Goal: Information Seeking & Learning: Learn about a topic

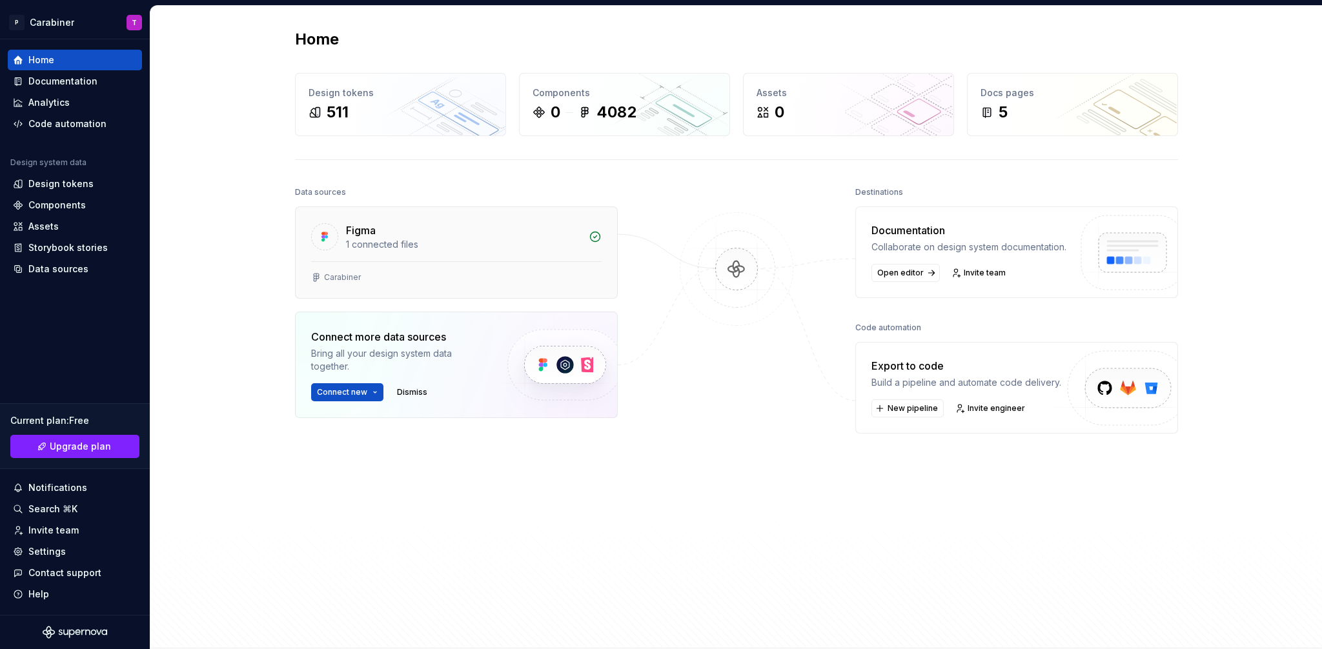
click at [354, 244] on div "1 connected files" at bounding box center [463, 244] width 235 height 13
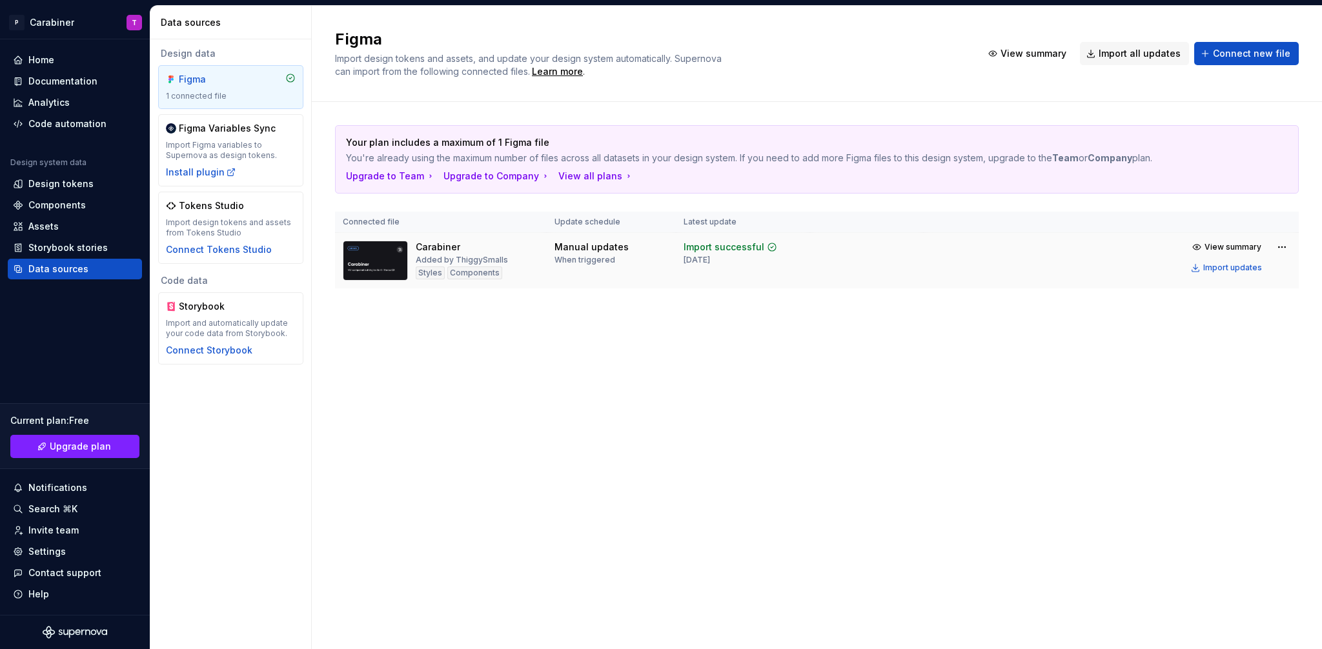
click at [388, 263] on img at bounding box center [375, 261] width 65 height 40
click at [370, 265] on img at bounding box center [375, 261] width 65 height 40
click at [1219, 249] on span "View summary" at bounding box center [1233, 247] width 57 height 10
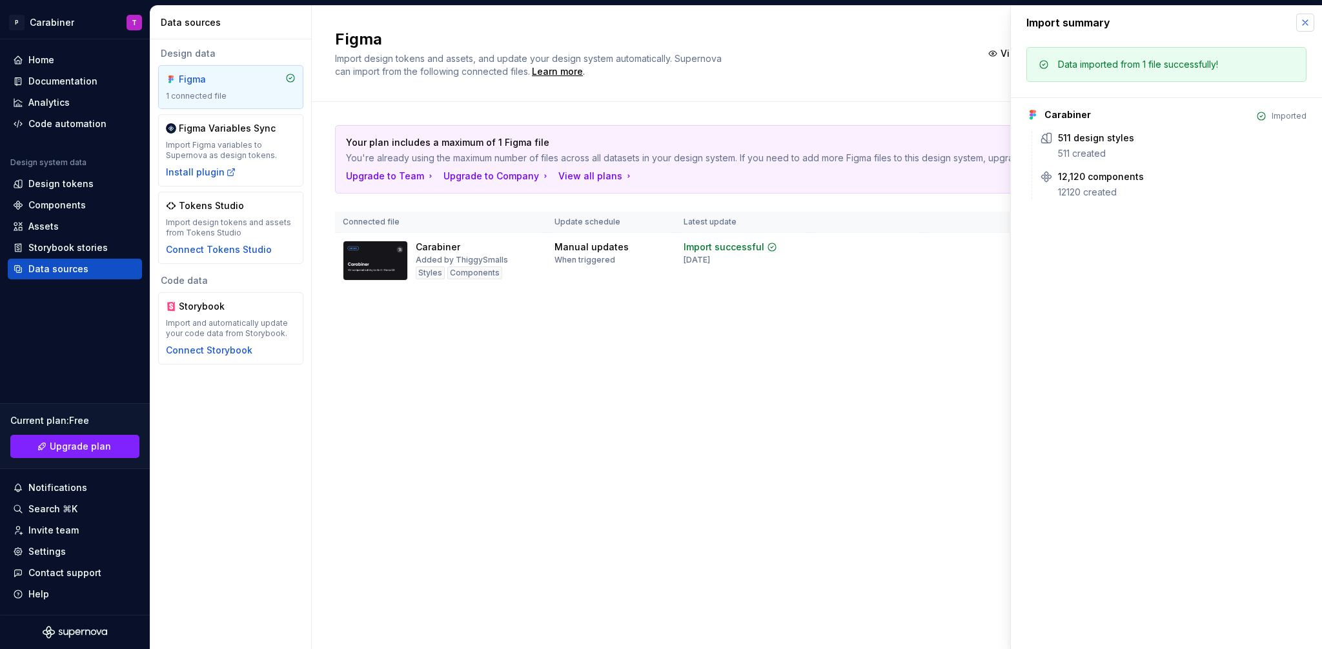
click at [1305, 22] on button "button" at bounding box center [1305, 23] width 18 height 18
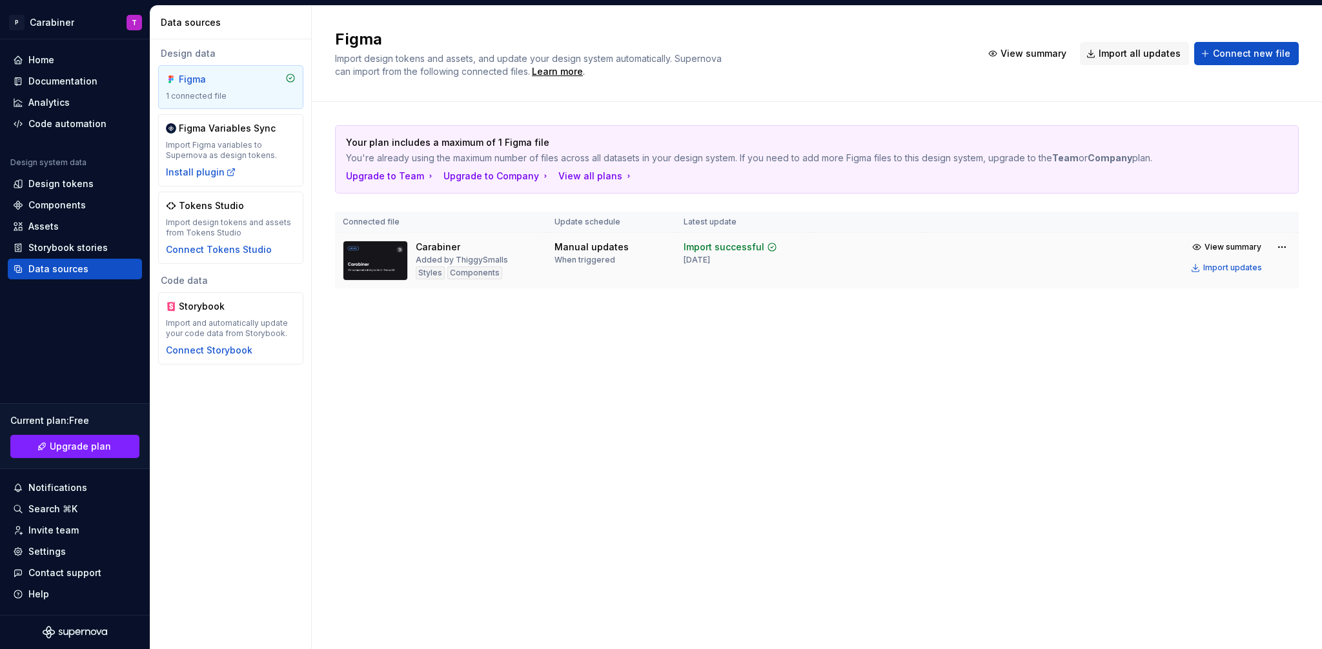
click at [383, 260] on img at bounding box center [375, 261] width 65 height 40
click at [359, 226] on th "Connected file" at bounding box center [441, 222] width 212 height 21
click at [370, 254] on img at bounding box center [375, 261] width 65 height 40
click at [464, 264] on div "Added by ThiggySmalls" at bounding box center [462, 260] width 92 height 10
click at [36, 79] on div "Documentation" at bounding box center [62, 81] width 69 height 13
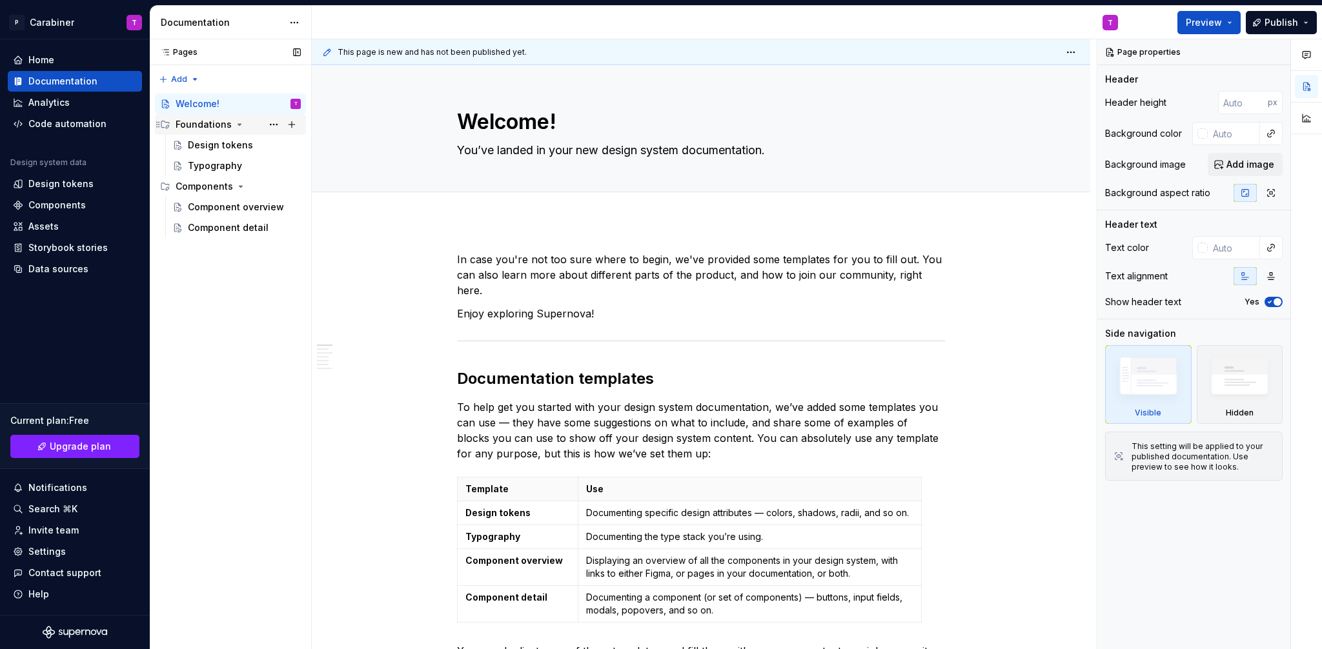
click at [205, 120] on div "Foundations" at bounding box center [204, 124] width 56 height 13
click at [199, 145] on div "Design tokens" at bounding box center [220, 145] width 65 height 13
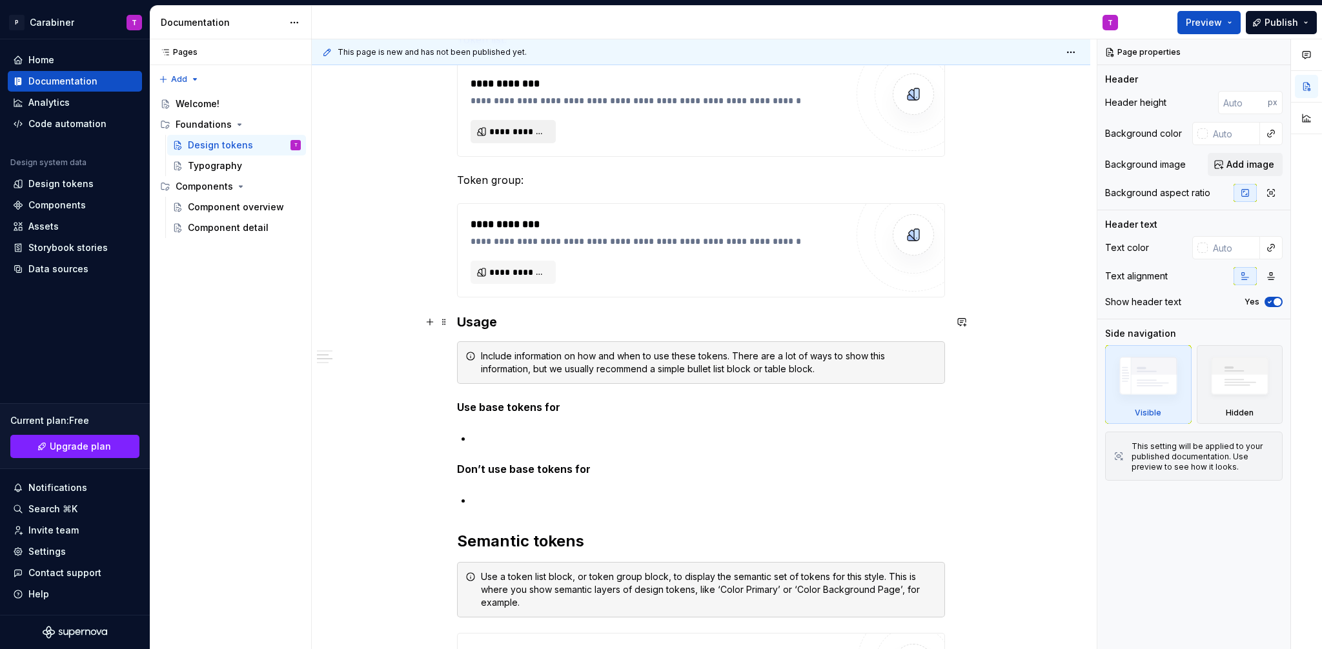
scroll to position [464, 0]
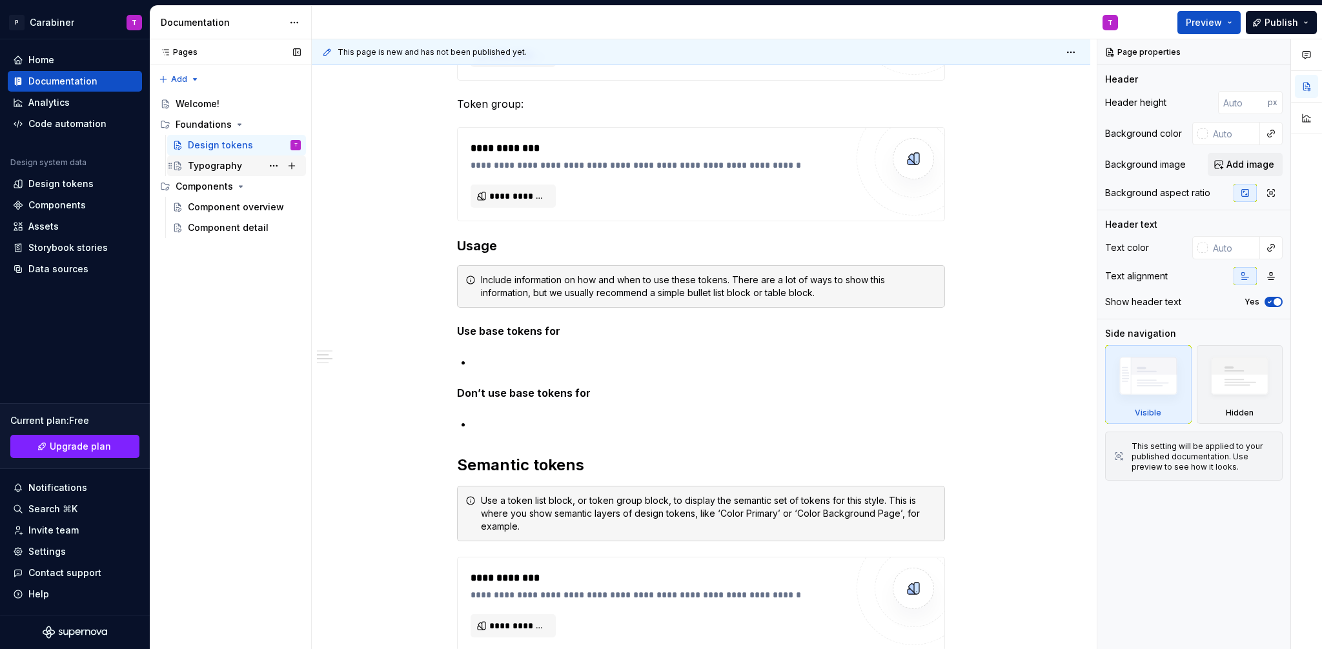
click at [207, 164] on div "Typography" at bounding box center [215, 165] width 54 height 13
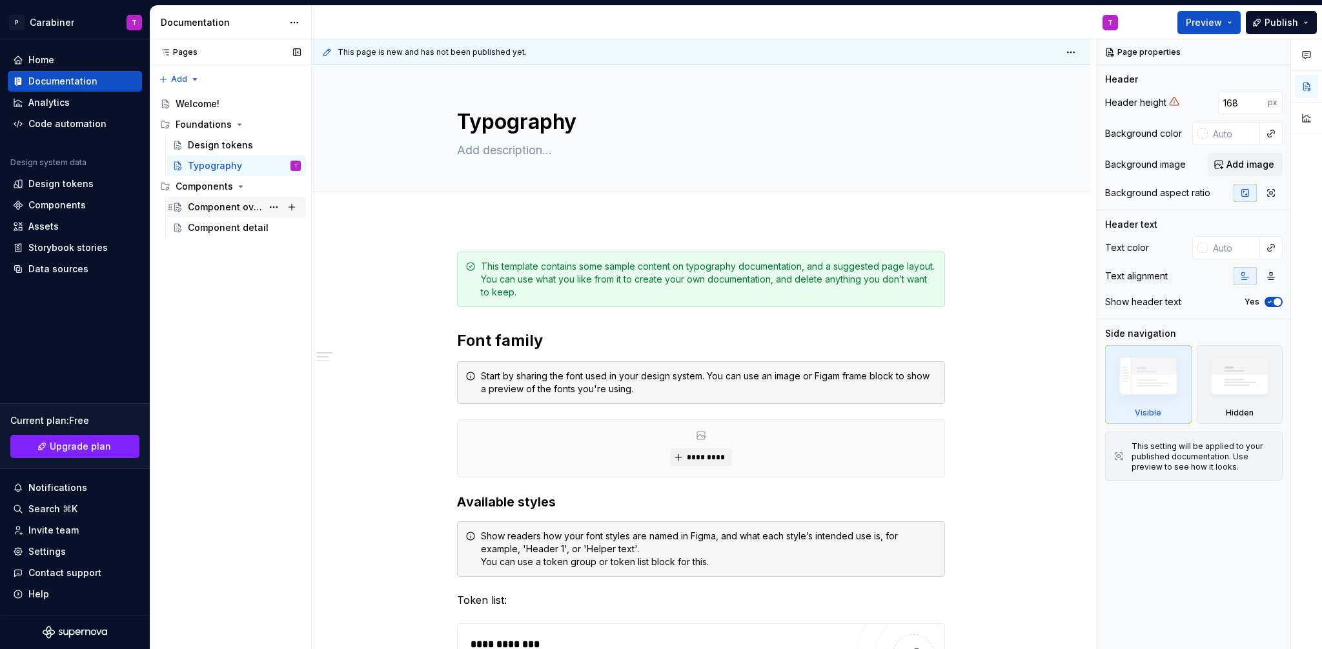
click at [207, 210] on div "Component overview" at bounding box center [225, 207] width 74 height 13
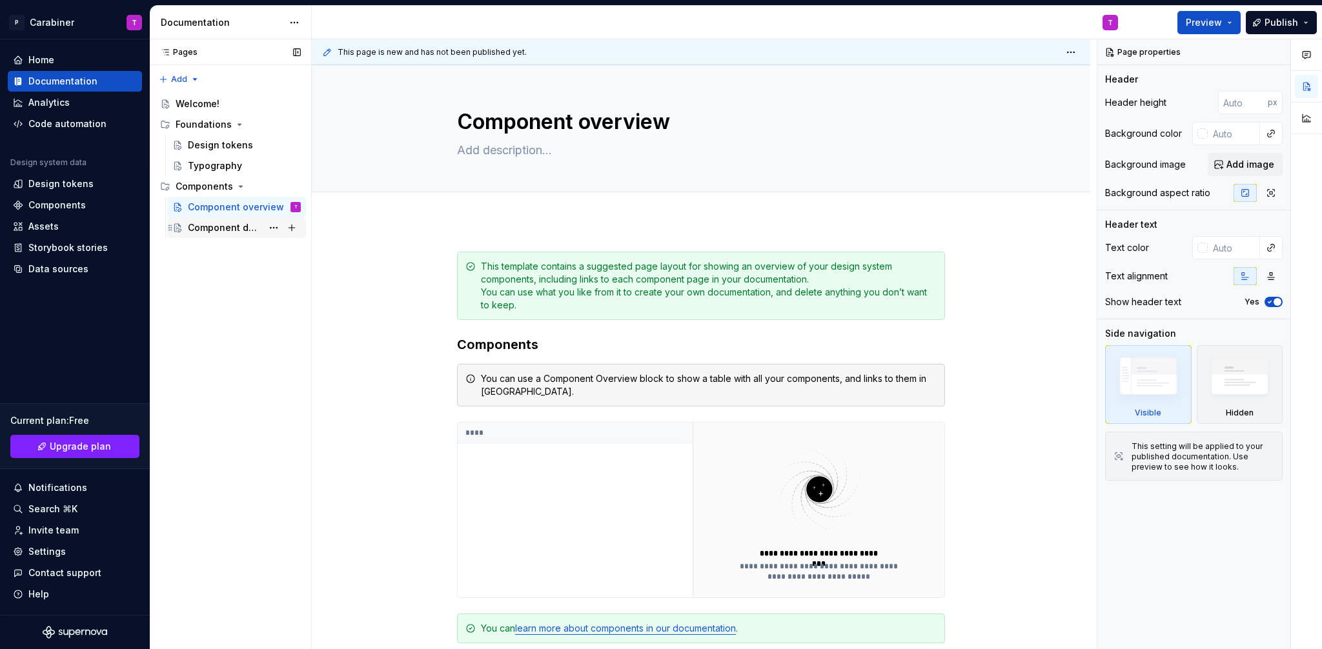
click at [225, 225] on div "Component detail" at bounding box center [225, 227] width 74 height 13
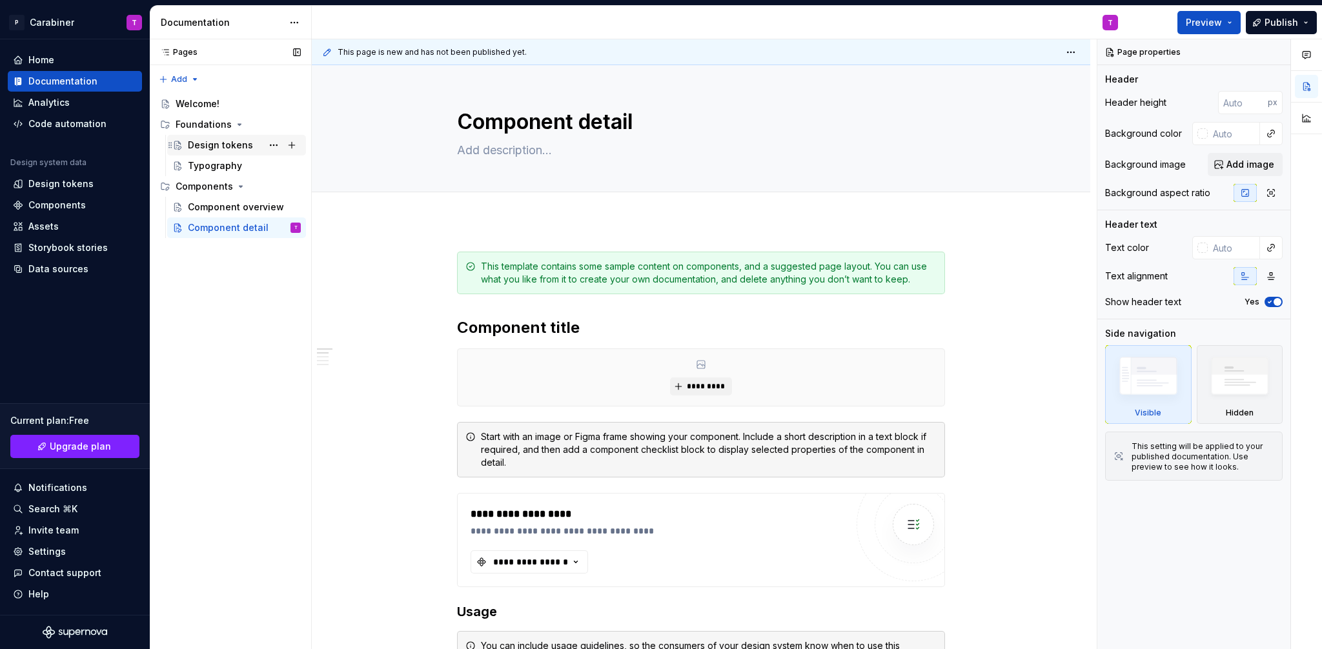
click at [202, 145] on div "Design tokens" at bounding box center [220, 145] width 65 height 13
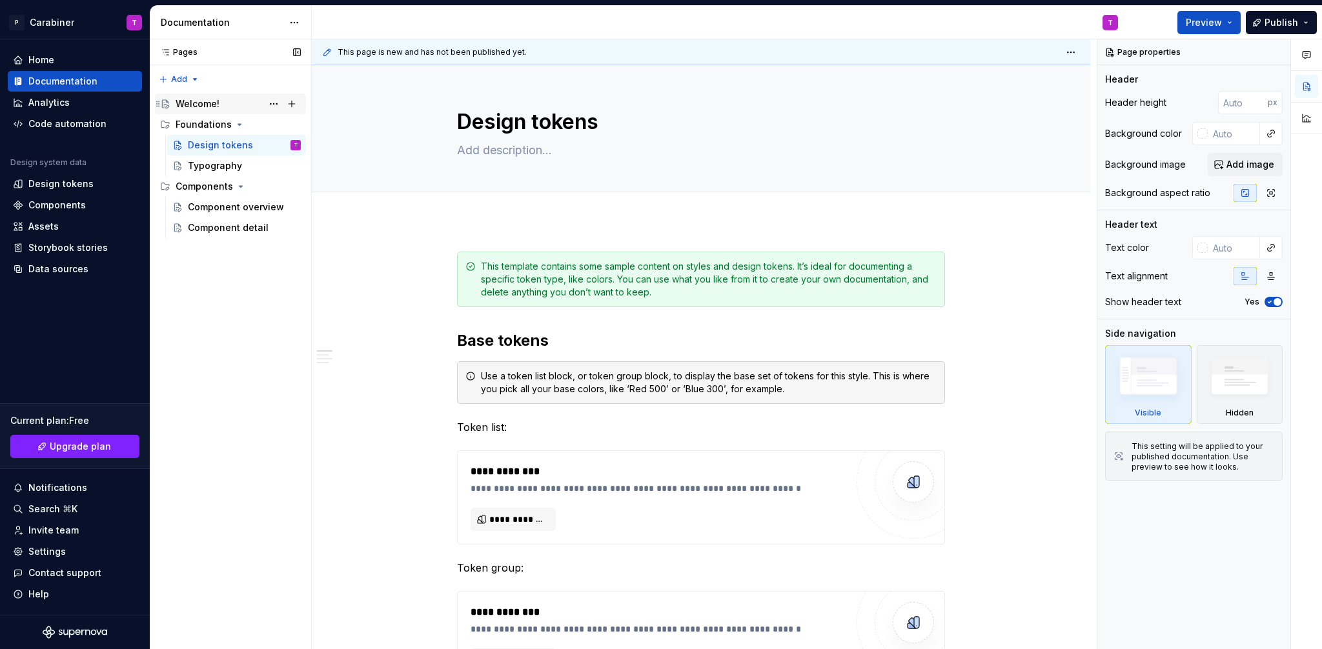
click at [190, 105] on div "Welcome!" at bounding box center [198, 103] width 44 height 13
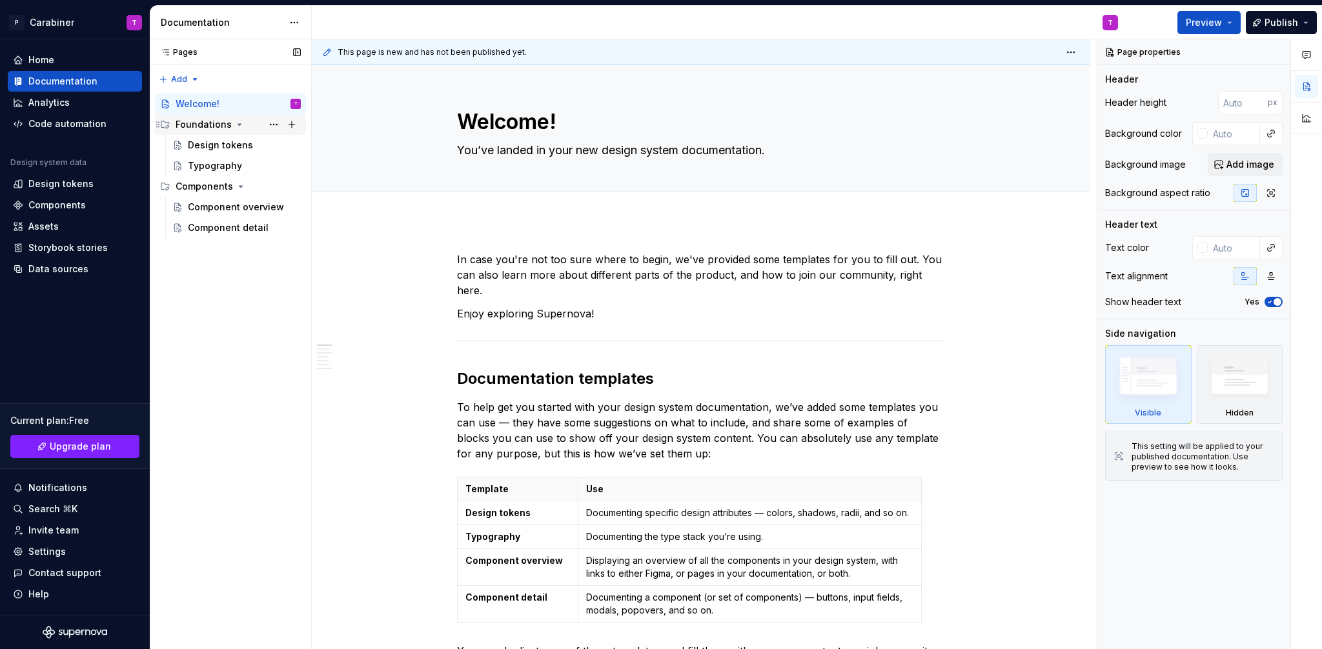
click at [194, 123] on div "Foundations" at bounding box center [204, 124] width 56 height 13
click at [207, 144] on div "Design tokens" at bounding box center [220, 145] width 65 height 13
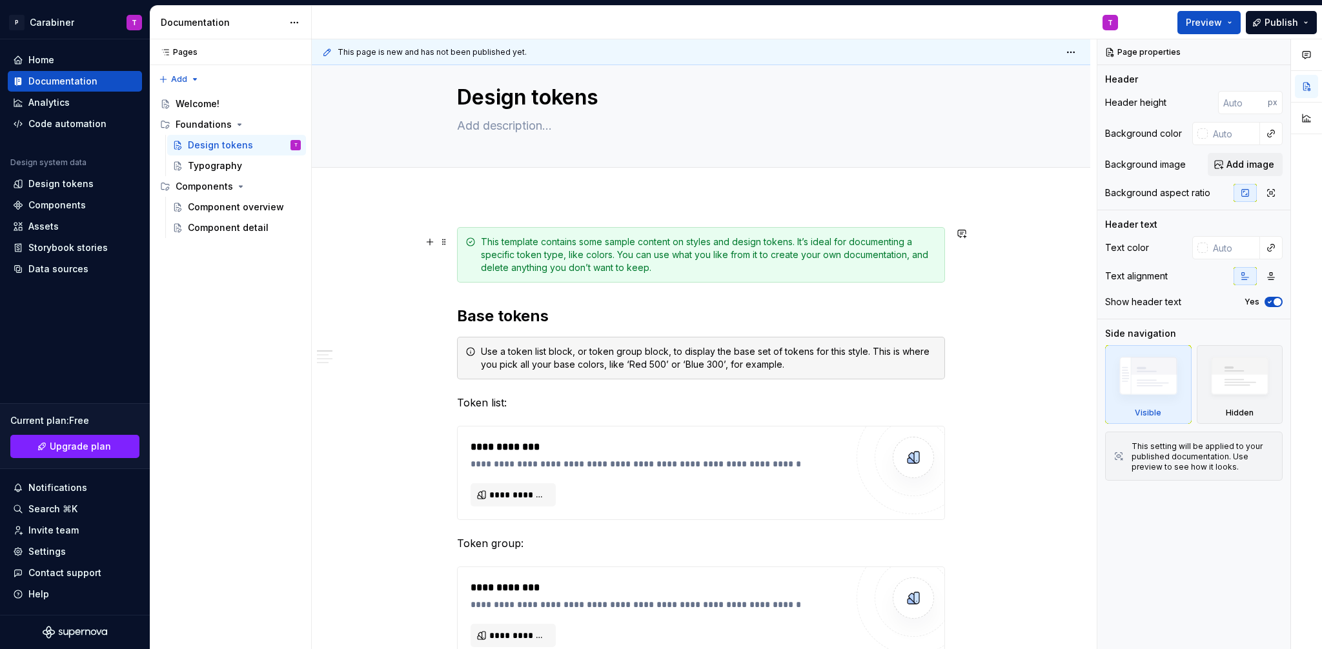
scroll to position [74, 0]
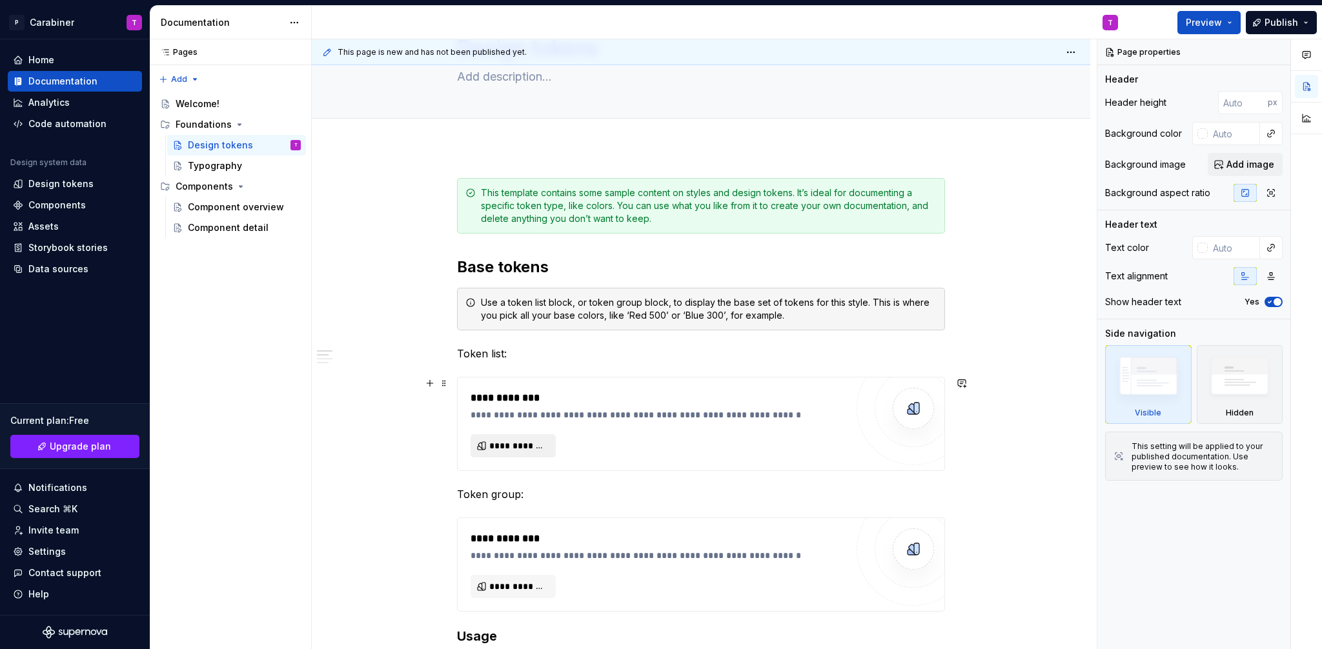
click at [507, 441] on span "**********" at bounding box center [518, 446] width 58 height 13
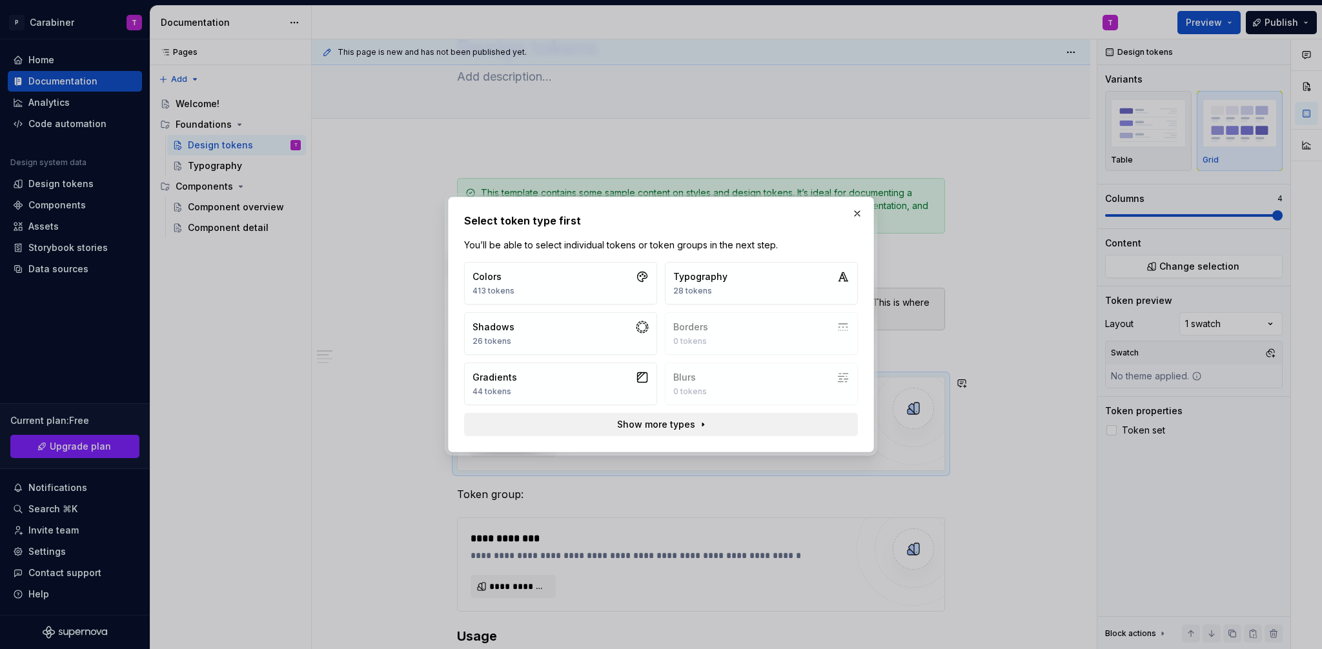
click at [671, 427] on span "Show more types" at bounding box center [656, 424] width 78 height 13
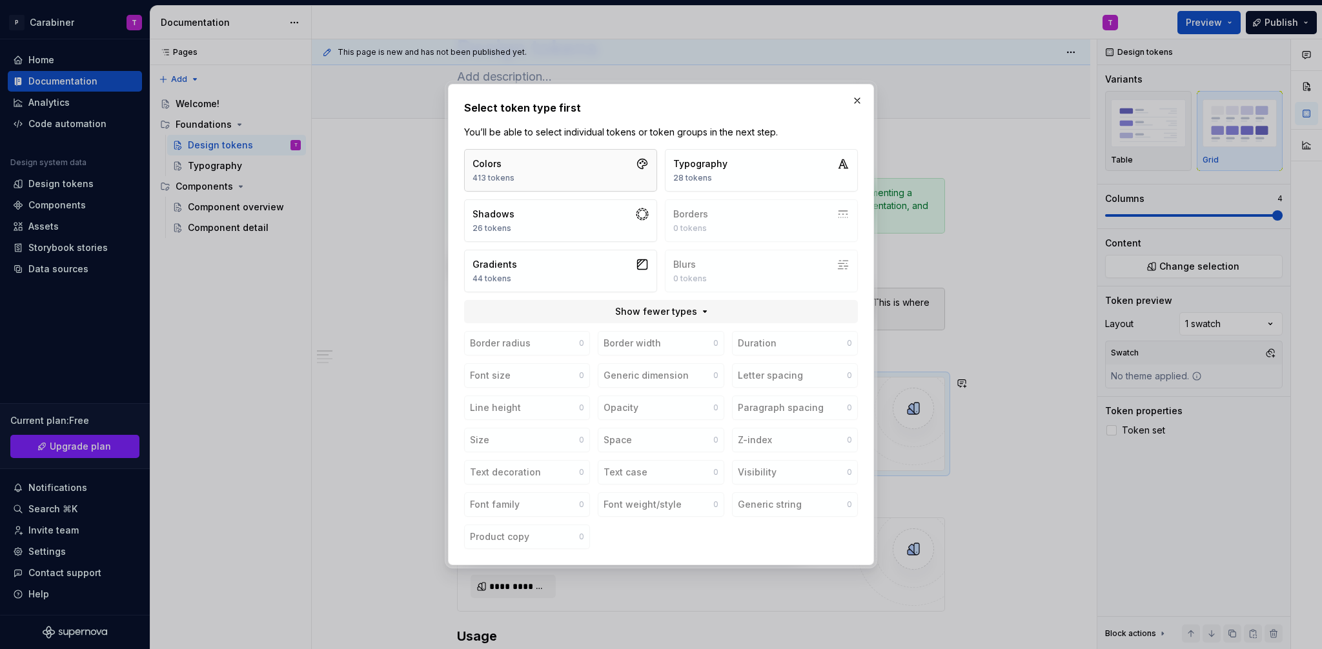
click at [518, 168] on button "Colors 413 tokens" at bounding box center [560, 170] width 193 height 43
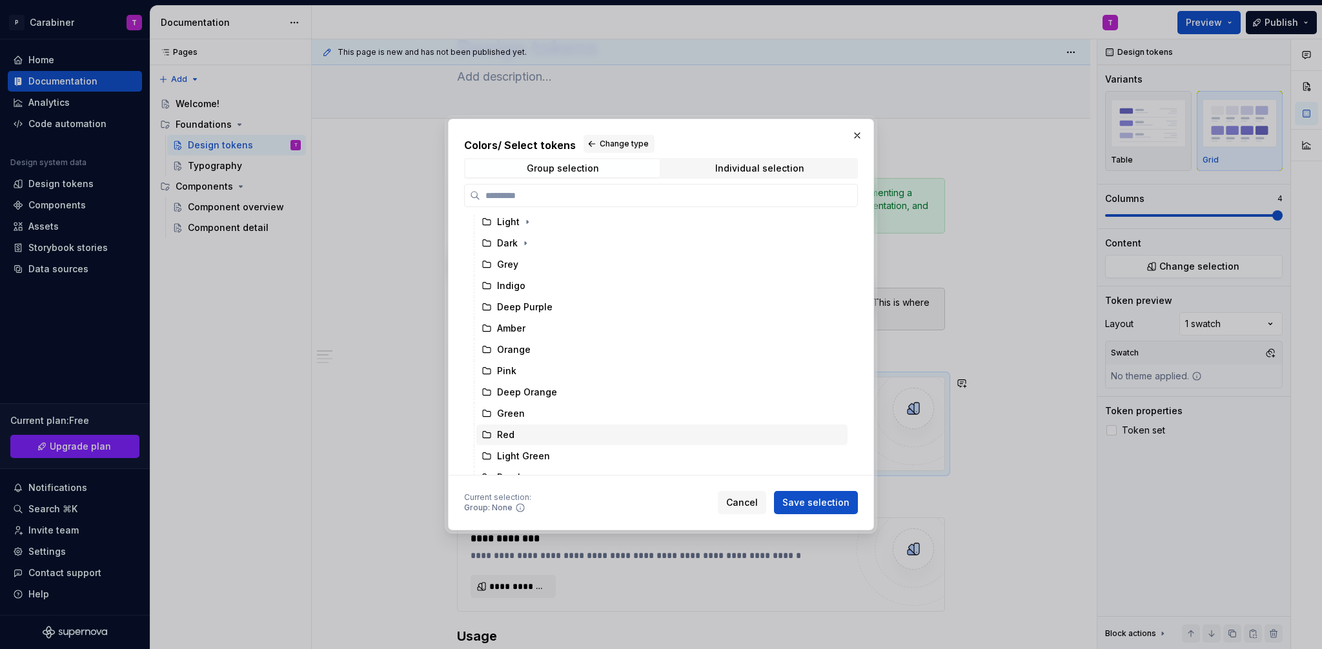
scroll to position [0, 0]
click at [527, 247] on icon "button" at bounding box center [527, 246] width 10 height 10
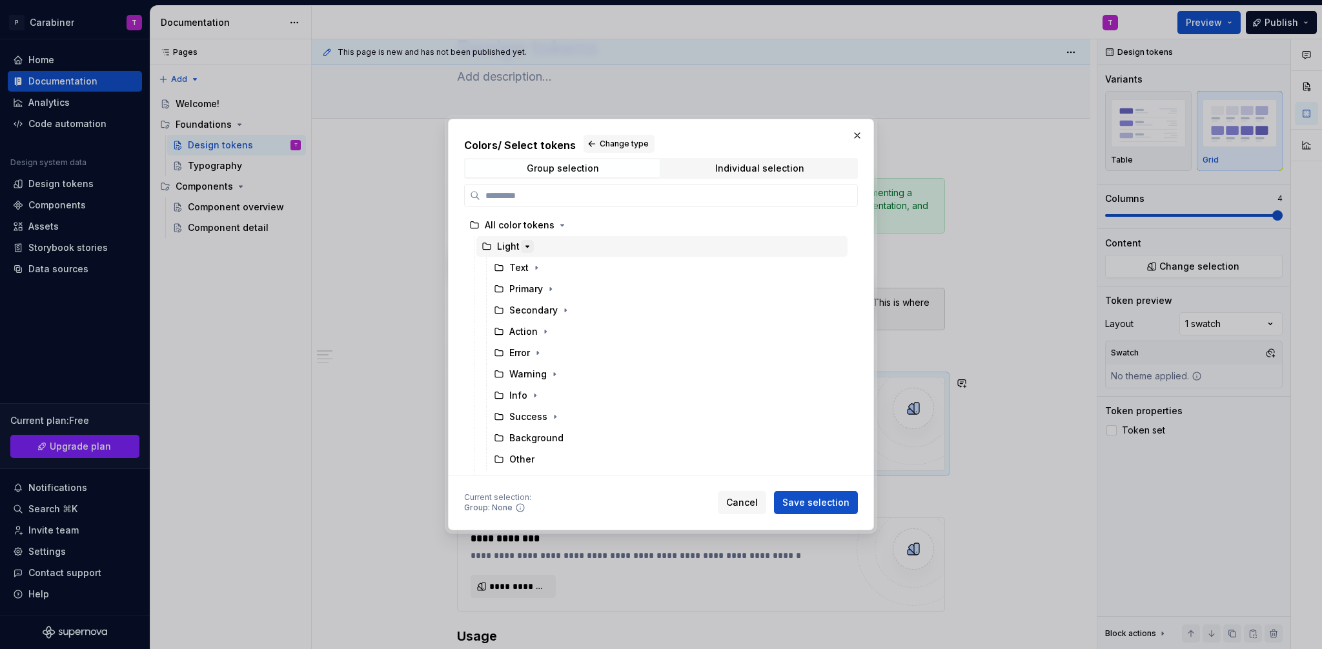
click at [527, 247] on icon "button" at bounding box center [527, 246] width 3 height 1
click at [523, 268] on icon "button" at bounding box center [525, 268] width 10 height 10
click at [536, 288] on icon "button" at bounding box center [536, 289] width 10 height 10
click at [553, 355] on icon "button" at bounding box center [550, 353] width 10 height 10
click at [567, 397] on icon "button" at bounding box center [565, 396] width 10 height 10
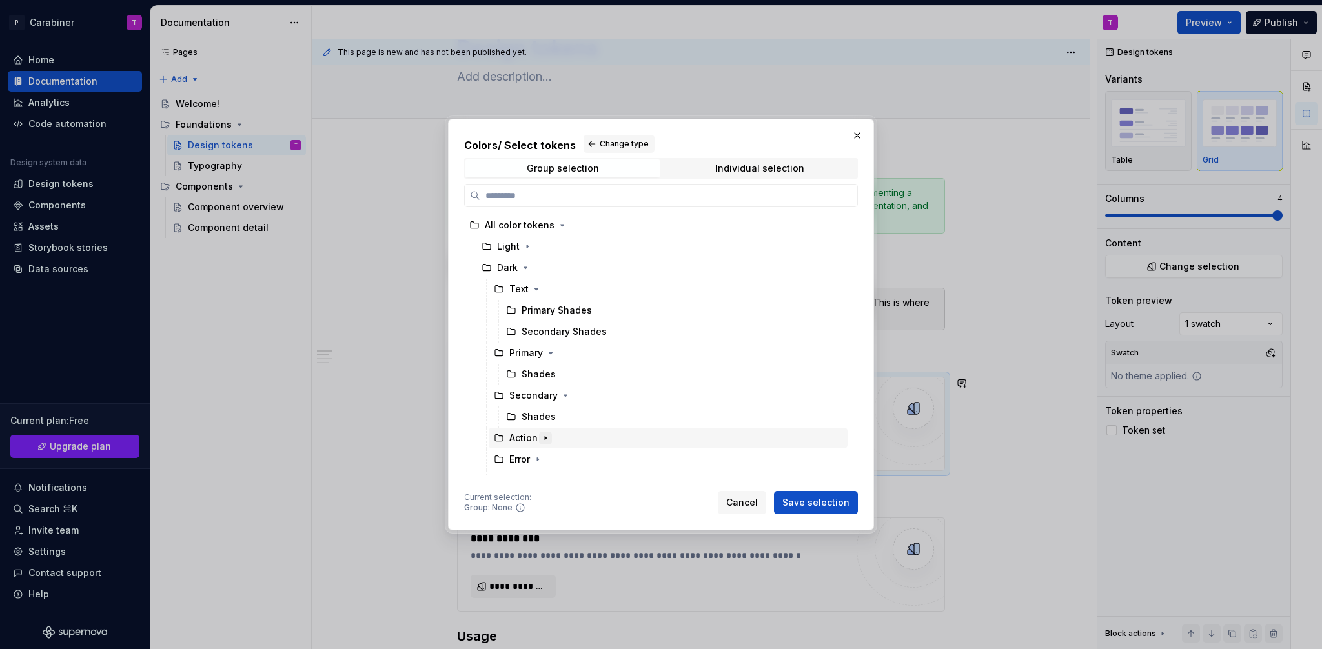
click at [545, 437] on icon "button" at bounding box center [545, 438] width 10 height 10
click at [527, 247] on icon "button" at bounding box center [527, 246] width 1 height 3
click at [537, 270] on icon "button" at bounding box center [536, 268] width 10 height 10
click at [527, 245] on icon "button" at bounding box center [527, 246] width 10 height 10
click at [525, 268] on icon "button" at bounding box center [525, 267] width 3 height 1
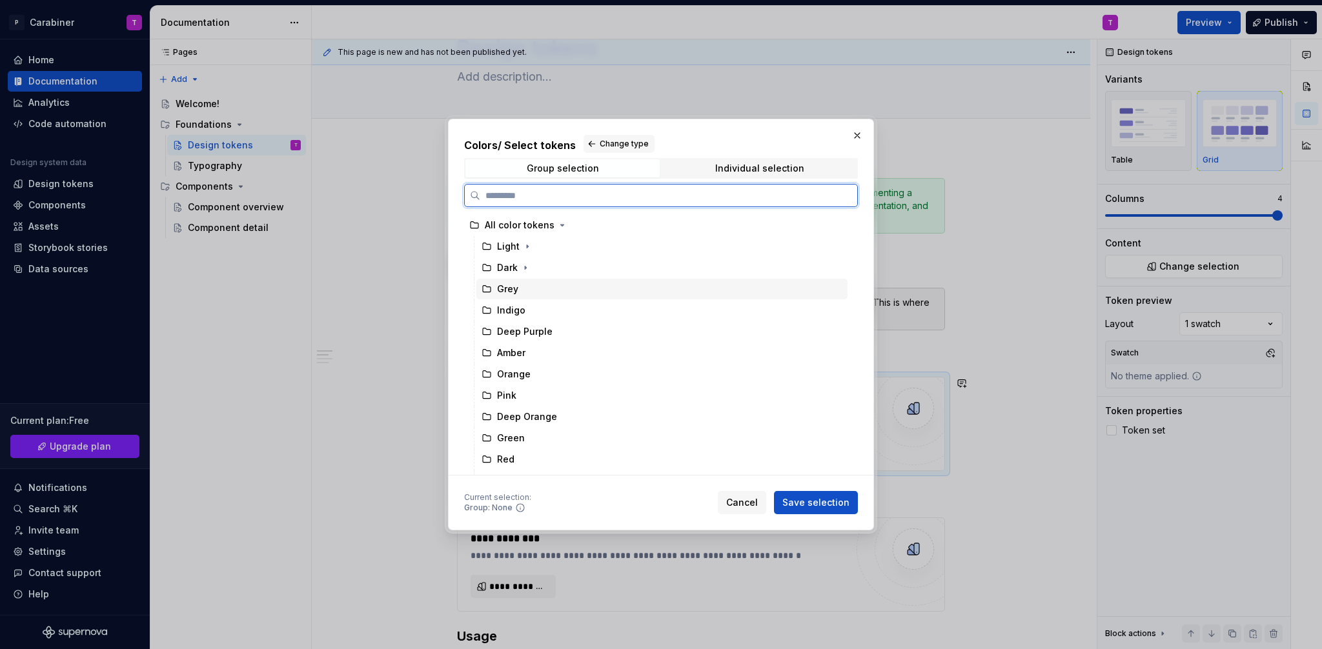
click at [487, 290] on icon at bounding box center [487, 289] width 10 height 10
click at [484, 309] on icon at bounding box center [487, 310] width 10 height 10
click at [485, 294] on div "Grey" at bounding box center [500, 289] width 37 height 13
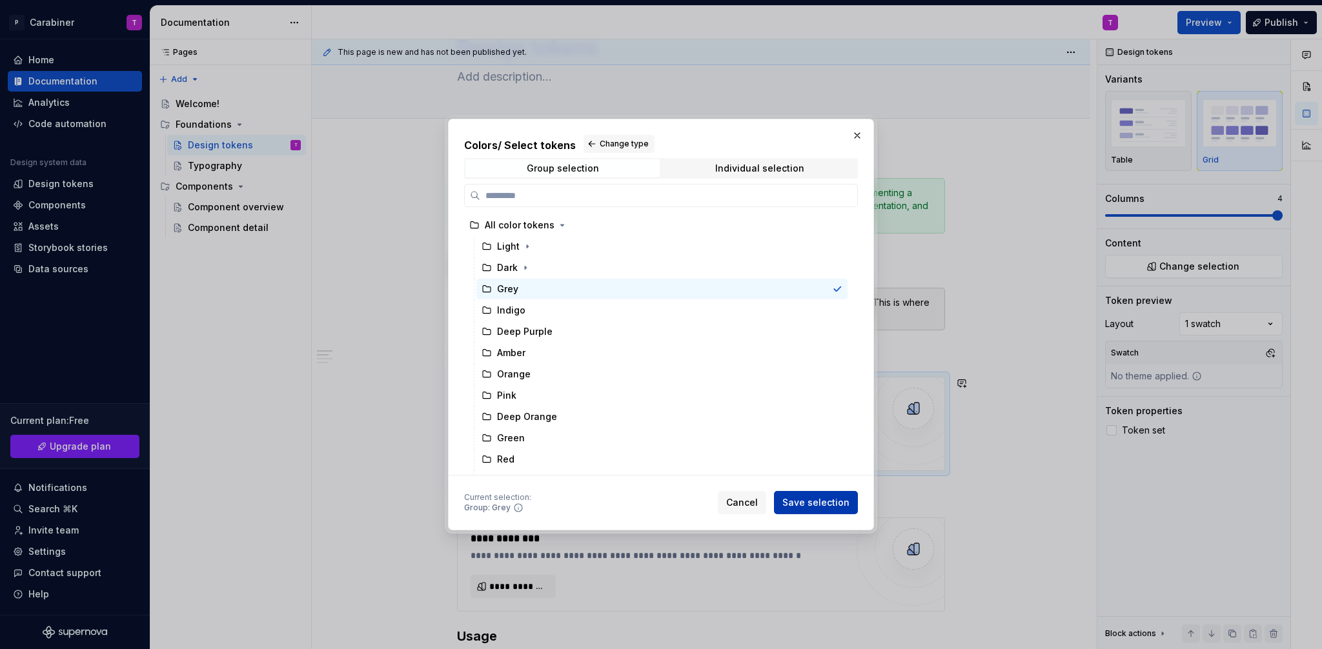
click at [812, 502] on span "Save selection" at bounding box center [815, 502] width 67 height 13
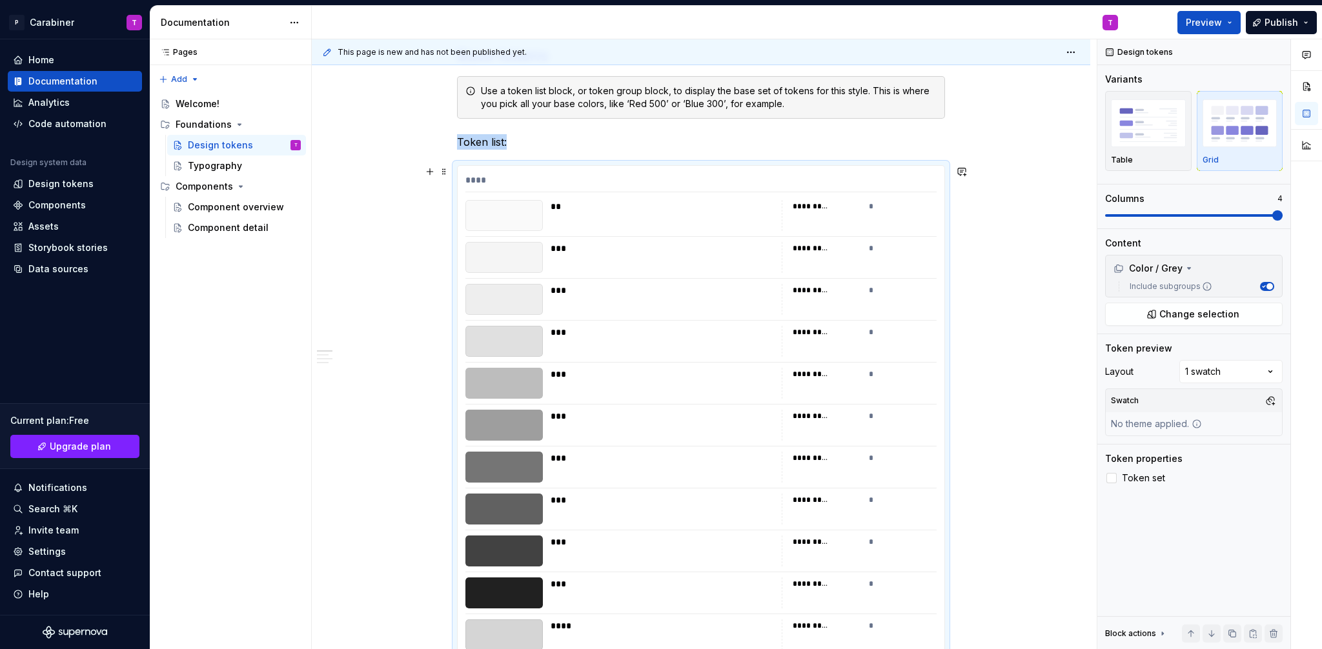
scroll to position [269, 0]
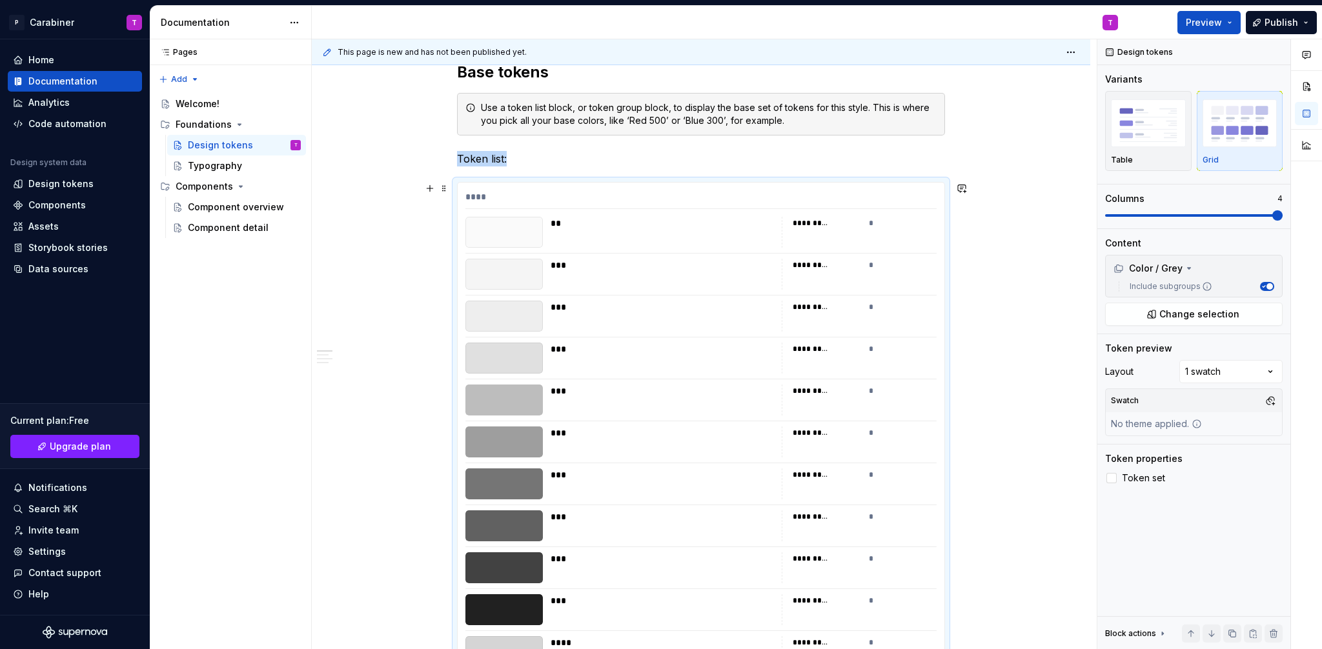
click at [805, 222] on div "*********" at bounding box center [811, 223] width 36 height 10
click at [869, 221] on div "*" at bounding box center [903, 223] width 68 height 13
click at [805, 223] on div "*********" at bounding box center [811, 223] width 36 height 10
click at [829, 235] on div "********* *" at bounding box center [859, 232] width 155 height 31
click at [802, 232] on div "********* *" at bounding box center [859, 232] width 155 height 31
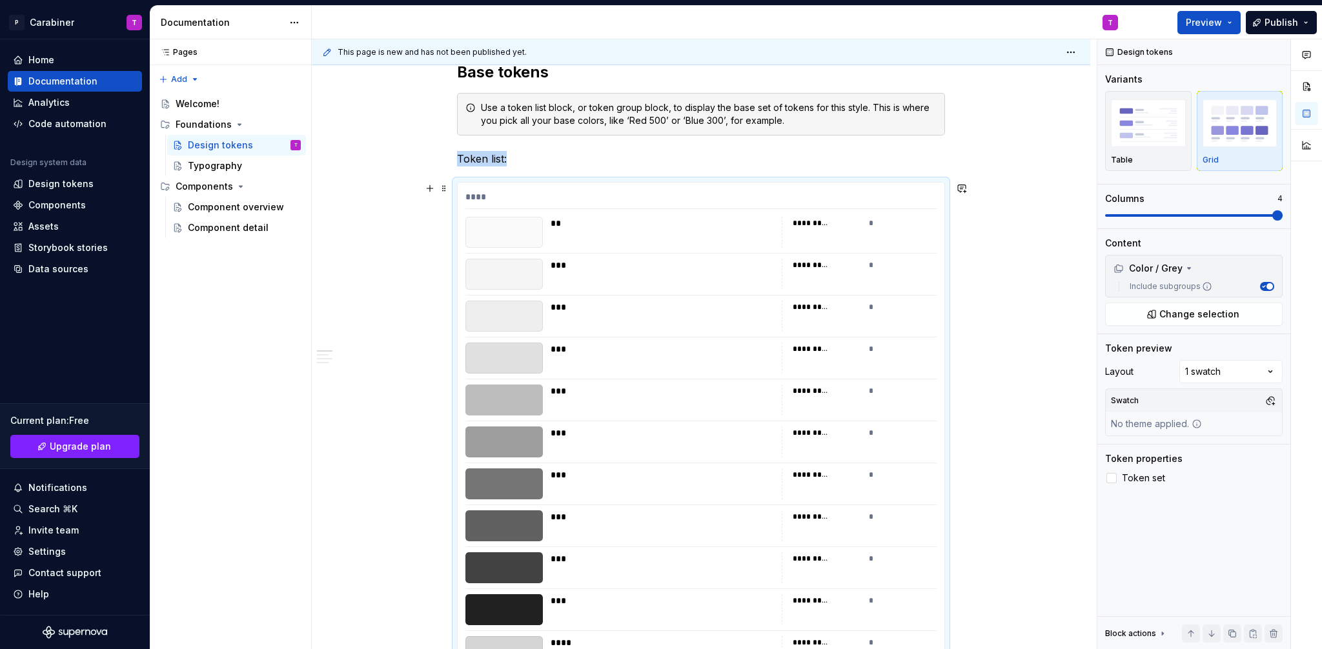
click at [800, 219] on div "*********" at bounding box center [811, 223] width 36 height 10
click at [808, 221] on div "*********" at bounding box center [811, 223] width 36 height 10
click at [824, 224] on div "*********" at bounding box center [811, 223] width 36 height 10
click at [847, 220] on div "*********" at bounding box center [827, 223] width 68 height 13
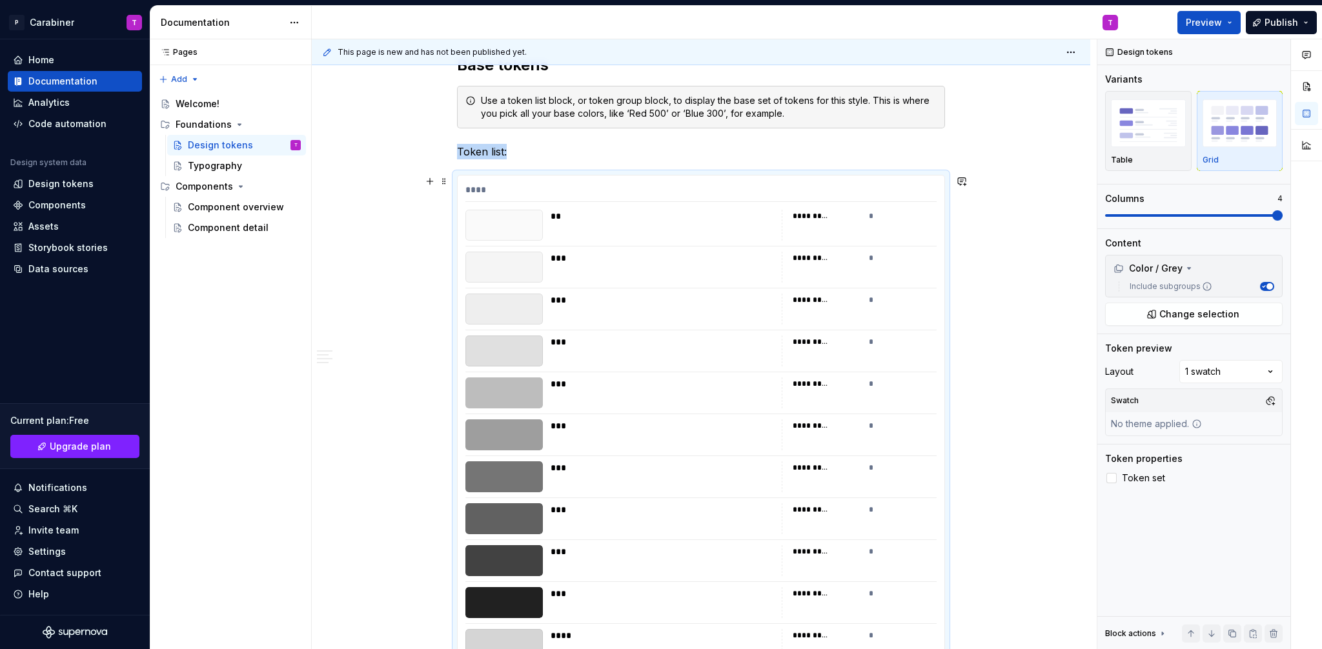
scroll to position [143, 0]
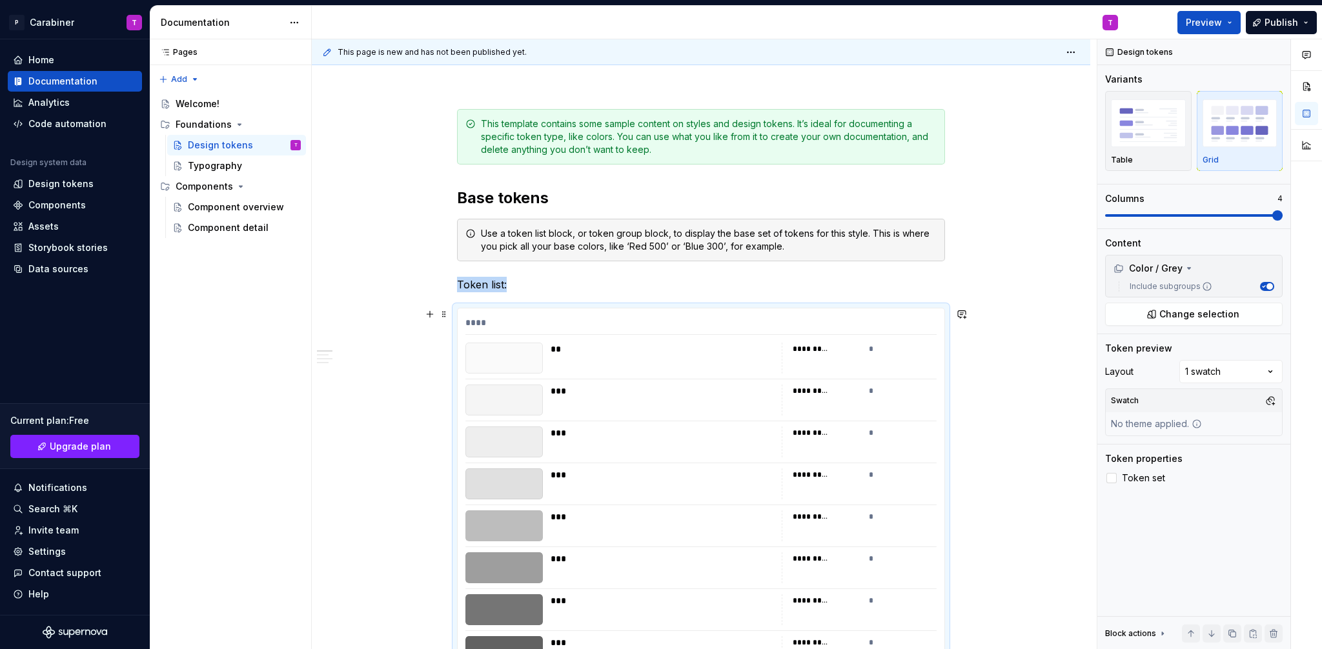
click at [465, 311] on div "**** ** ********* * *** ********* * *** ********* * *** ********* * *** *******…" at bounding box center [701, 618] width 487 height 618
click at [462, 308] on div "**** ** ********* * *** ********* * *** ********* * *** ********* * *** *******…" at bounding box center [701, 618] width 488 height 620
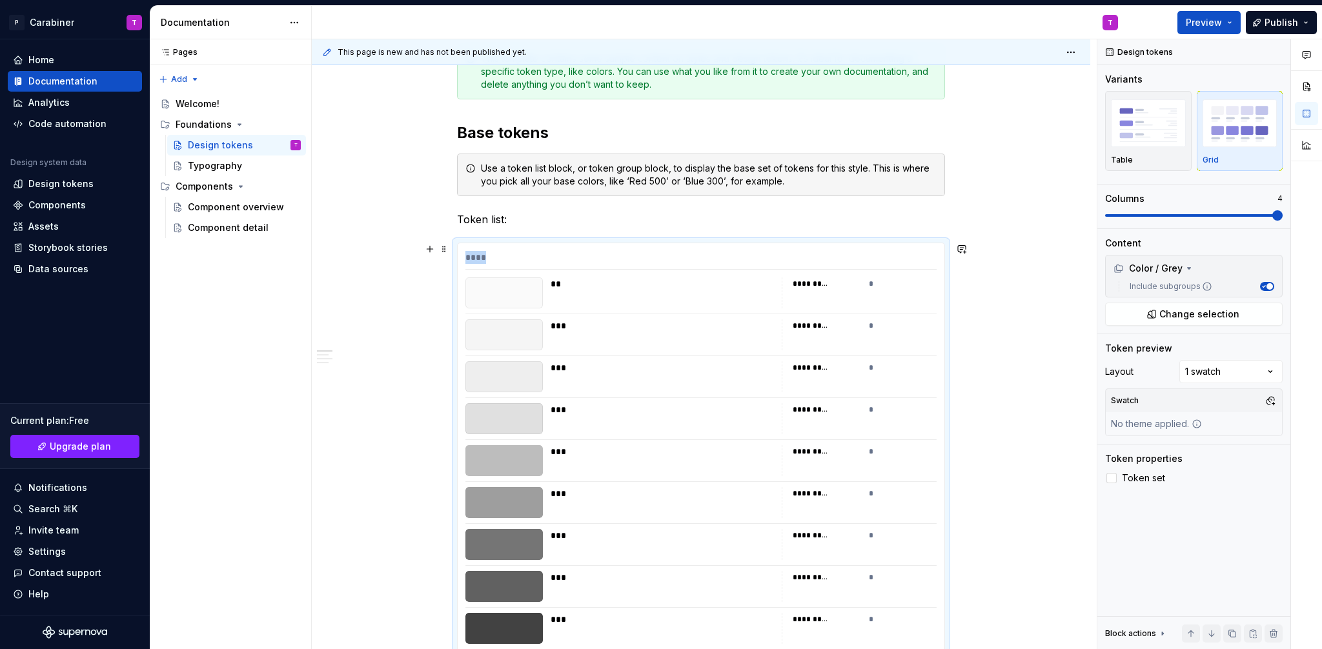
scroll to position [199, 0]
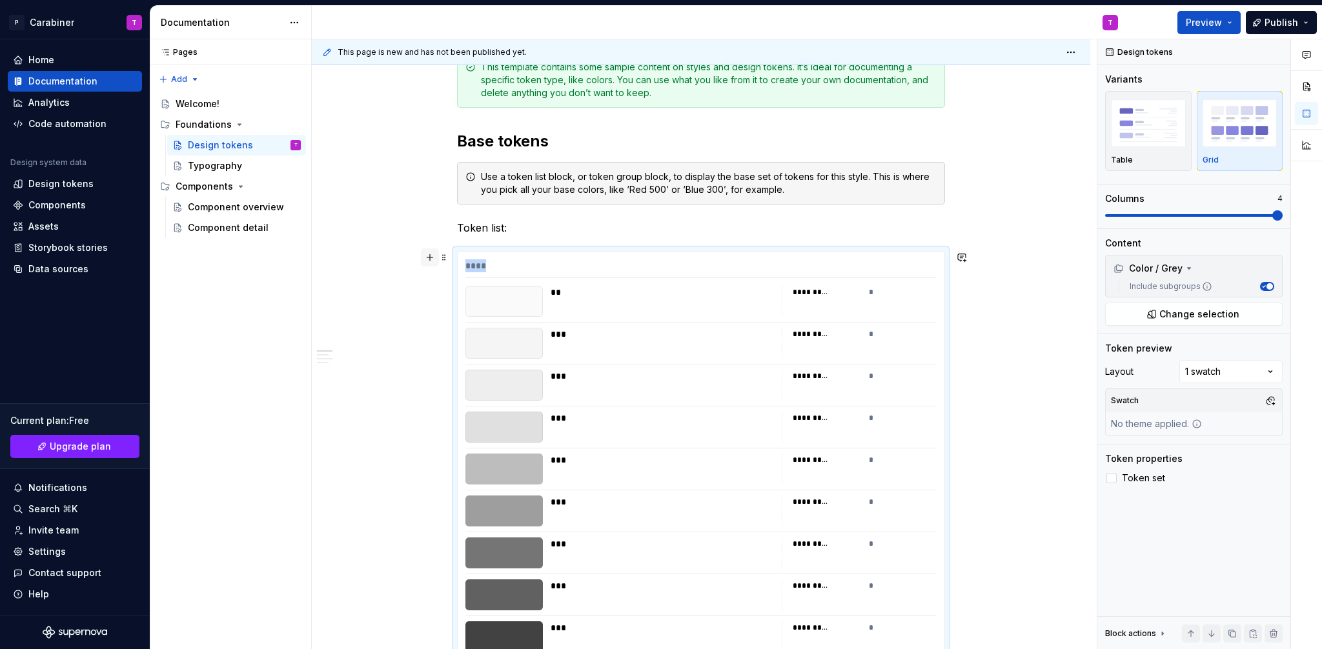
click at [427, 259] on button "button" at bounding box center [430, 258] width 18 height 18
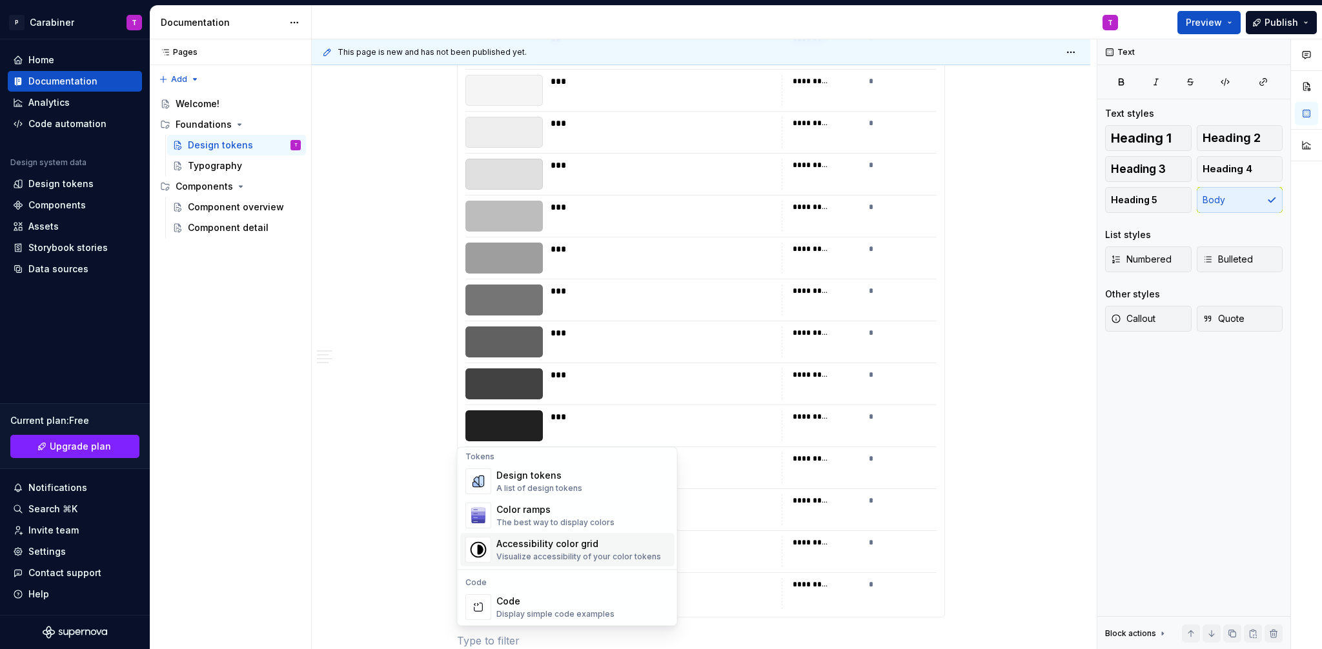
scroll to position [949, 0]
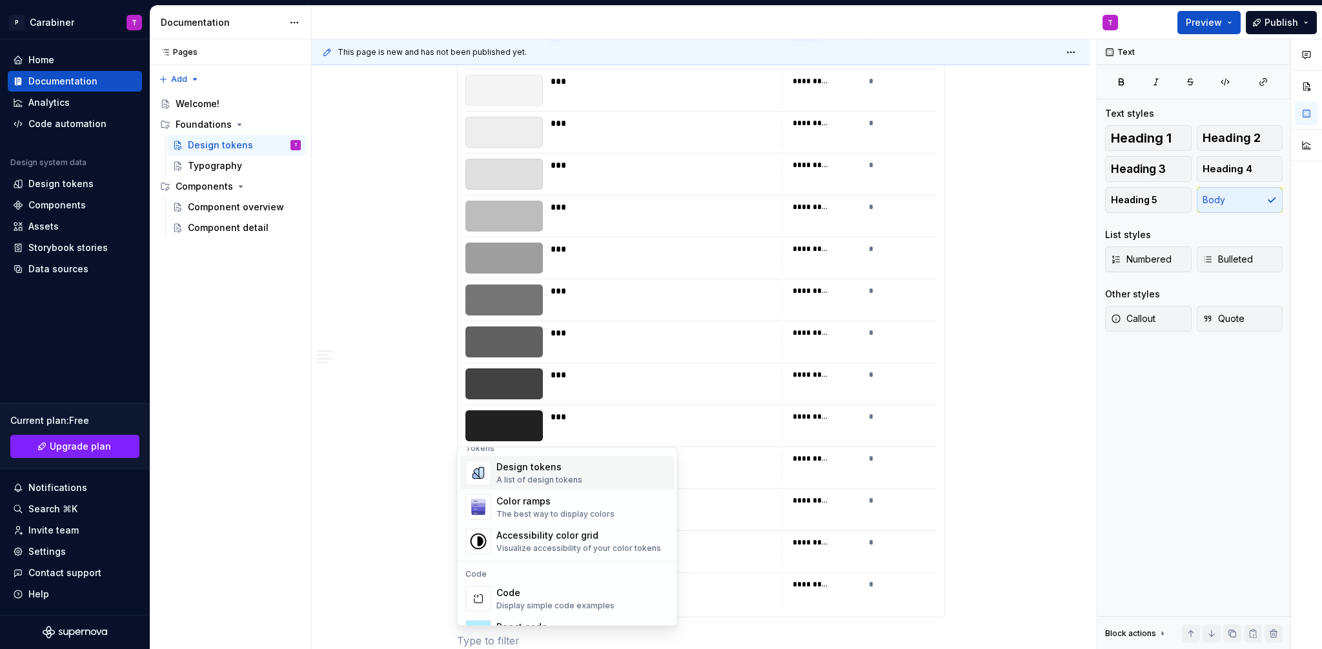
click at [511, 476] on div "A list of design tokens" at bounding box center [539, 481] width 86 height 10
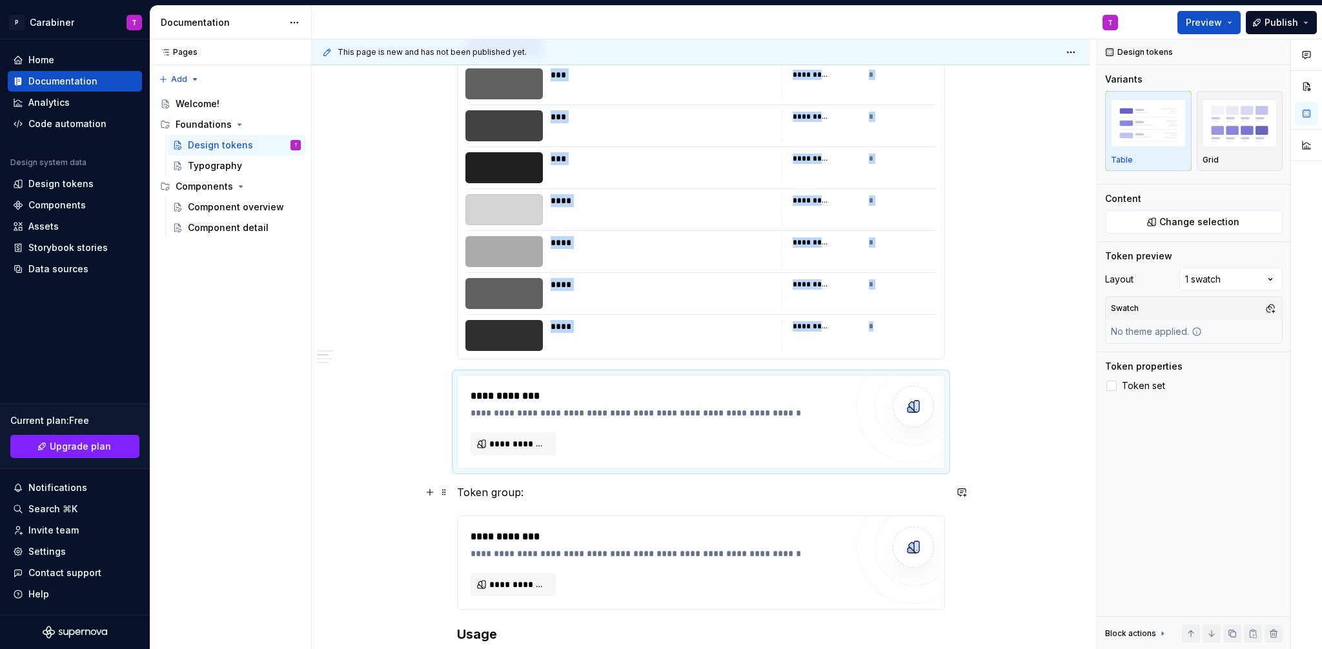
scroll to position [728, 0]
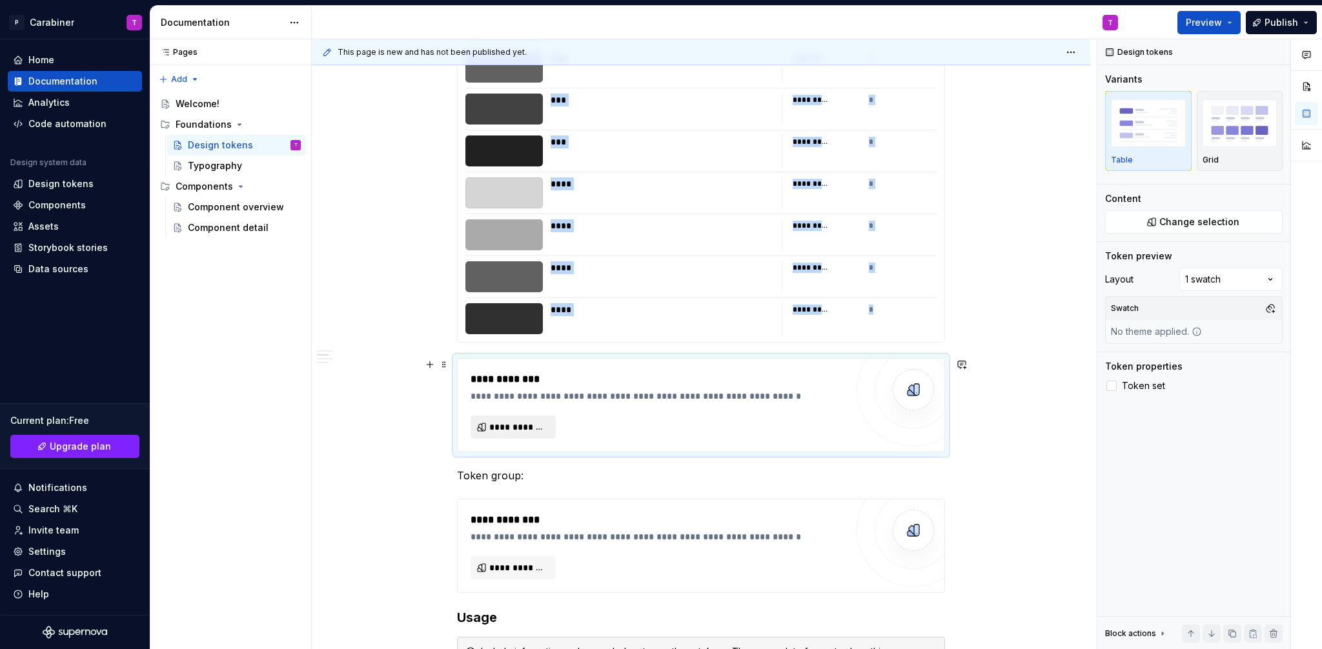
click at [511, 424] on span "**********" at bounding box center [518, 427] width 58 height 13
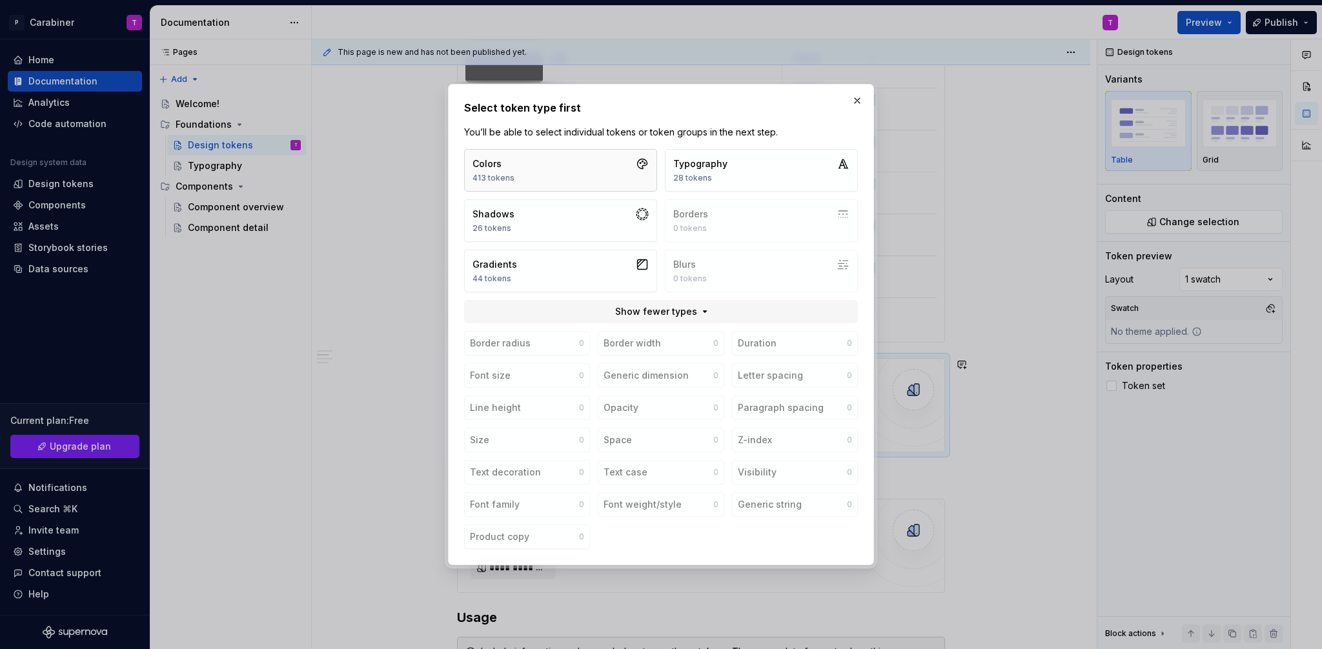
click at [502, 171] on div "Colors 413 tokens" at bounding box center [494, 171] width 42 height 26
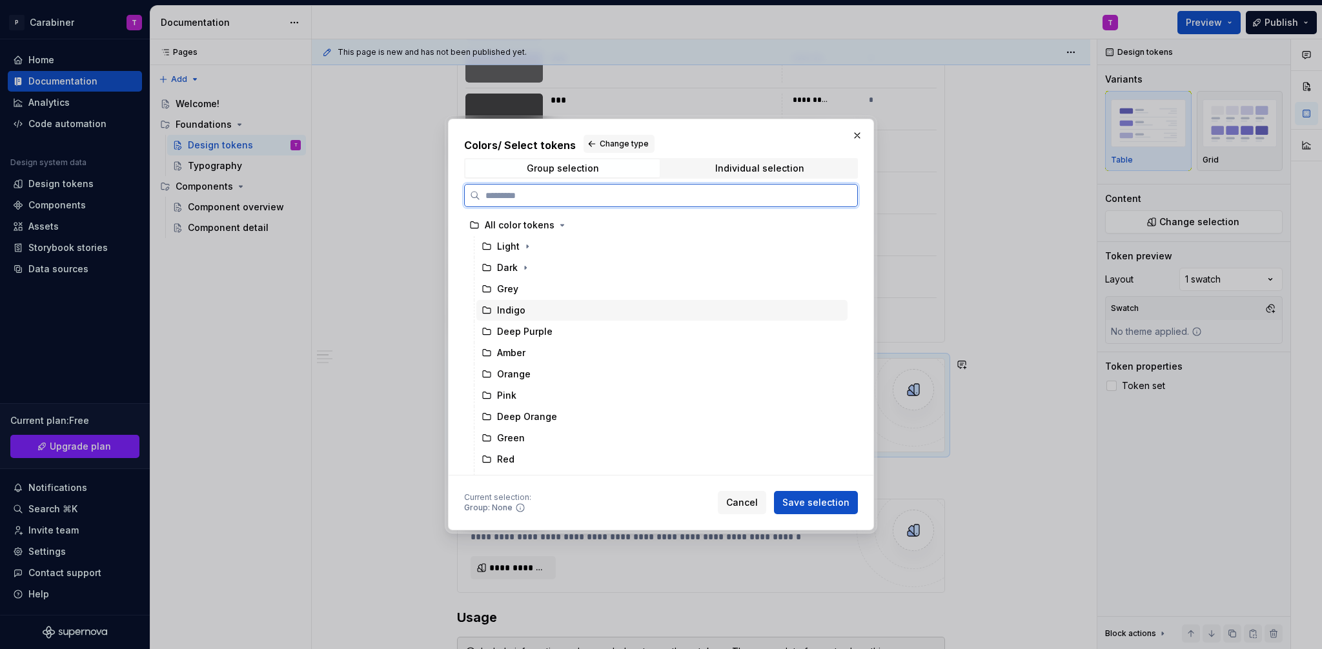
click at [507, 310] on div "Indigo" at bounding box center [511, 310] width 28 height 13
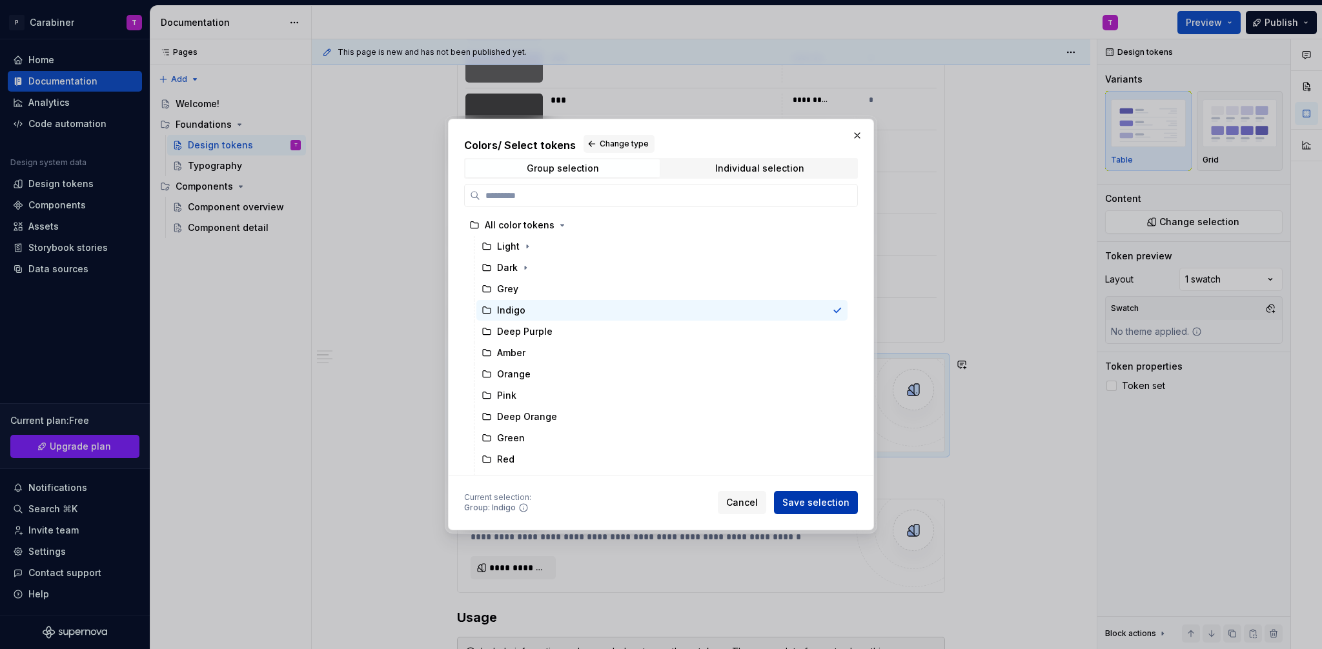
click at [815, 505] on span "Save selection" at bounding box center [815, 502] width 67 height 13
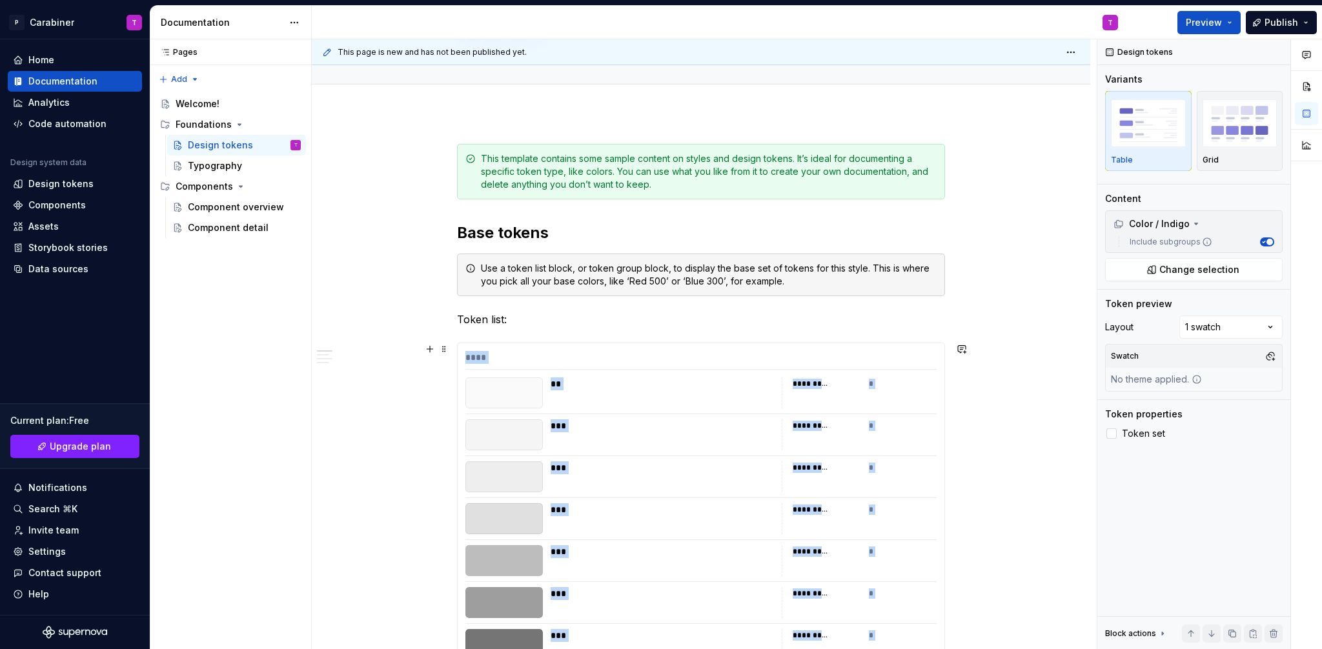
scroll to position [95, 0]
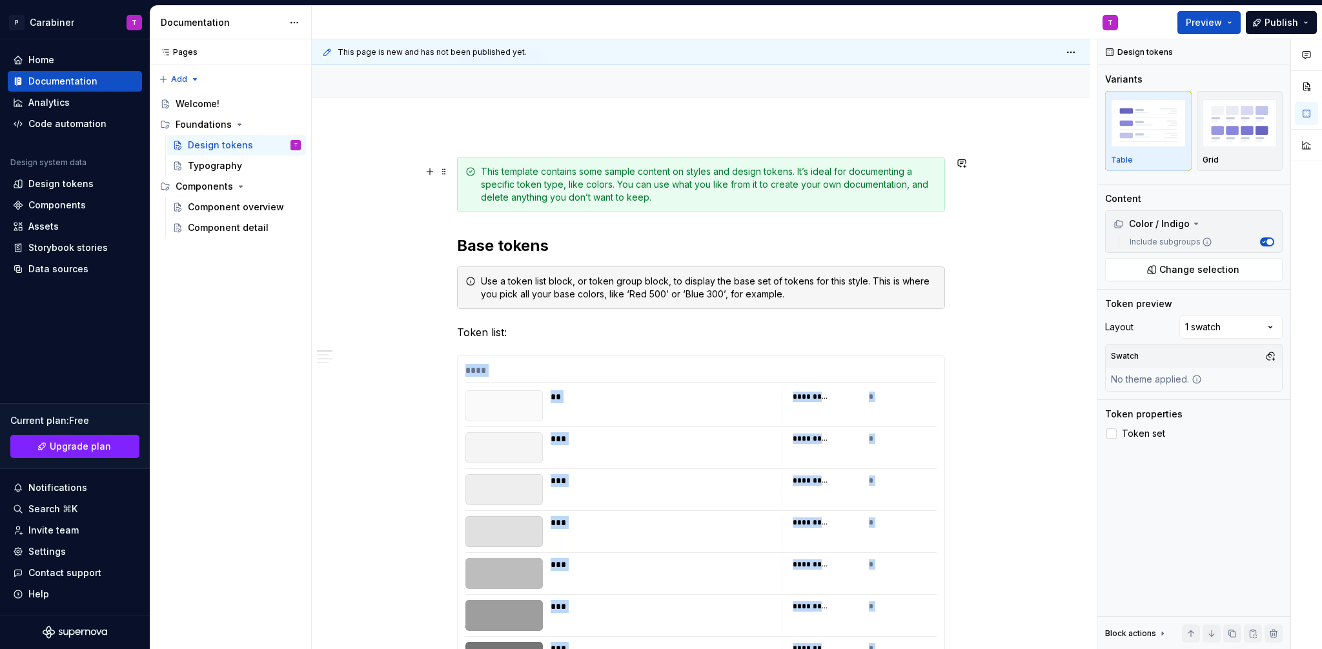
click at [792, 192] on div "This template contains some sample content on styles and design tokens. It’s id…" at bounding box center [709, 184] width 456 height 39
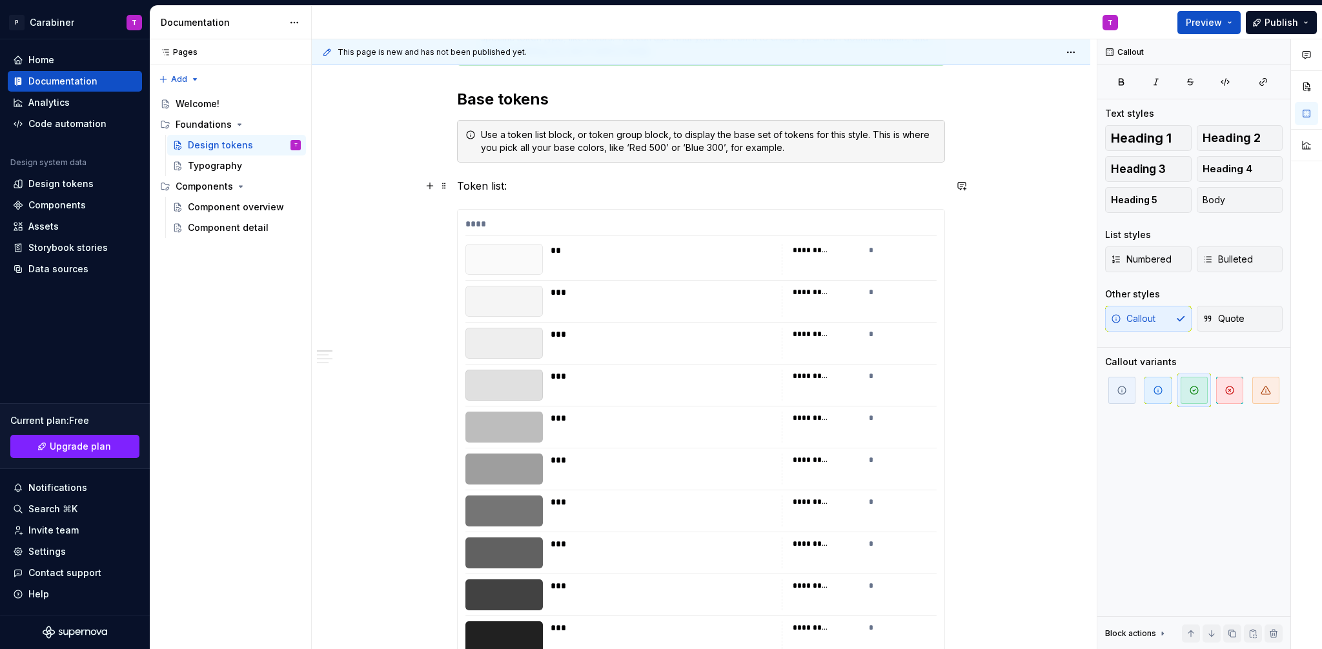
scroll to position [250, 0]
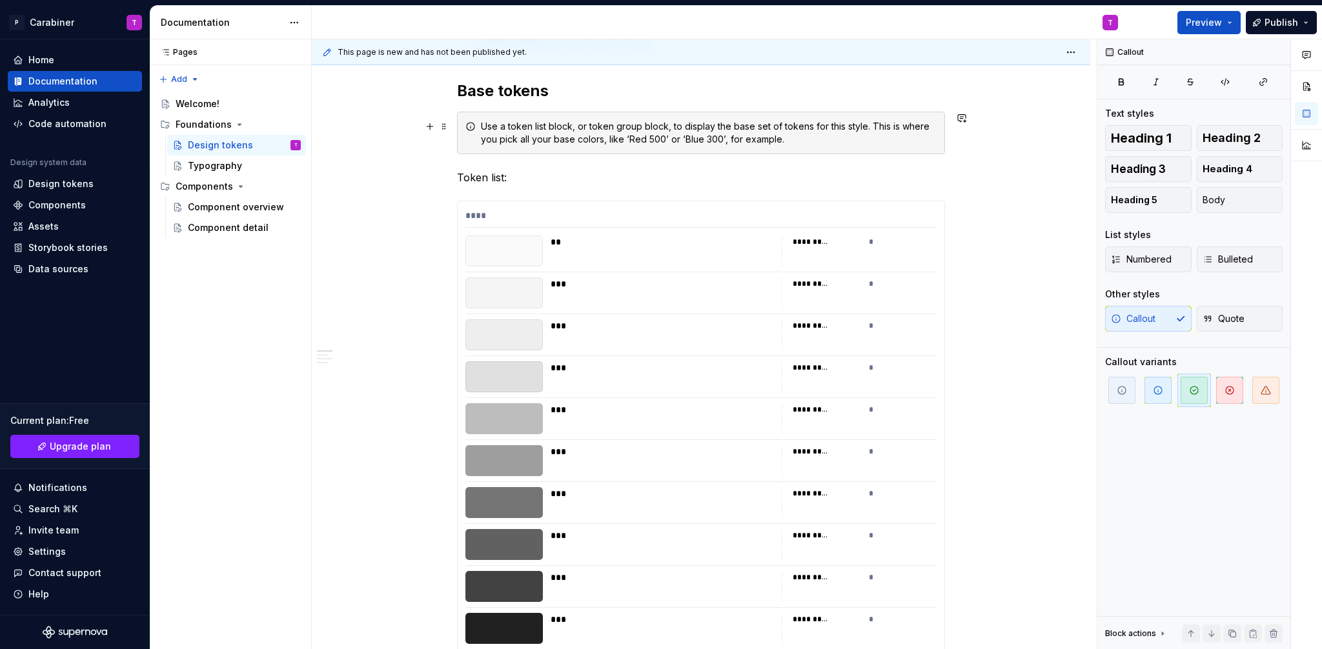
click at [940, 138] on div "Use a token list block, or token group block, to display the base set of tokens…" at bounding box center [701, 133] width 488 height 43
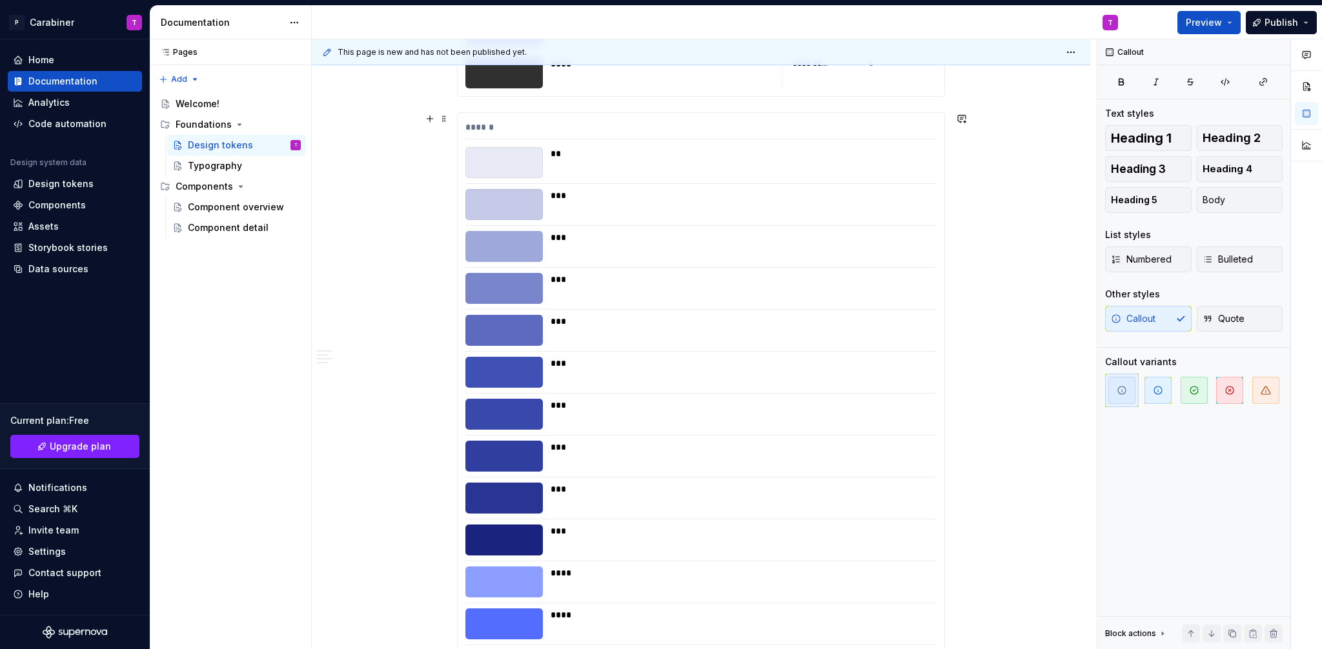
scroll to position [957, 0]
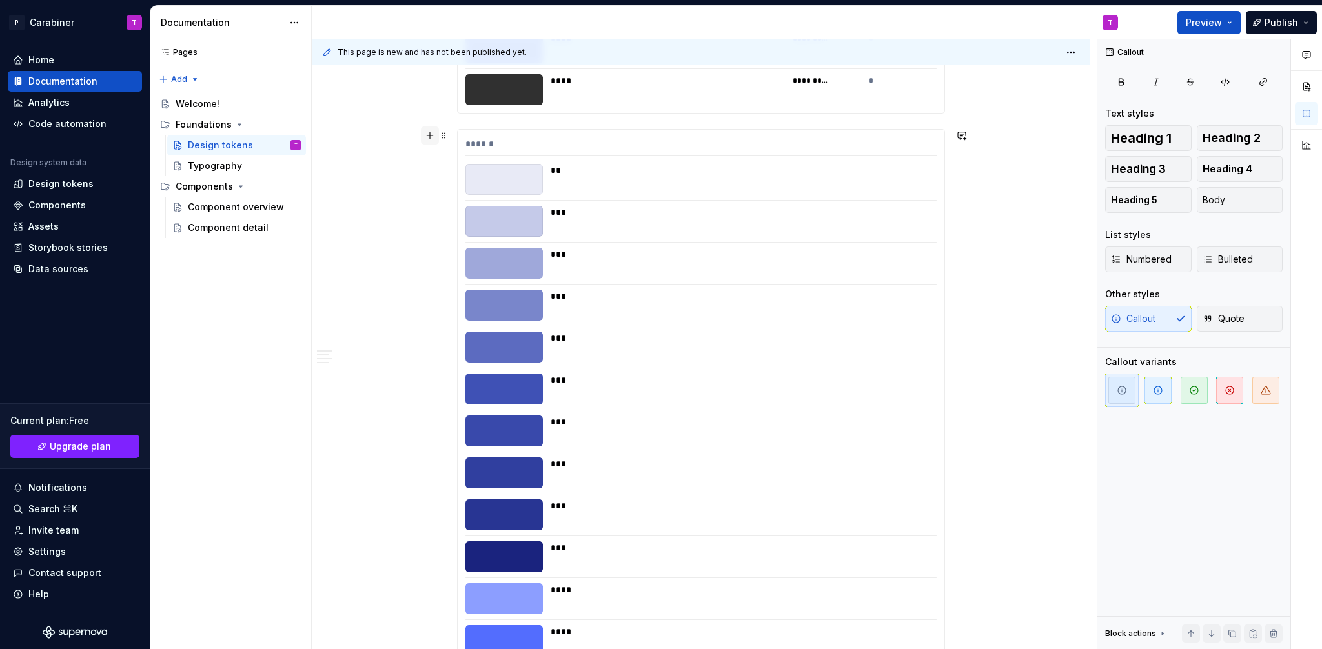
click at [430, 136] on button "button" at bounding box center [430, 136] width 18 height 18
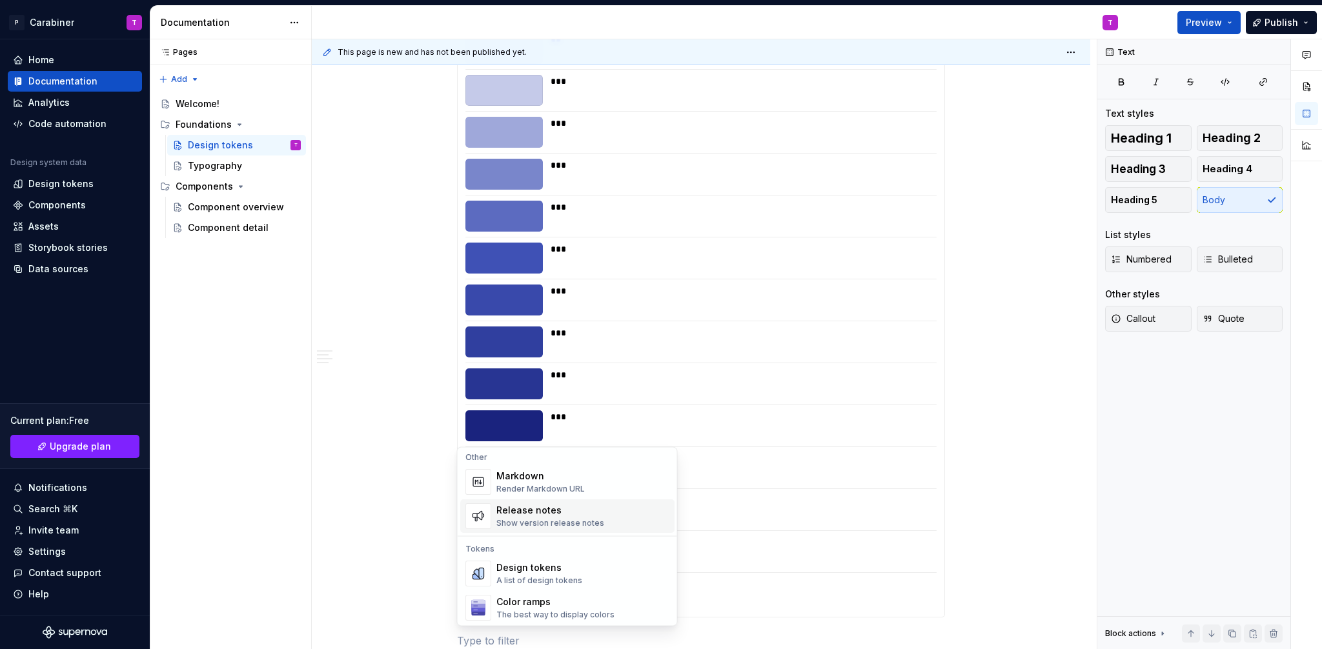
scroll to position [881, 0]
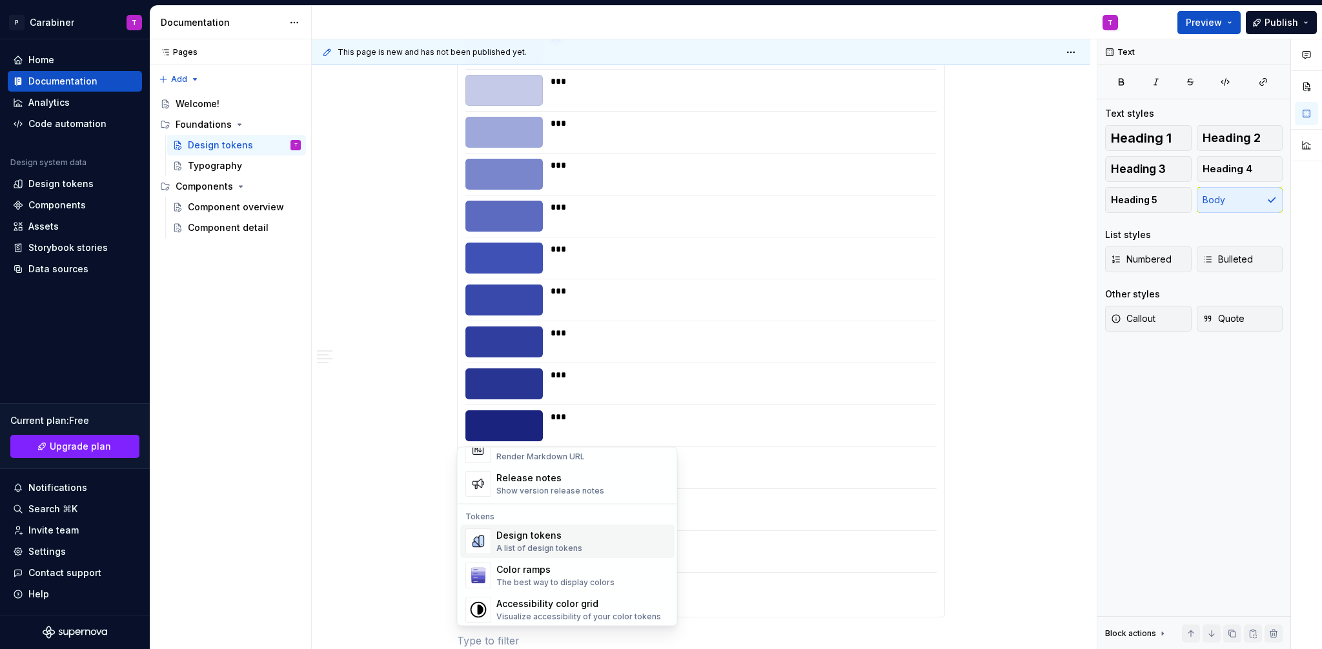
click at [507, 539] on div "Design tokens" at bounding box center [539, 536] width 86 height 13
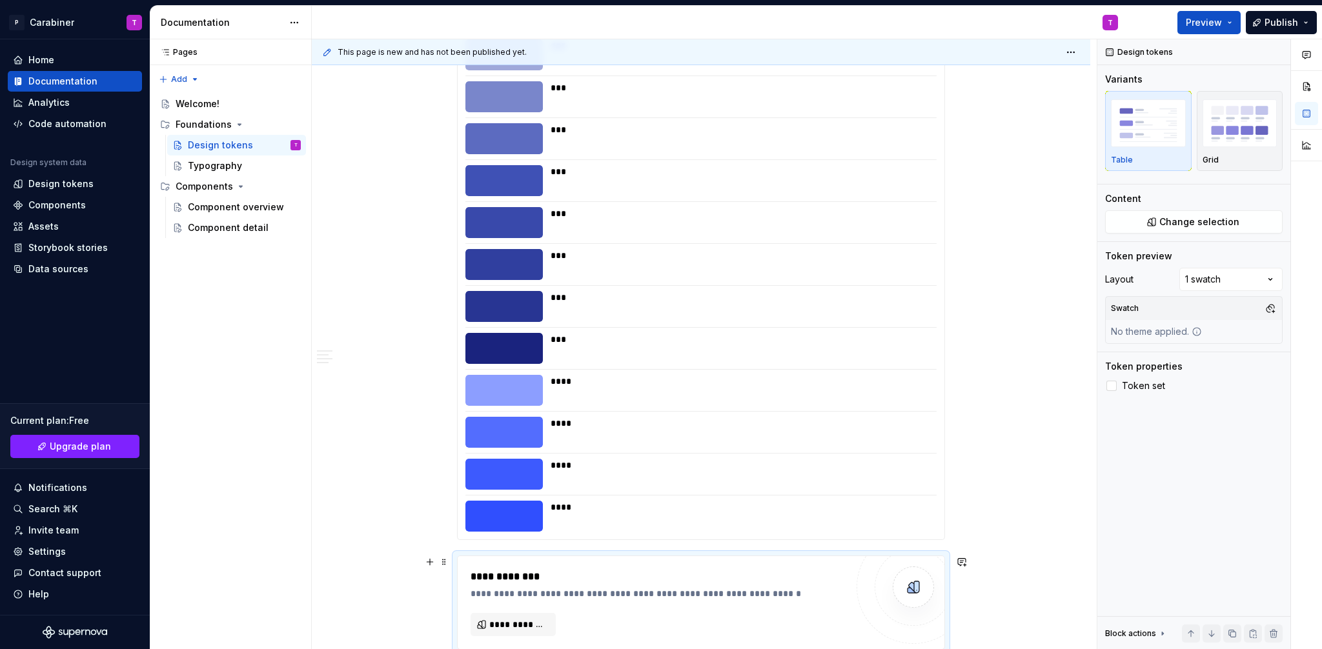
scroll to position [1389, 0]
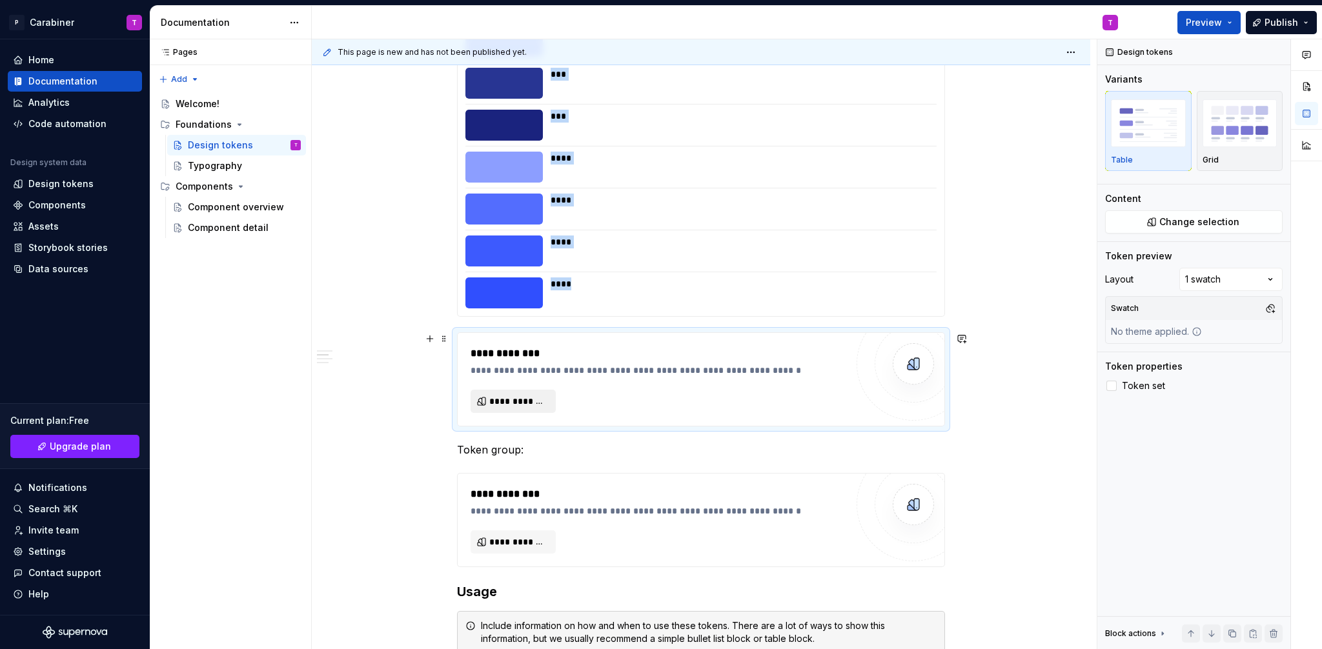
click at [503, 407] on span "**********" at bounding box center [518, 401] width 58 height 13
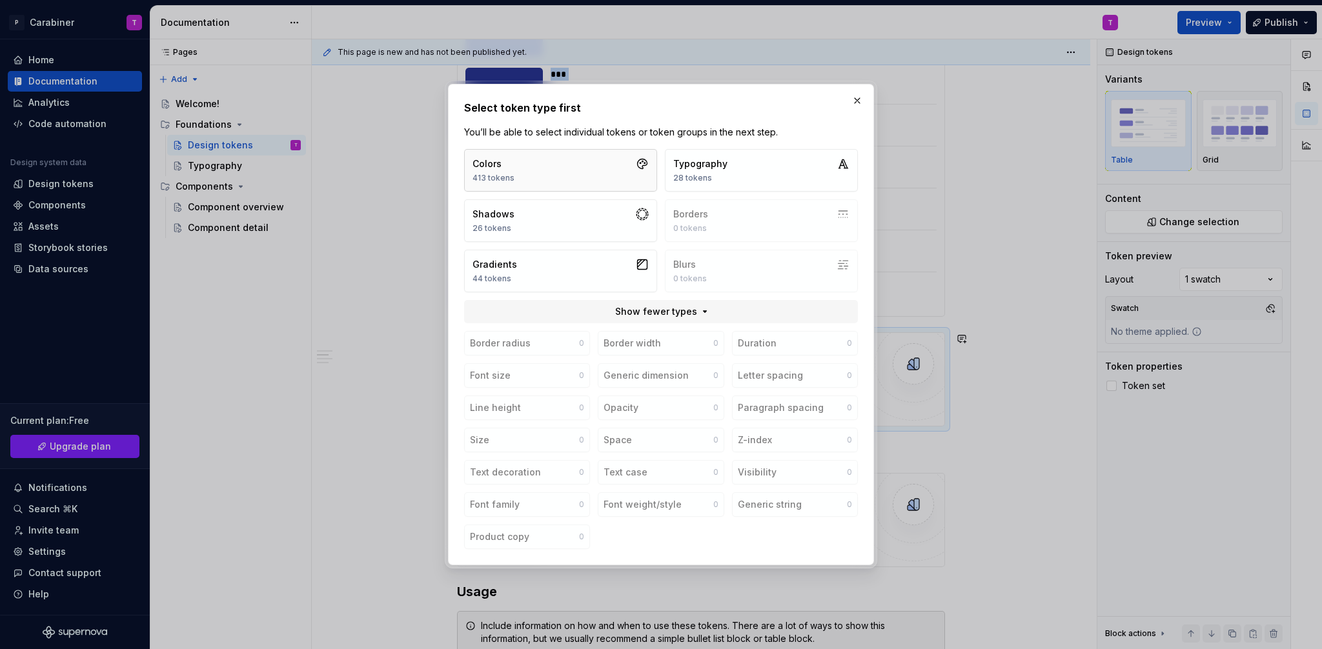
click at [511, 171] on div "Colors 413 tokens" at bounding box center [494, 171] width 42 height 26
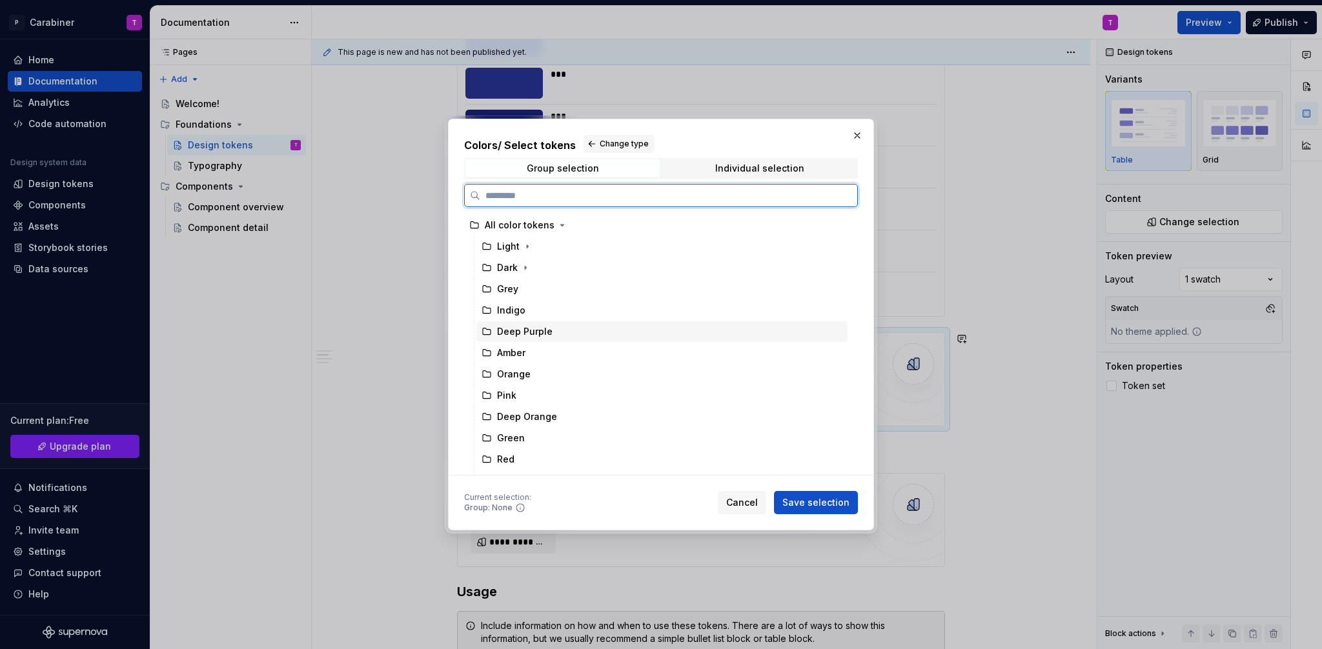
click at [507, 331] on div "Deep Purple" at bounding box center [525, 331] width 56 height 13
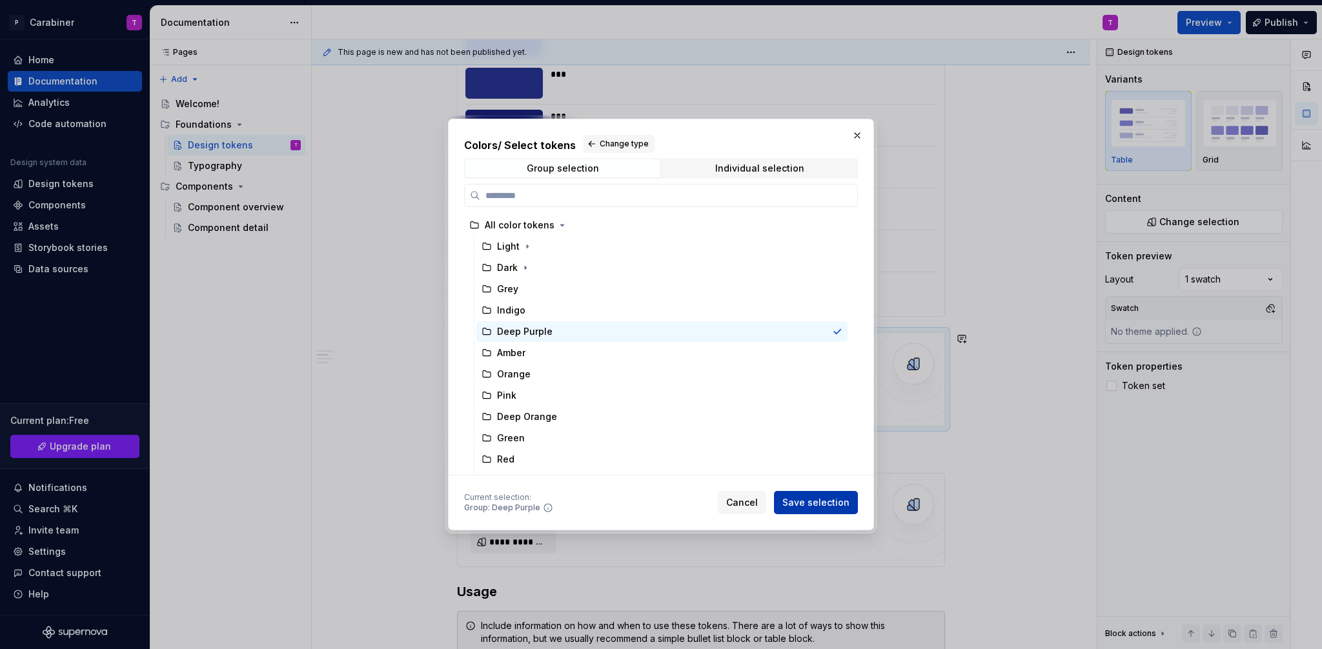
click at [828, 505] on span "Save selection" at bounding box center [815, 502] width 67 height 13
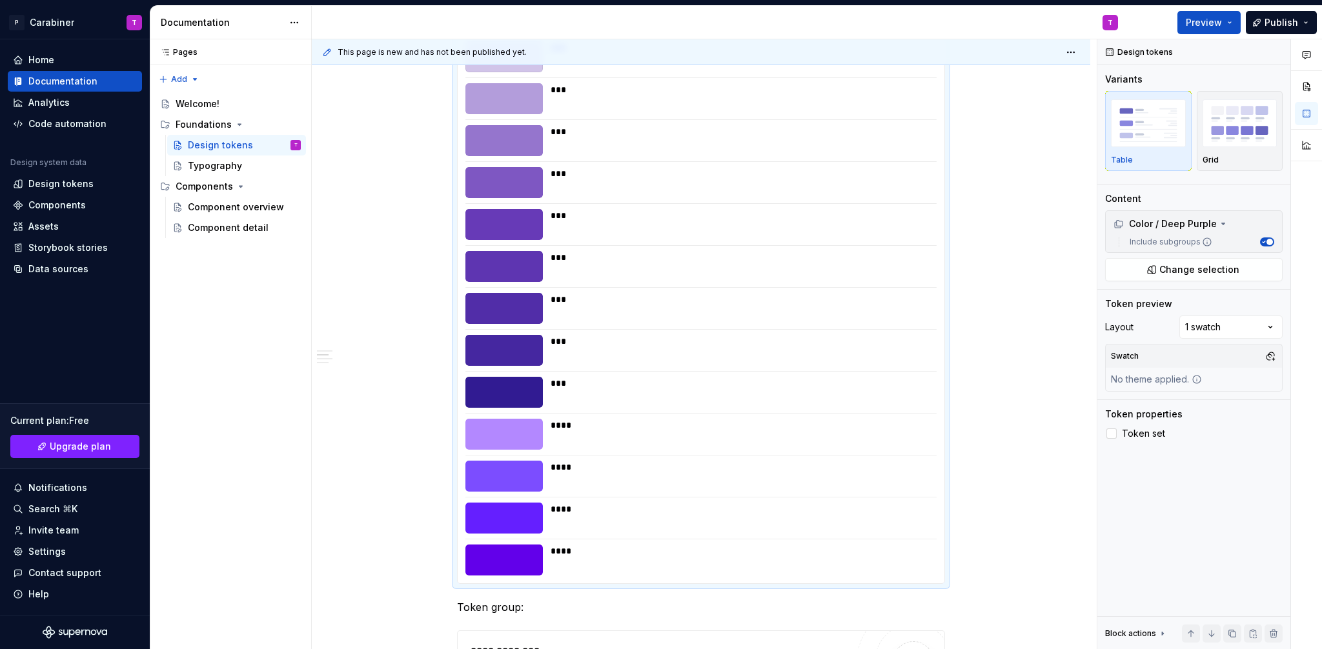
scroll to position [1963, 0]
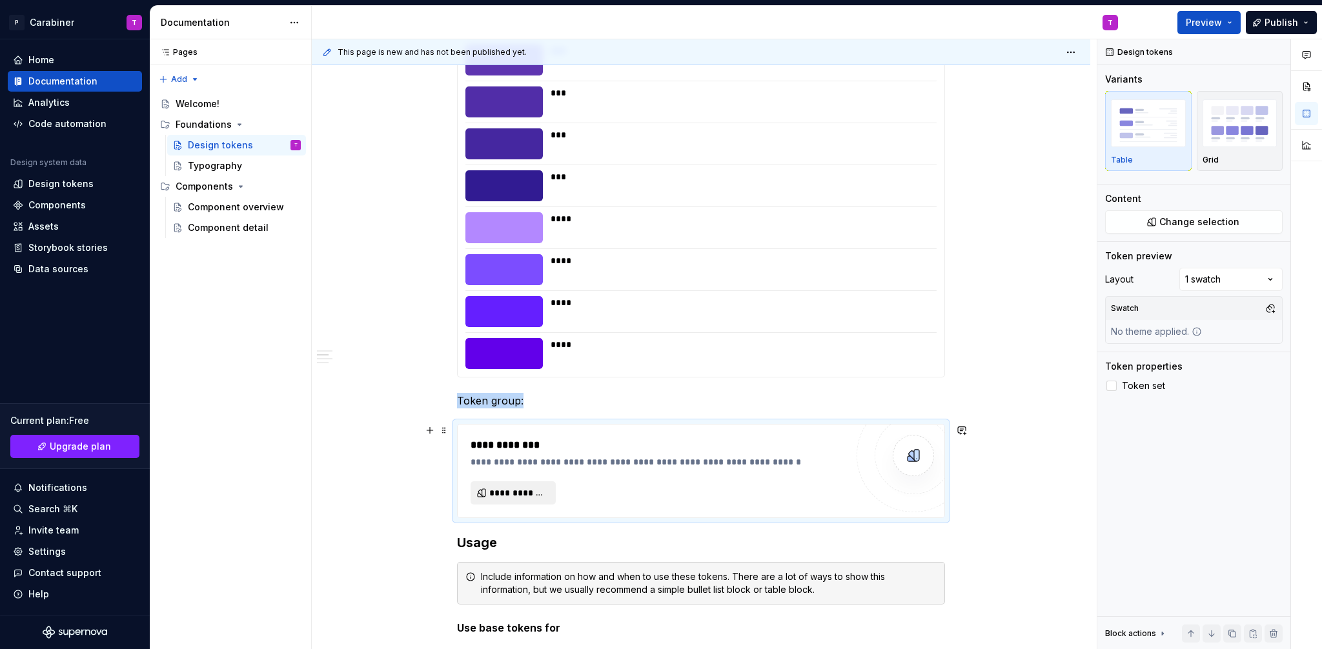
click at [500, 494] on span "**********" at bounding box center [518, 493] width 58 height 13
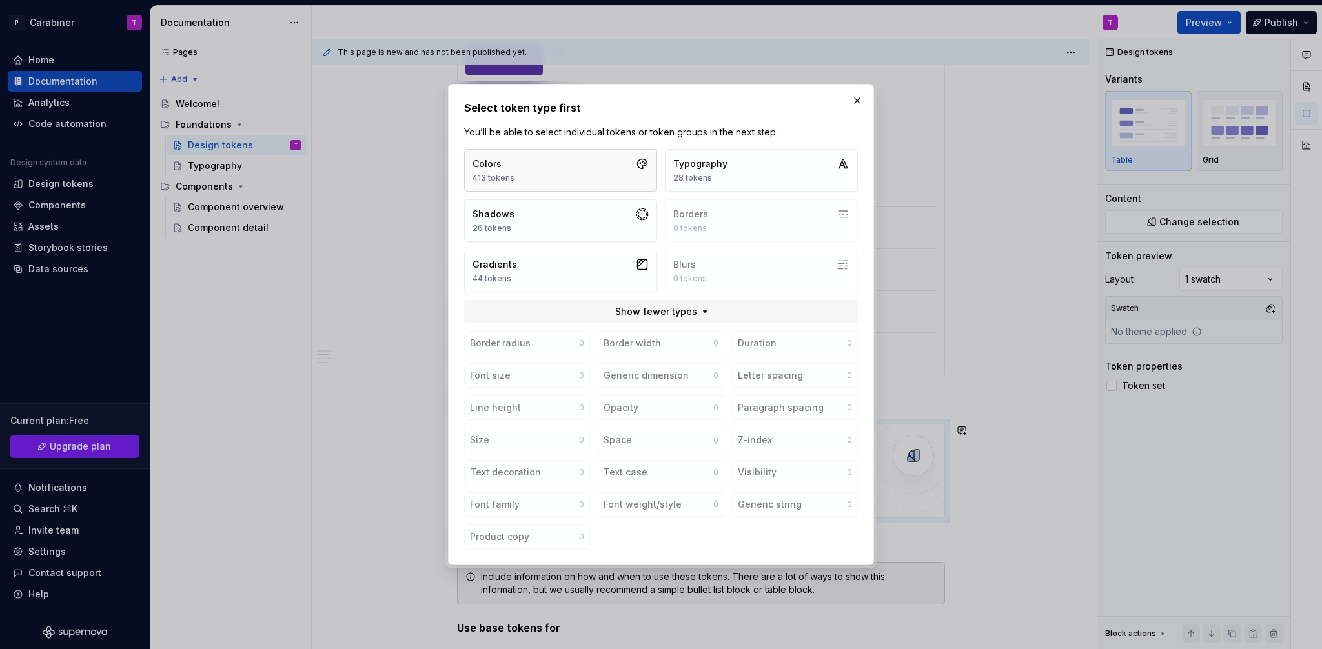
click at [496, 172] on div "Colors 413 tokens" at bounding box center [494, 171] width 42 height 26
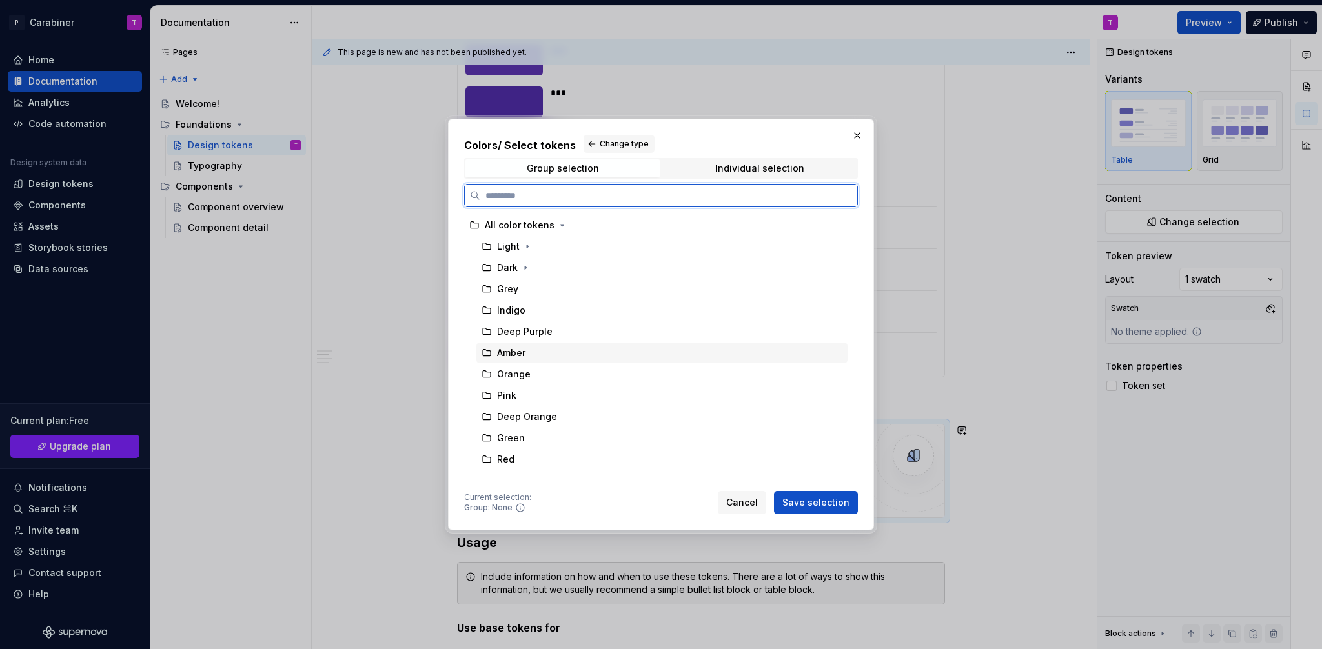
click at [510, 352] on div "Amber" at bounding box center [511, 353] width 28 height 13
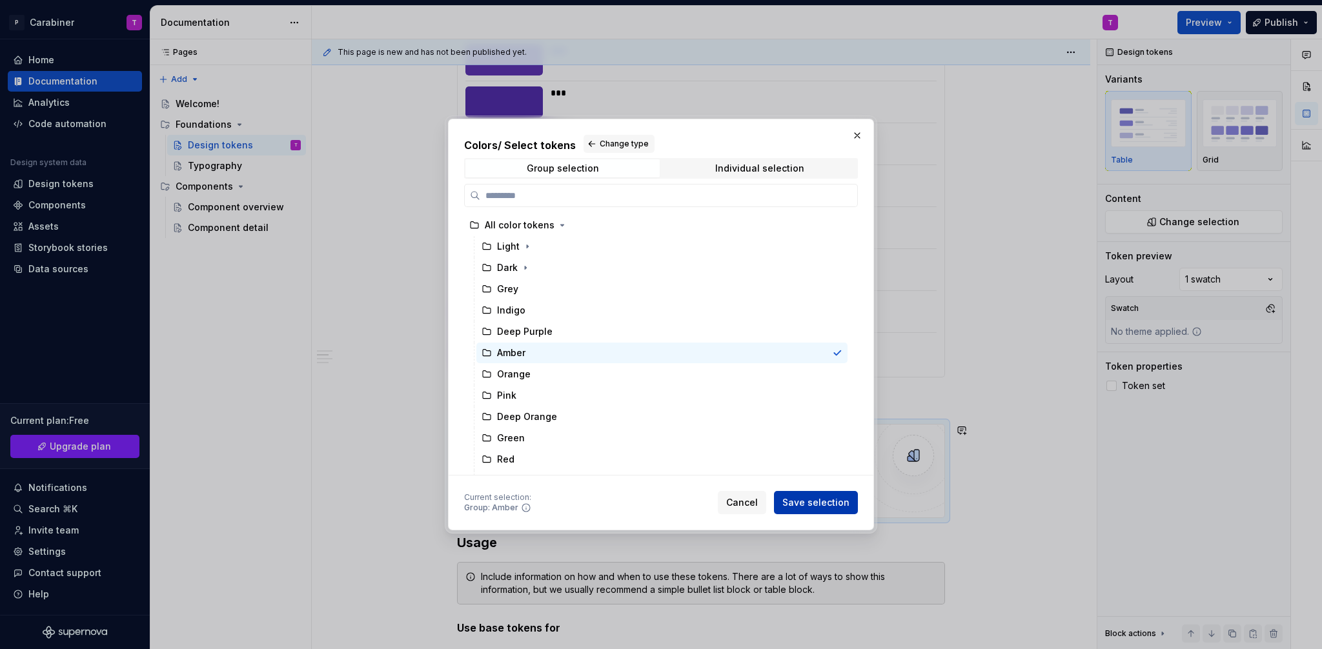
click at [815, 504] on span "Save selection" at bounding box center [815, 502] width 67 height 13
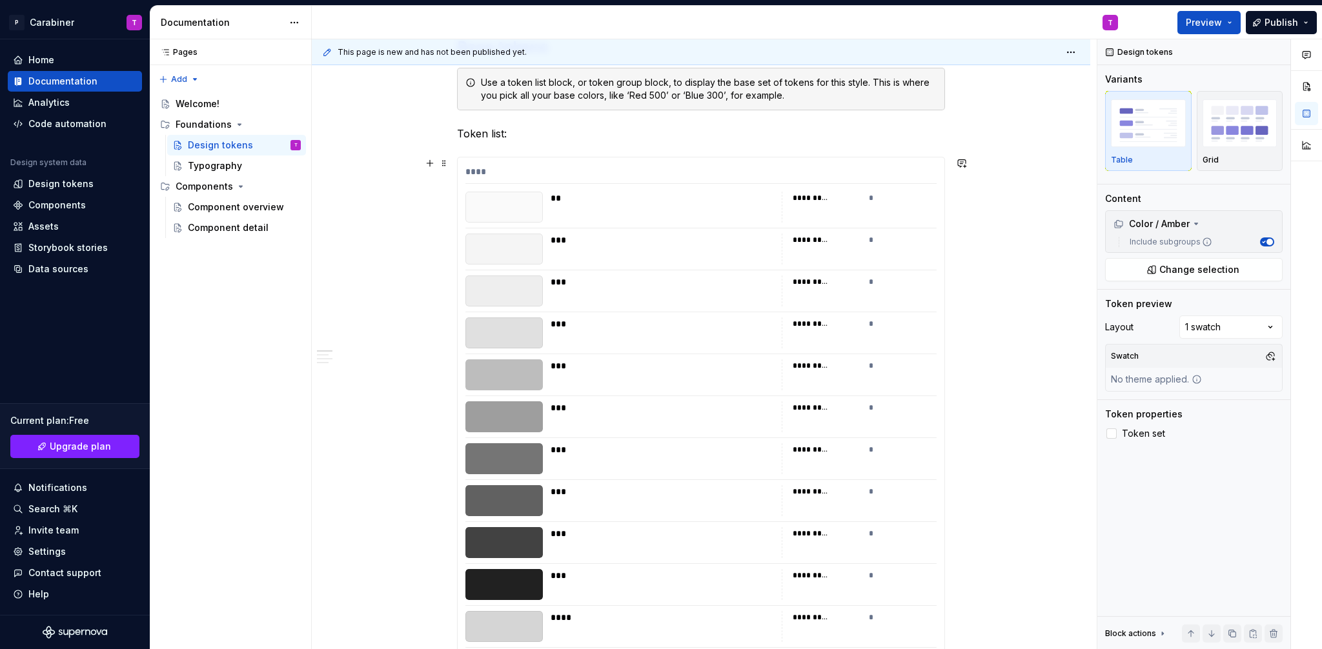
scroll to position [228, 0]
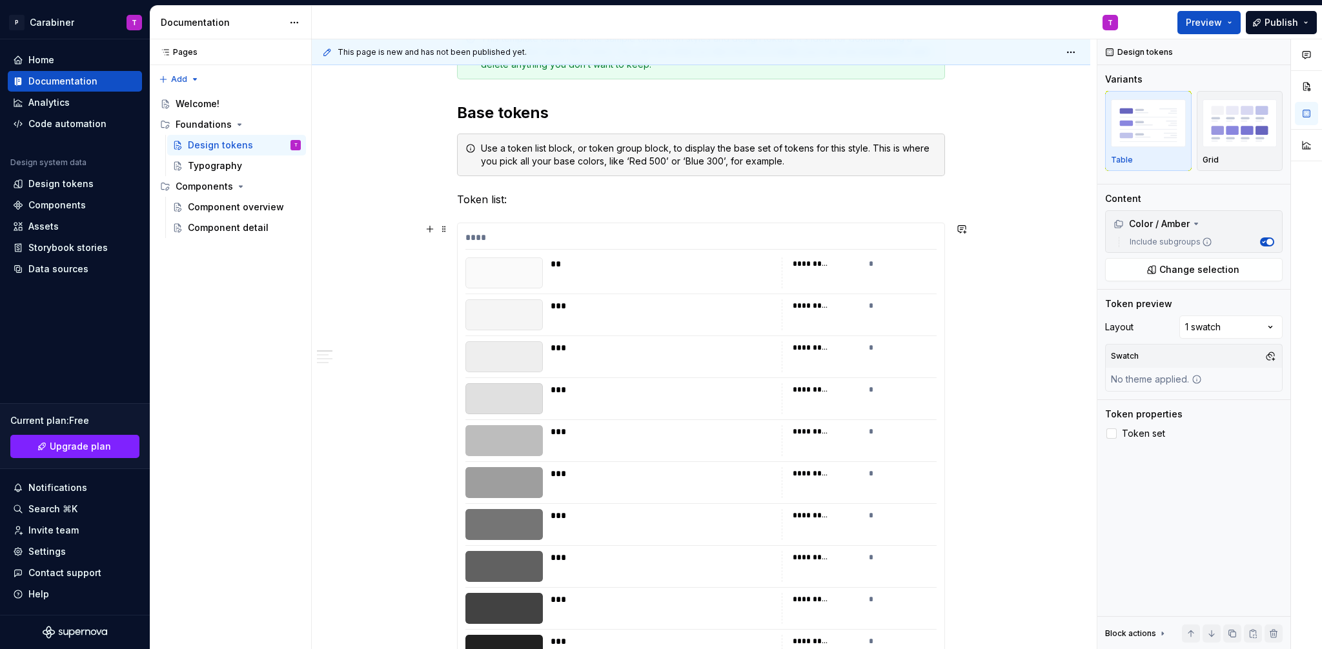
click at [870, 263] on div "*" at bounding box center [903, 264] width 68 height 13
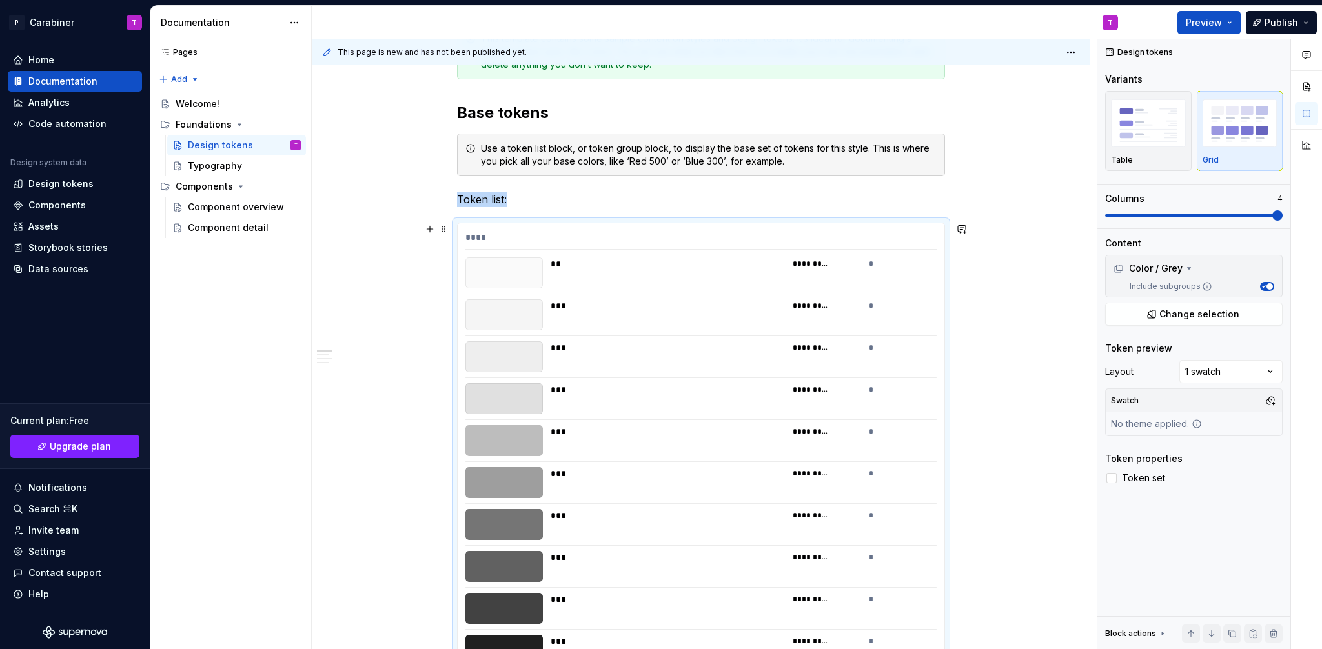
click at [806, 269] on div "*********" at bounding box center [827, 264] width 68 height 13
click at [1268, 286] on span "button" at bounding box center [1270, 286] width 6 height 6
click at [1265, 286] on span "button" at bounding box center [1264, 286] width 6 height 6
click at [1266, 373] on div "Comments Open comments No comments yet Select ‘Comment’ from the block context …" at bounding box center [1209, 344] width 225 height 611
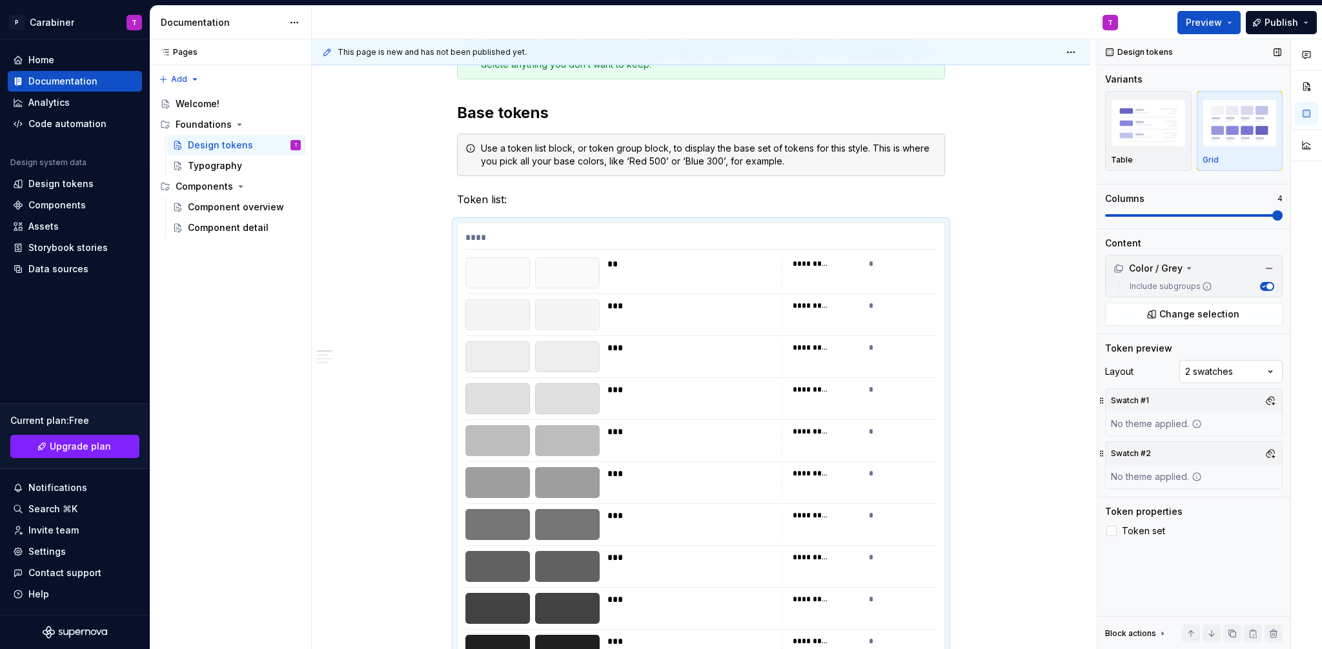
click at [1259, 371] on div "Comments Open comments No comments yet Select ‘Comment’ from the block context …" at bounding box center [1209, 344] width 225 height 611
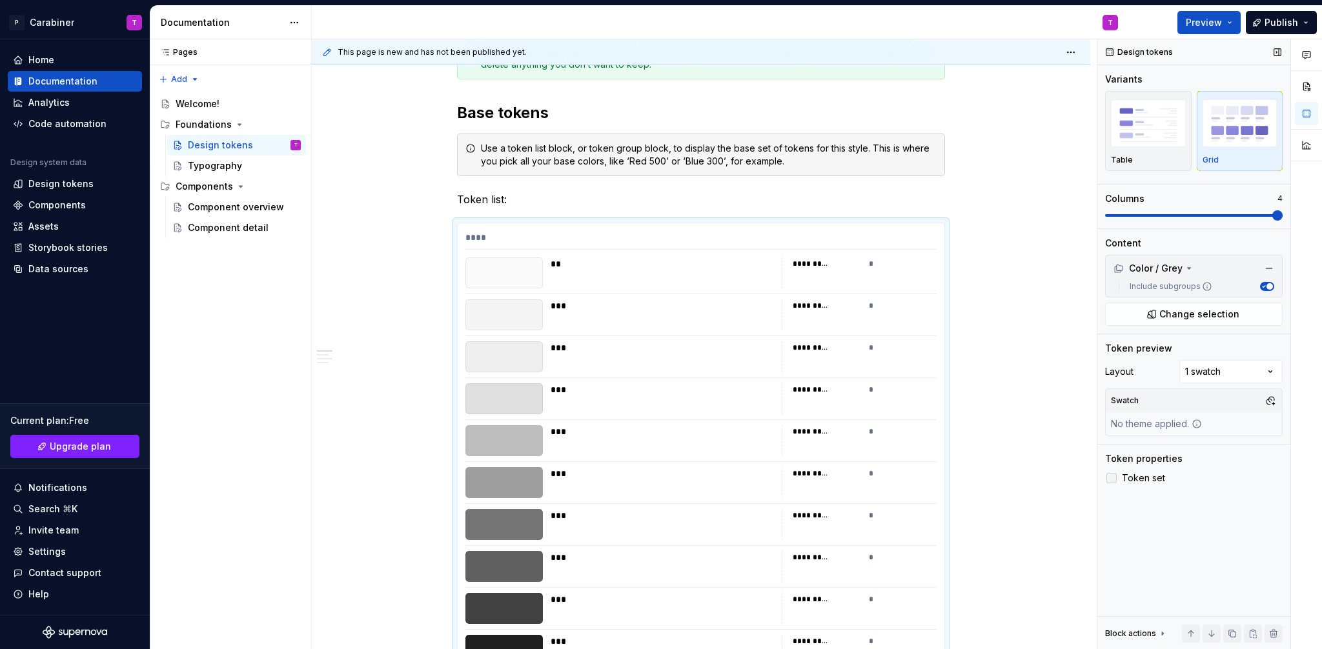
click at [1112, 478] on polyline at bounding box center [1112, 478] width 0 height 0
click at [1112, 476] on div at bounding box center [1111, 478] width 10 height 10
click at [1112, 478] on icon at bounding box center [1112, 478] width 0 height 0
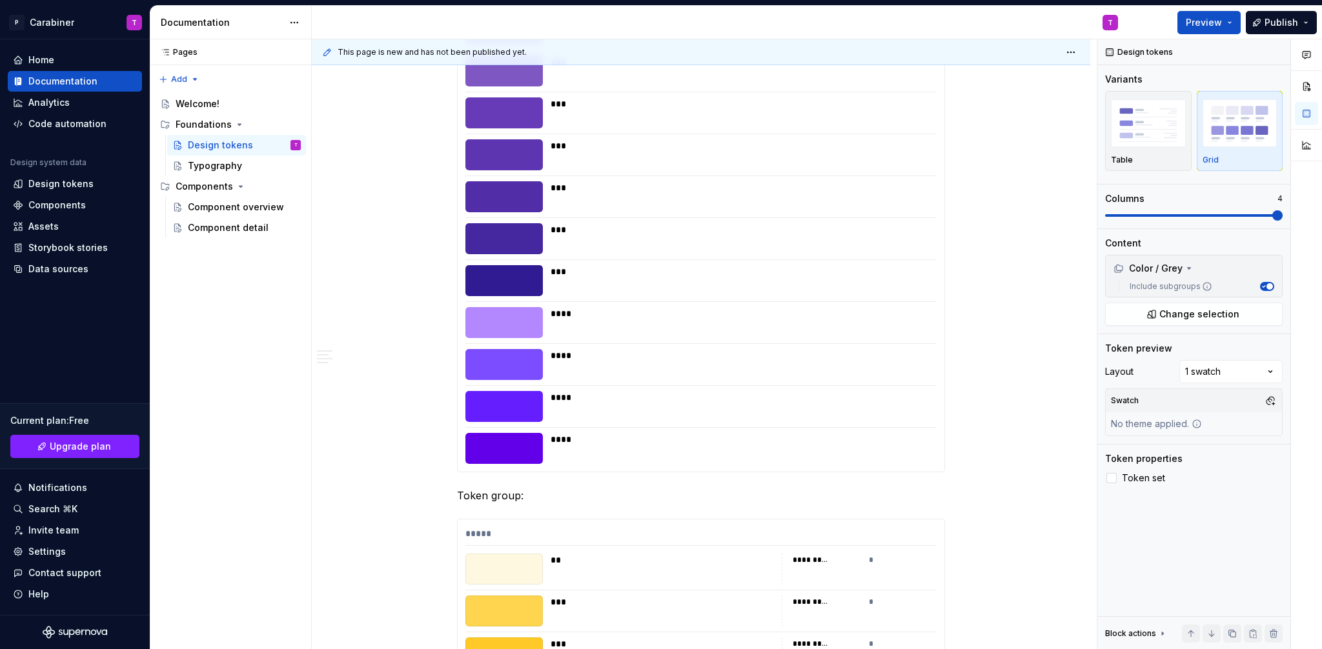
scroll to position [2154, 0]
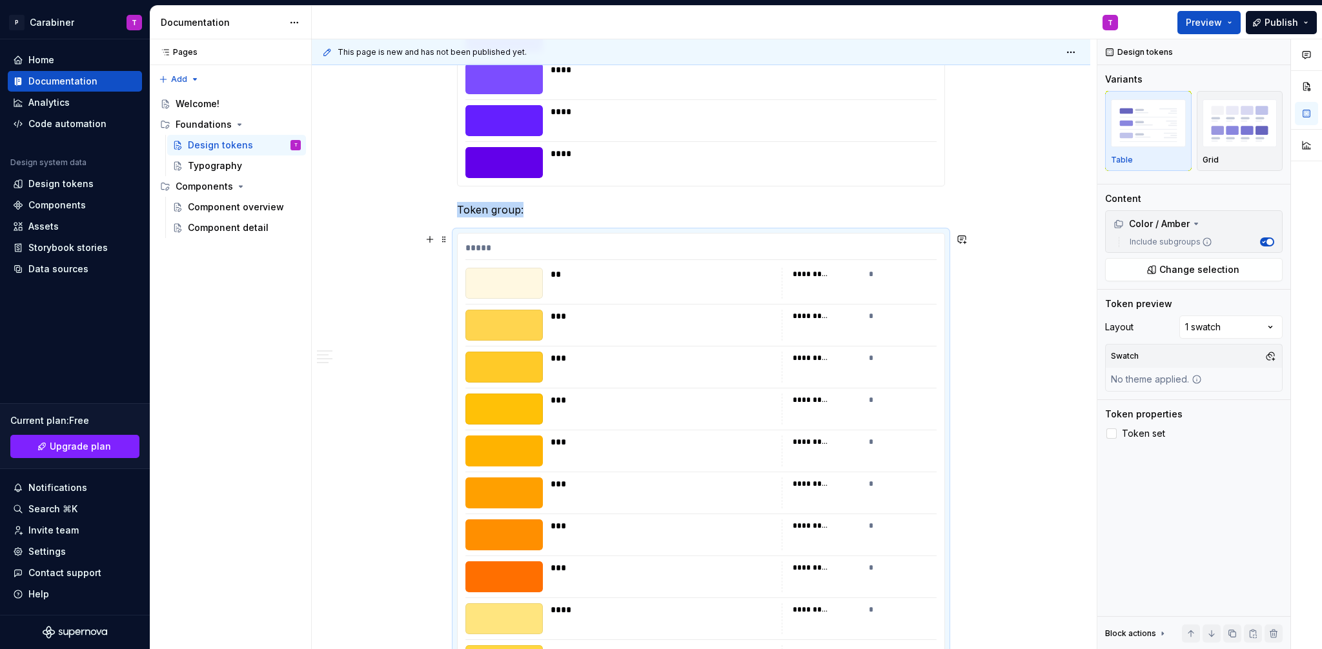
click at [851, 327] on div "********* *" at bounding box center [859, 325] width 155 height 31
click at [1112, 434] on icon at bounding box center [1112, 434] width 0 height 0
click at [1243, 145] on img "button" at bounding box center [1240, 122] width 75 height 47
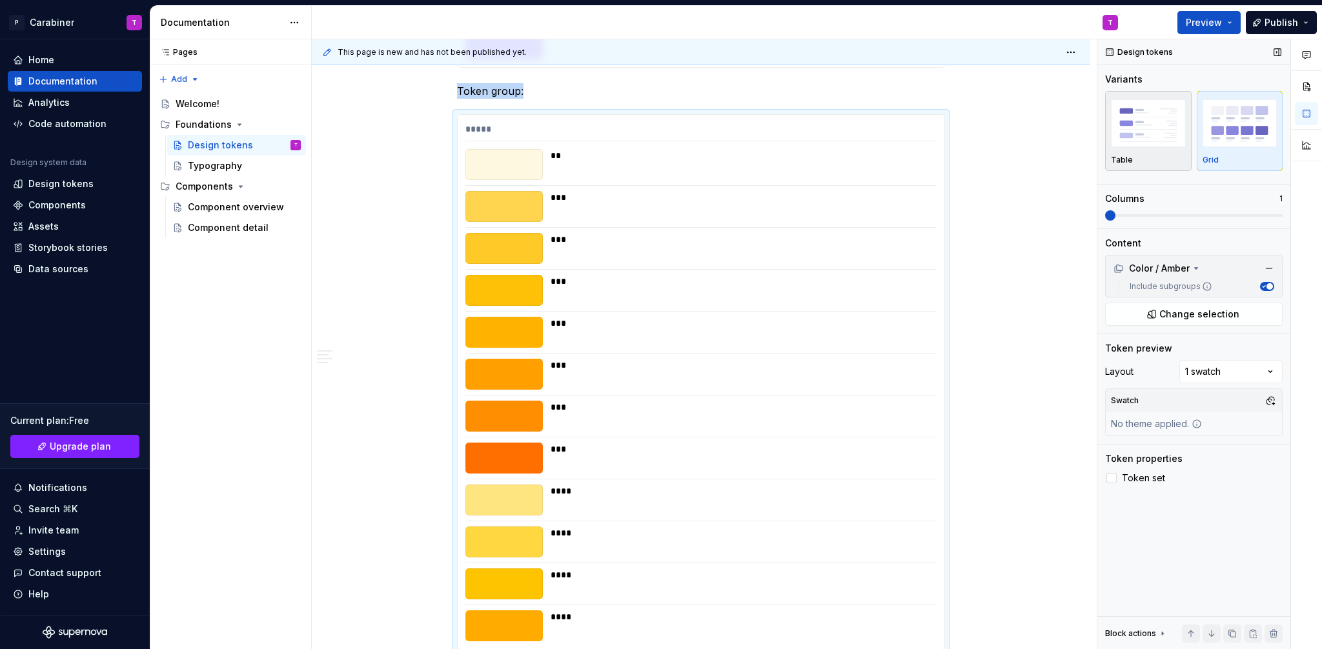
click at [1126, 147] on div "button" at bounding box center [1148, 123] width 75 height 53
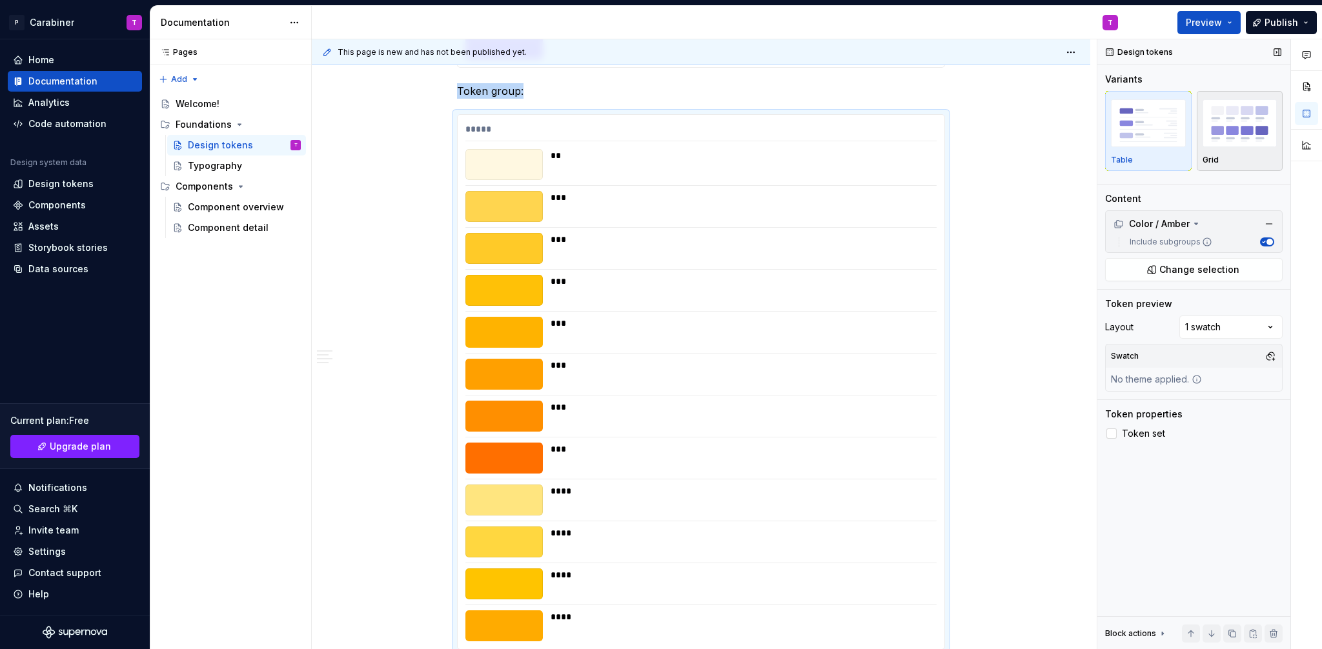
click at [1224, 143] on img "button" at bounding box center [1240, 122] width 75 height 47
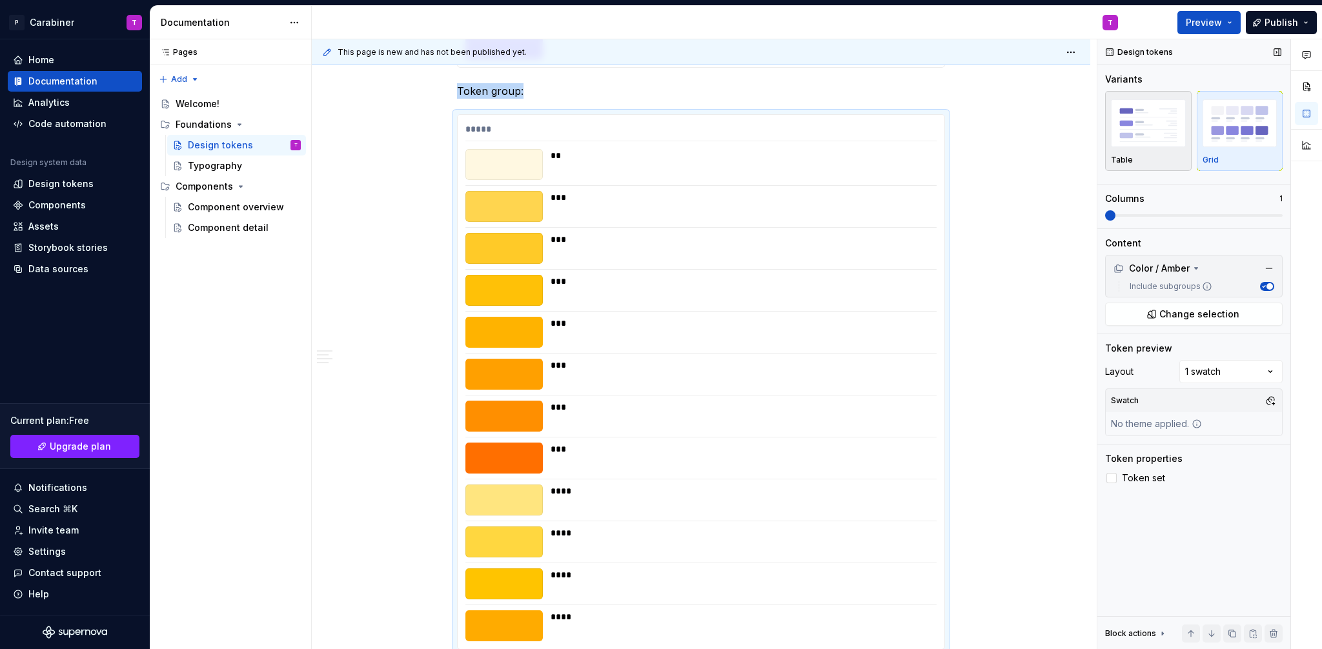
click at [1137, 142] on img "button" at bounding box center [1148, 122] width 75 height 47
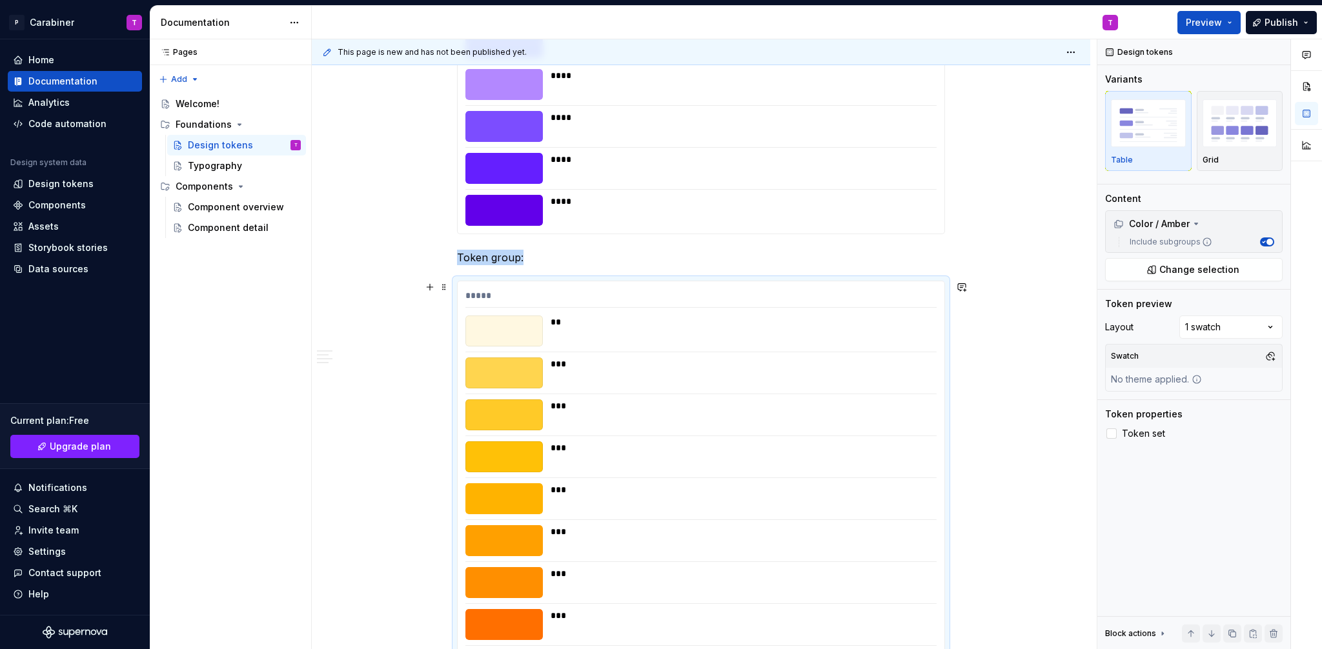
scroll to position [2173, 0]
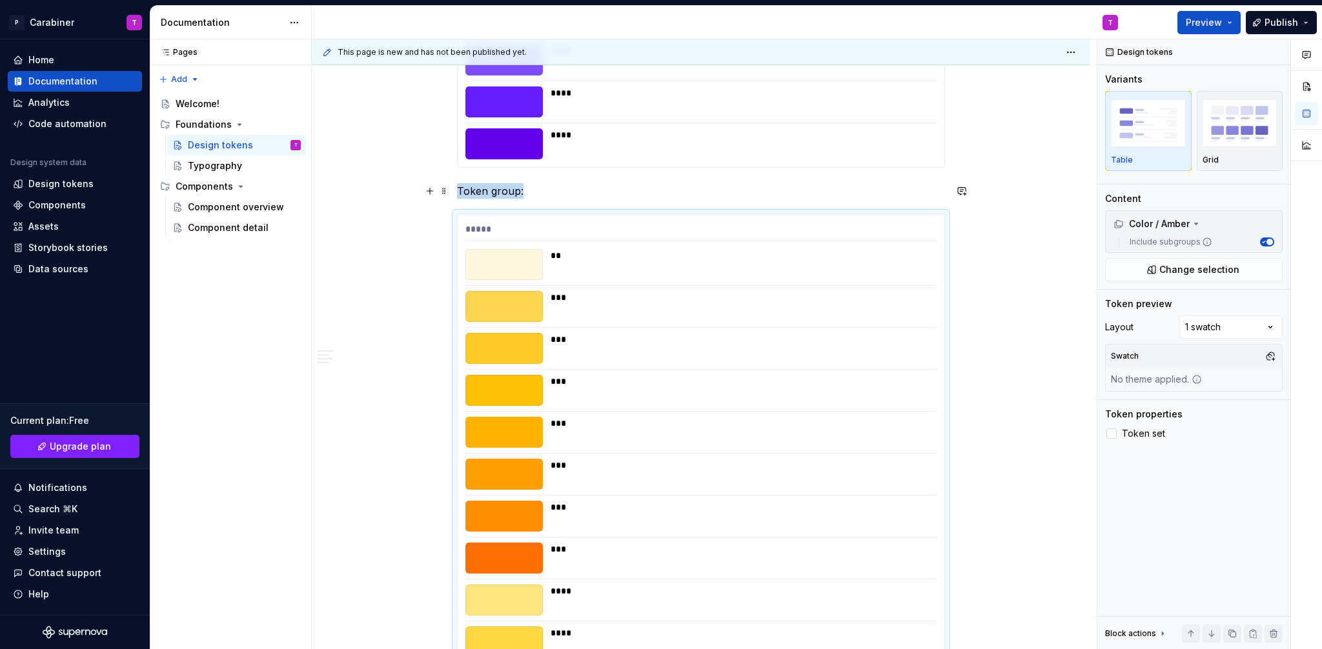
click at [531, 198] on p "Token group:" at bounding box center [701, 190] width 488 height 15
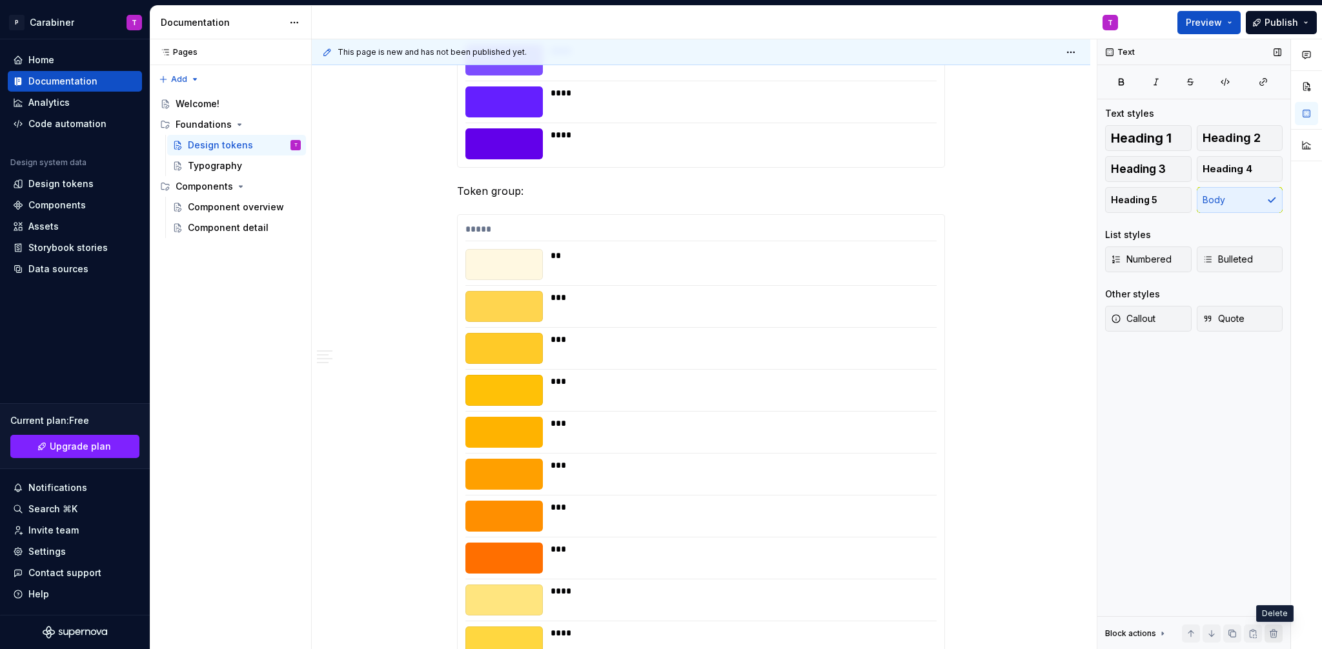
click at [1276, 635] on button "button" at bounding box center [1274, 634] width 18 height 18
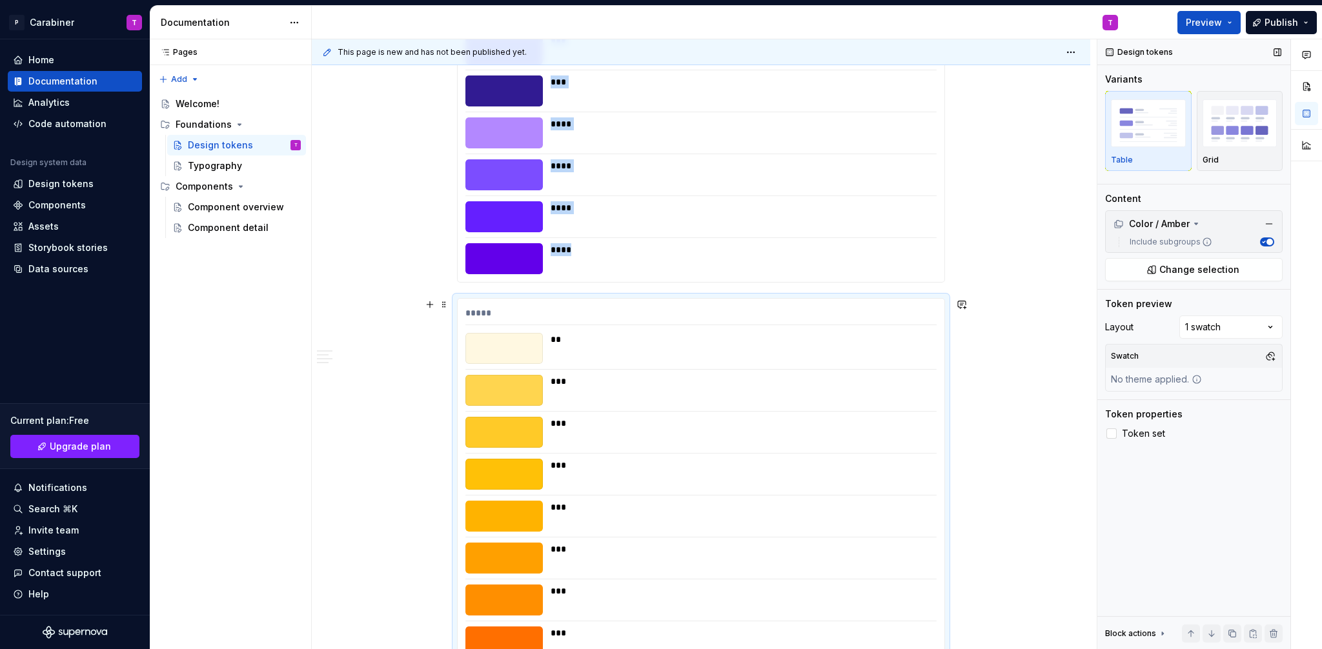
scroll to position [2041, 0]
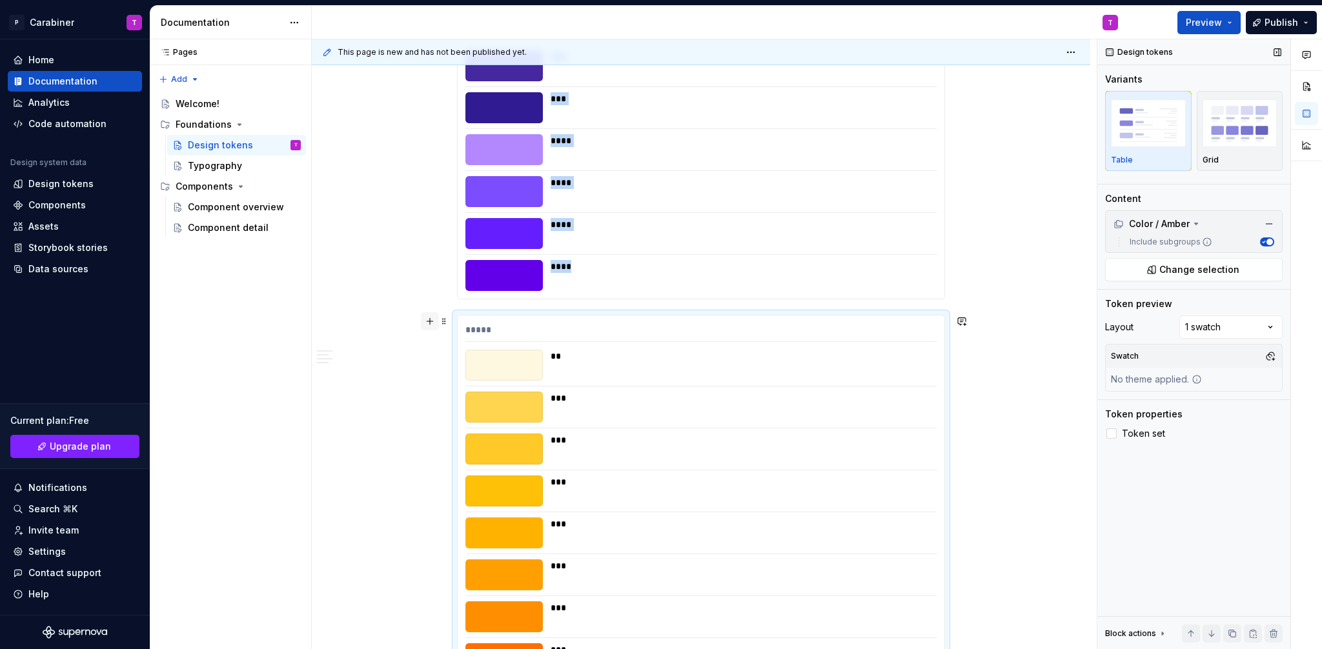
click at [432, 320] on button "button" at bounding box center [430, 321] width 18 height 18
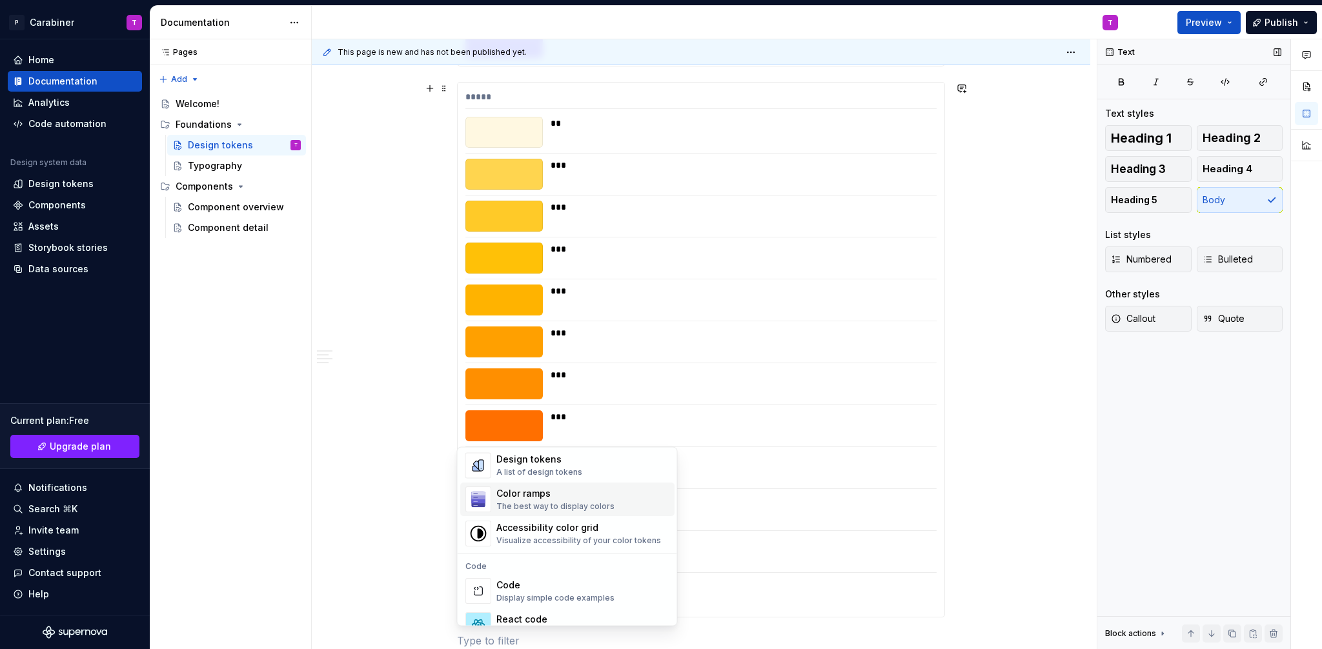
scroll to position [941, 0]
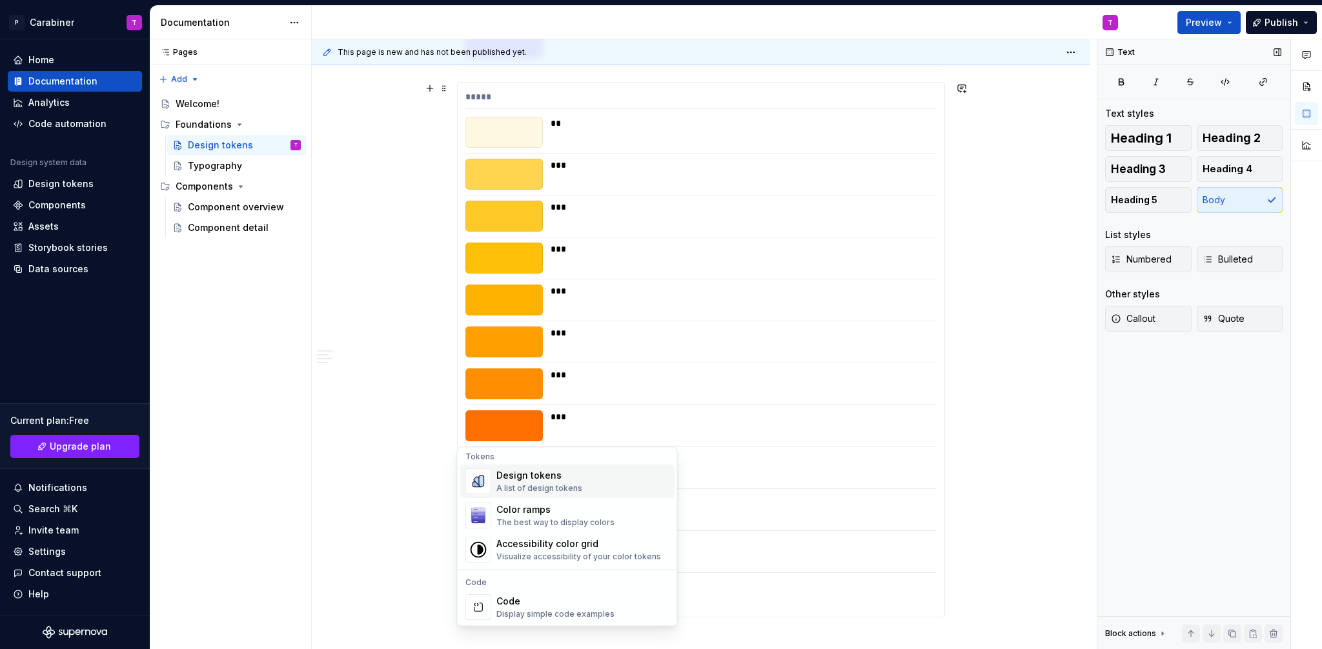
click at [505, 472] on div "Design tokens" at bounding box center [539, 476] width 86 height 13
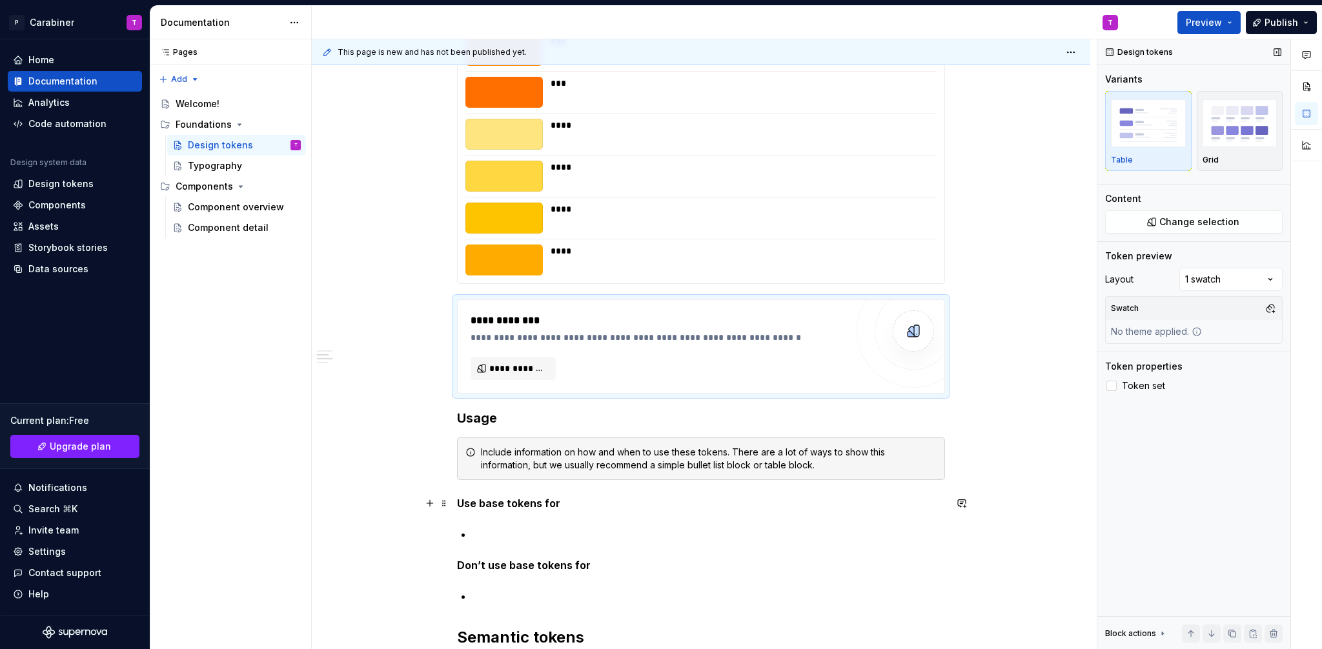
scroll to position [2654, 0]
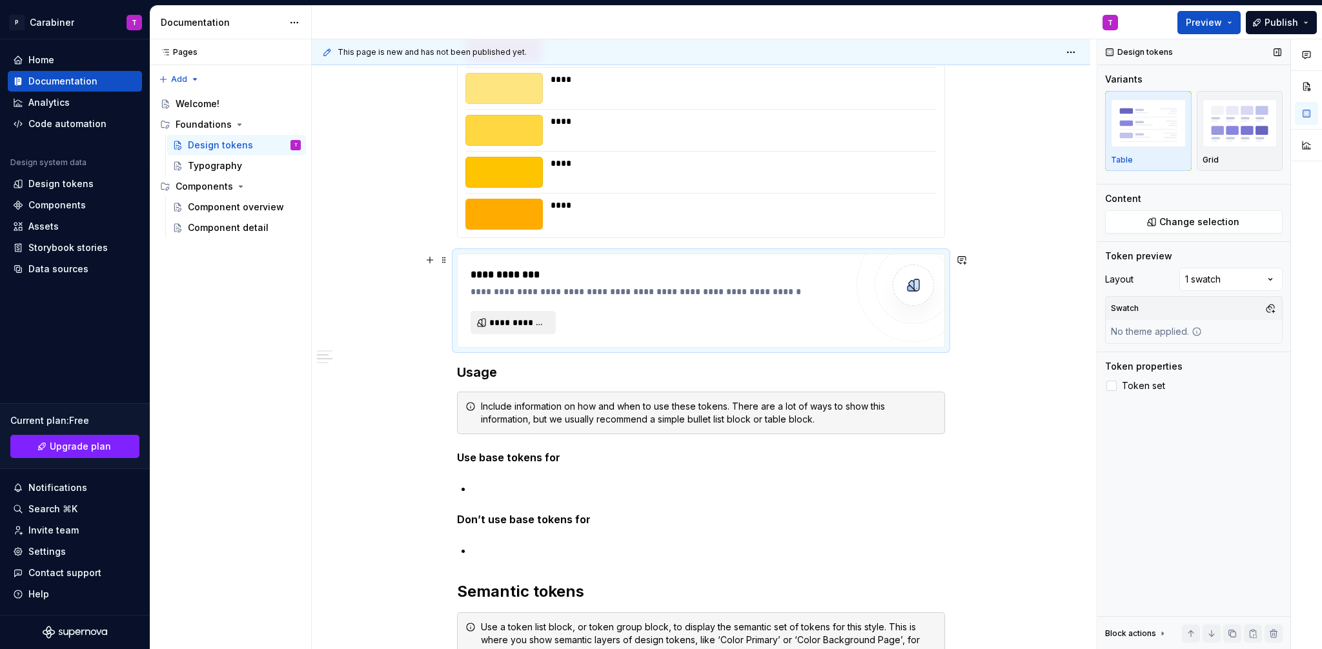
click at [504, 320] on span "**********" at bounding box center [518, 322] width 58 height 13
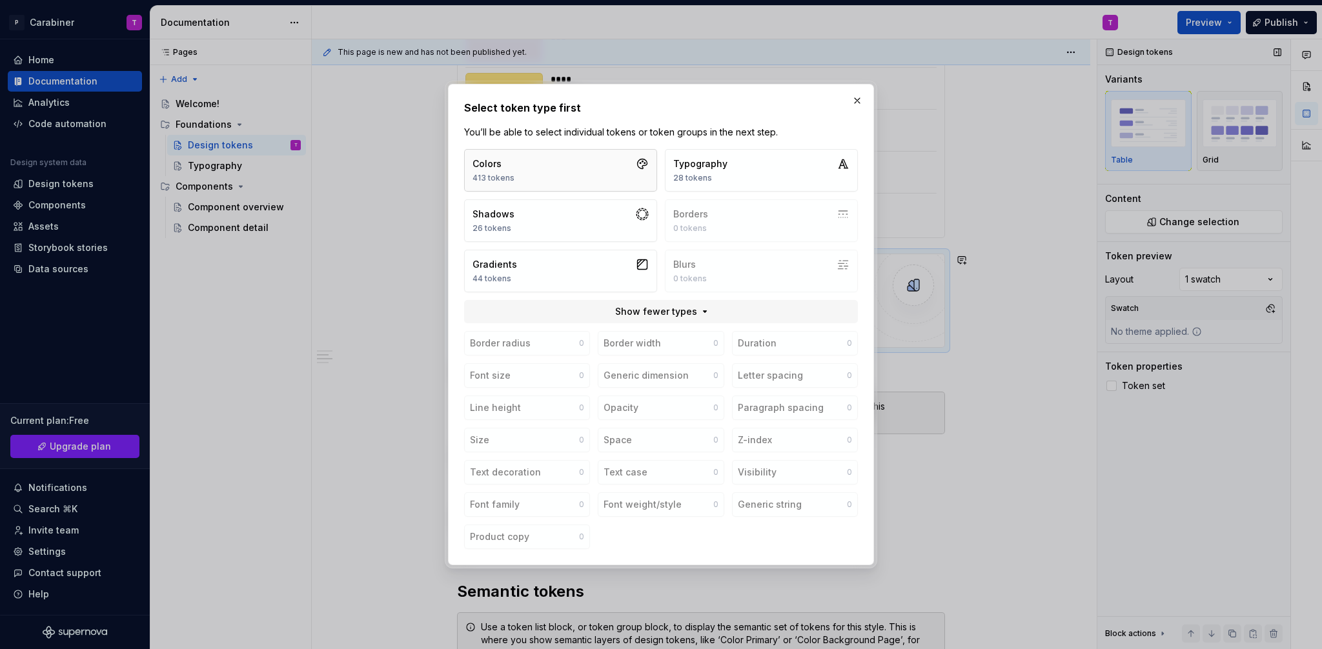
click at [491, 174] on div "413 tokens" at bounding box center [494, 178] width 42 height 10
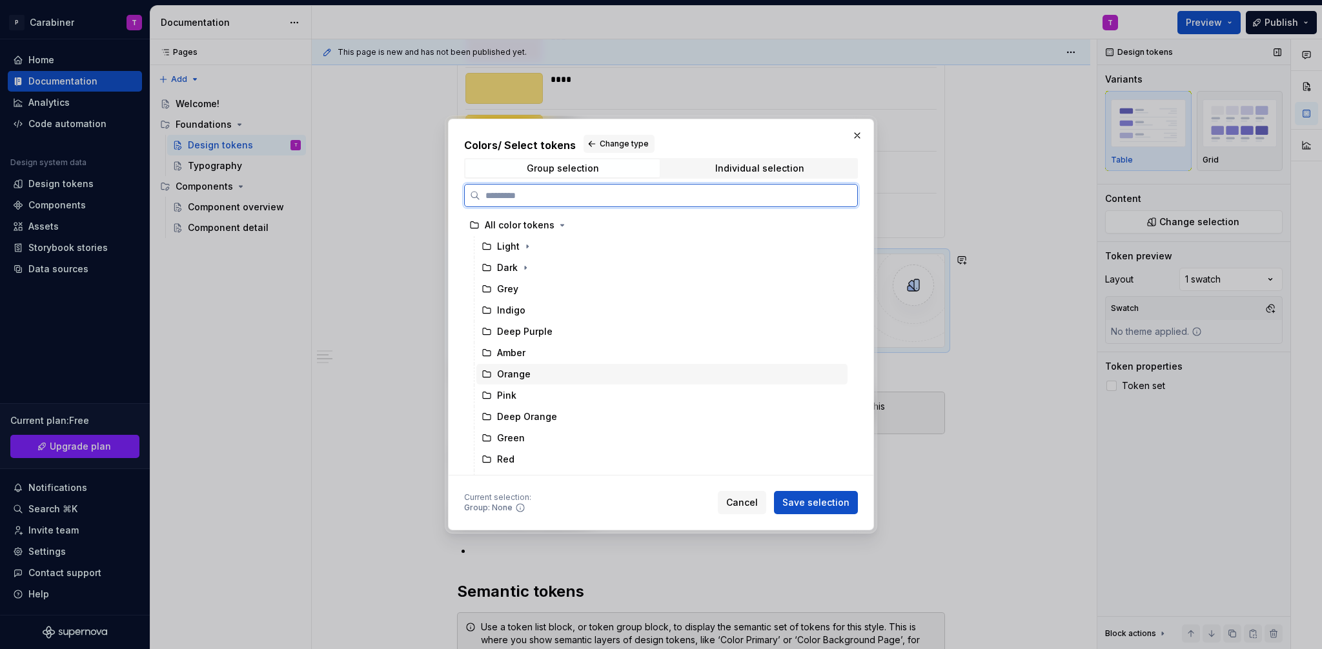
click at [507, 372] on div "Orange" at bounding box center [514, 374] width 34 height 13
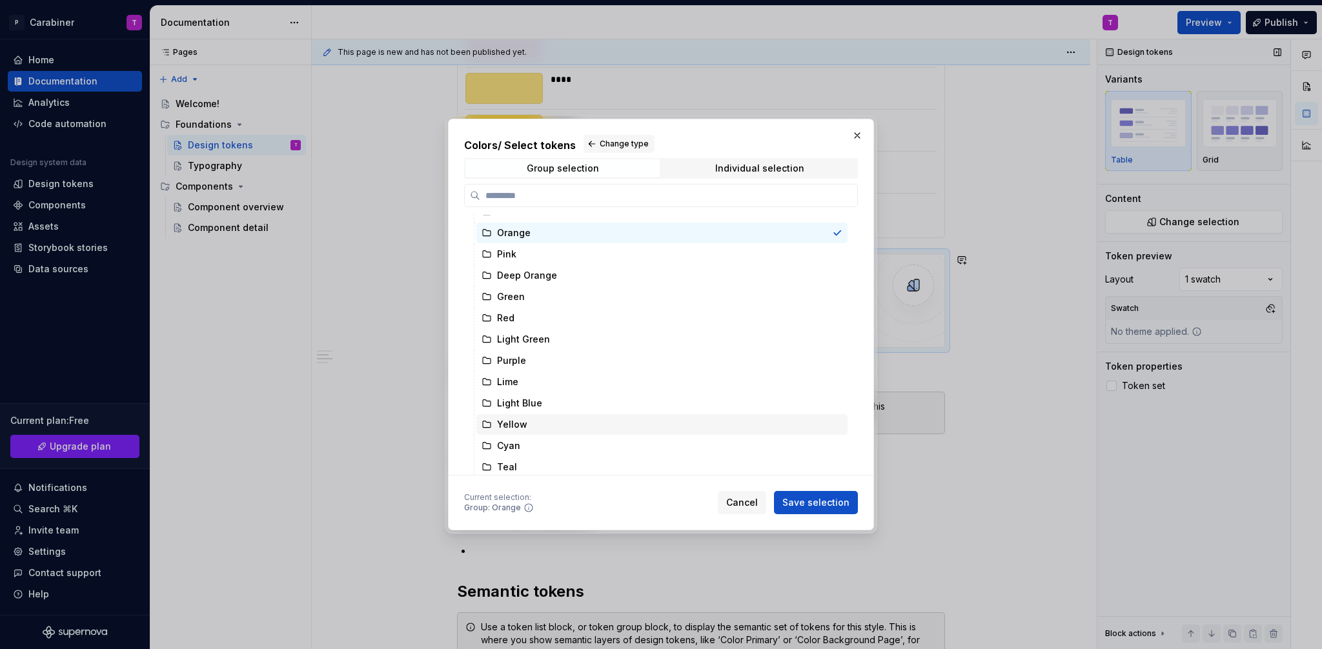
scroll to position [116, 0]
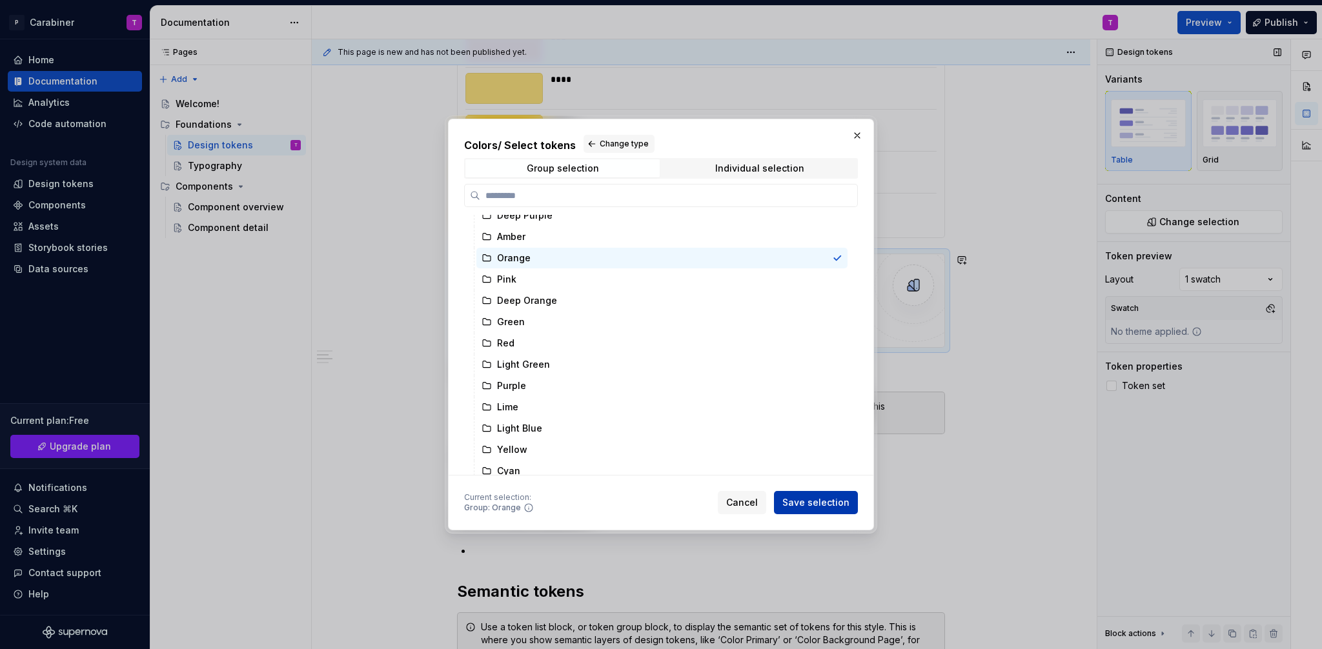
click at [814, 502] on span "Save selection" at bounding box center [815, 502] width 67 height 13
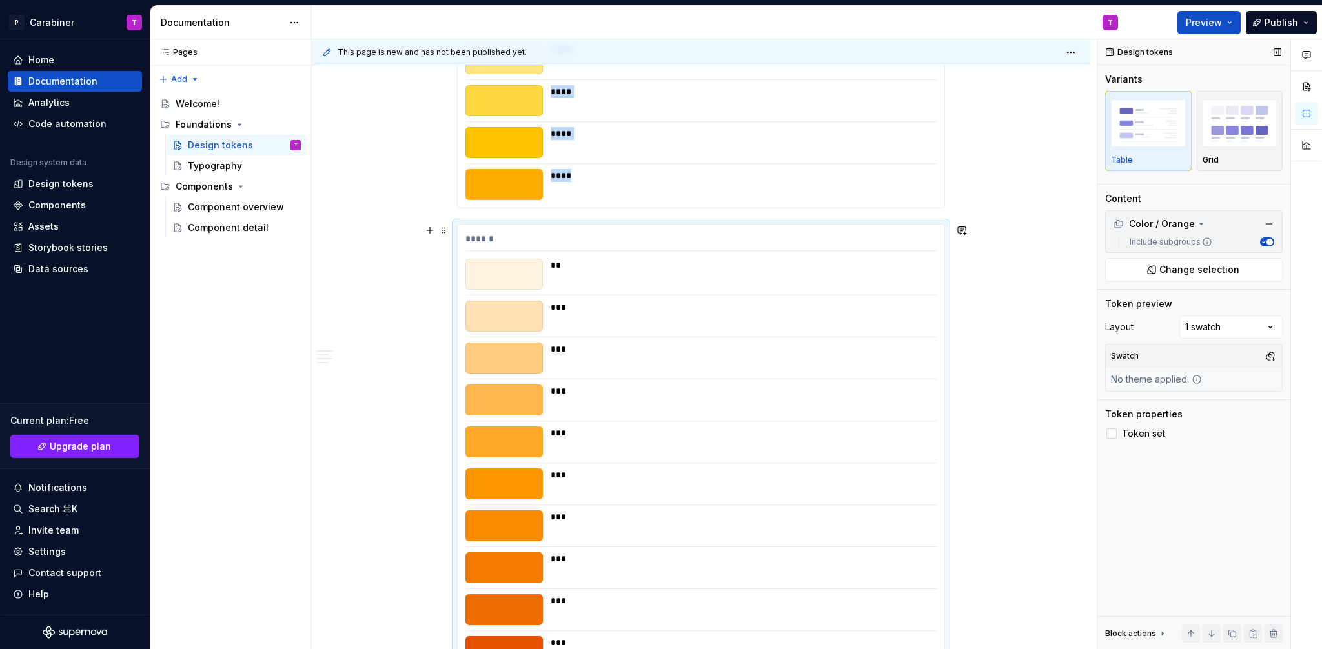
scroll to position [2470, 0]
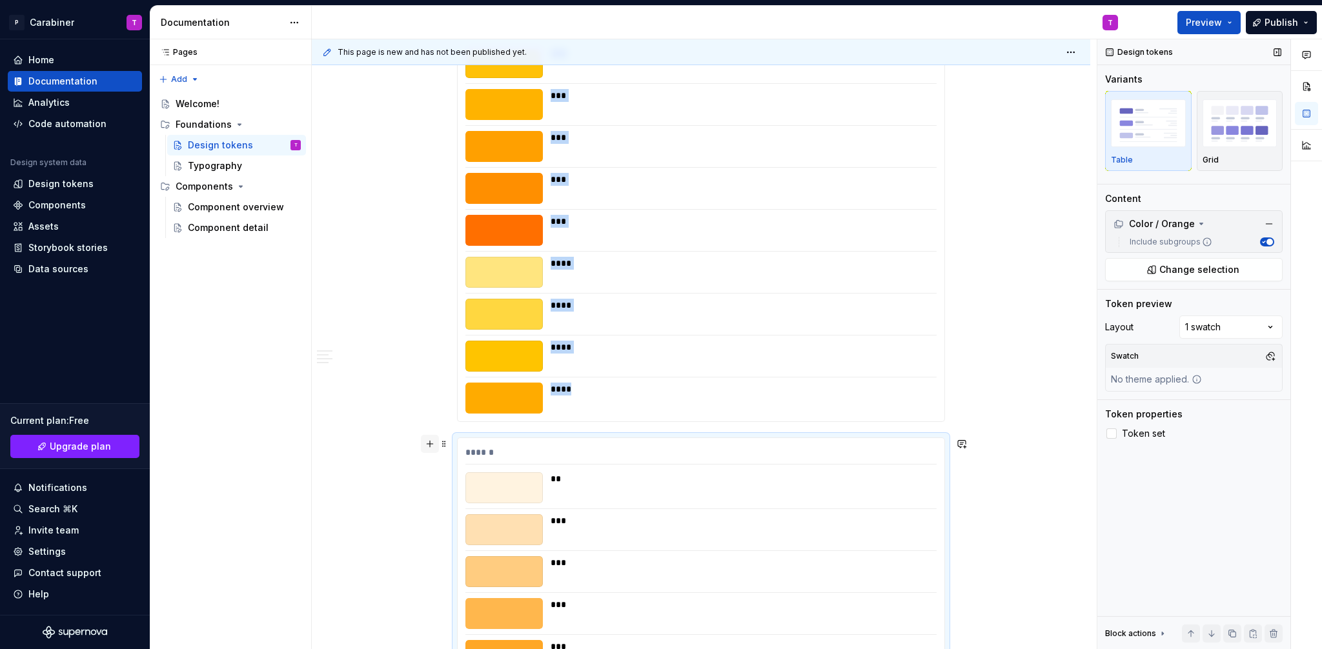
click at [431, 447] on button "button" at bounding box center [430, 444] width 18 height 18
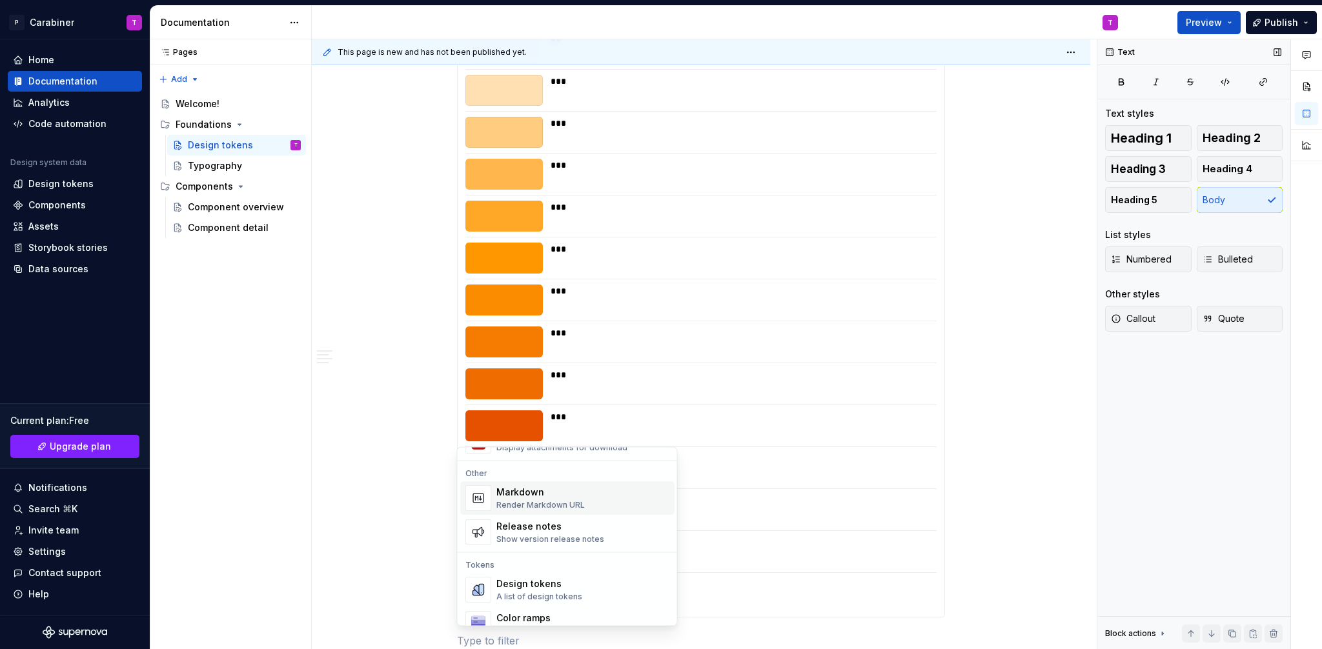
scroll to position [876, 0]
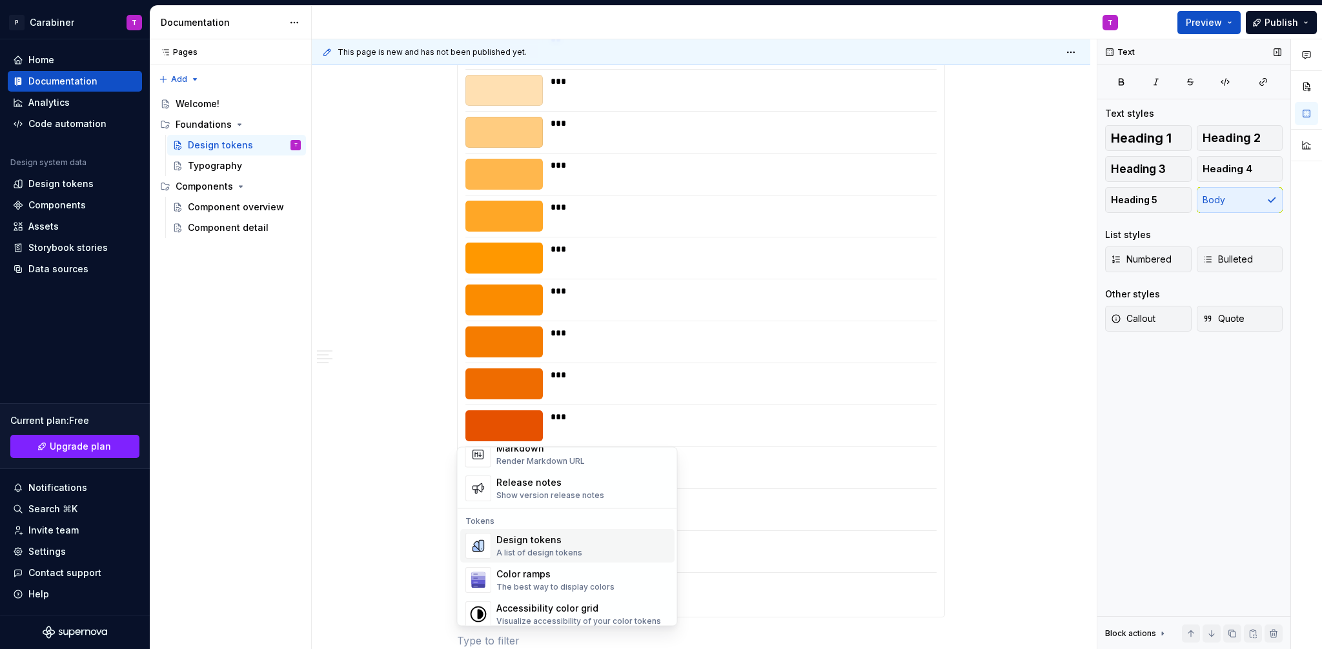
click at [511, 545] on div "Design tokens" at bounding box center [539, 541] width 86 height 13
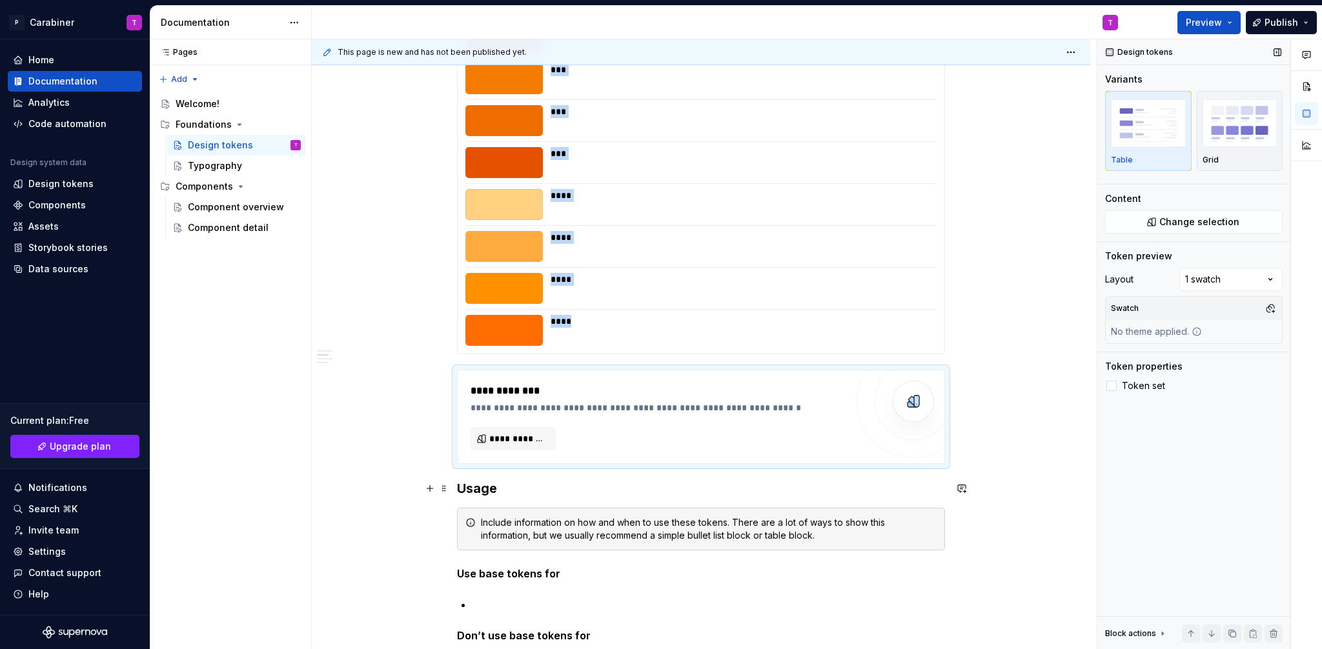
scroll to position [3189, 0]
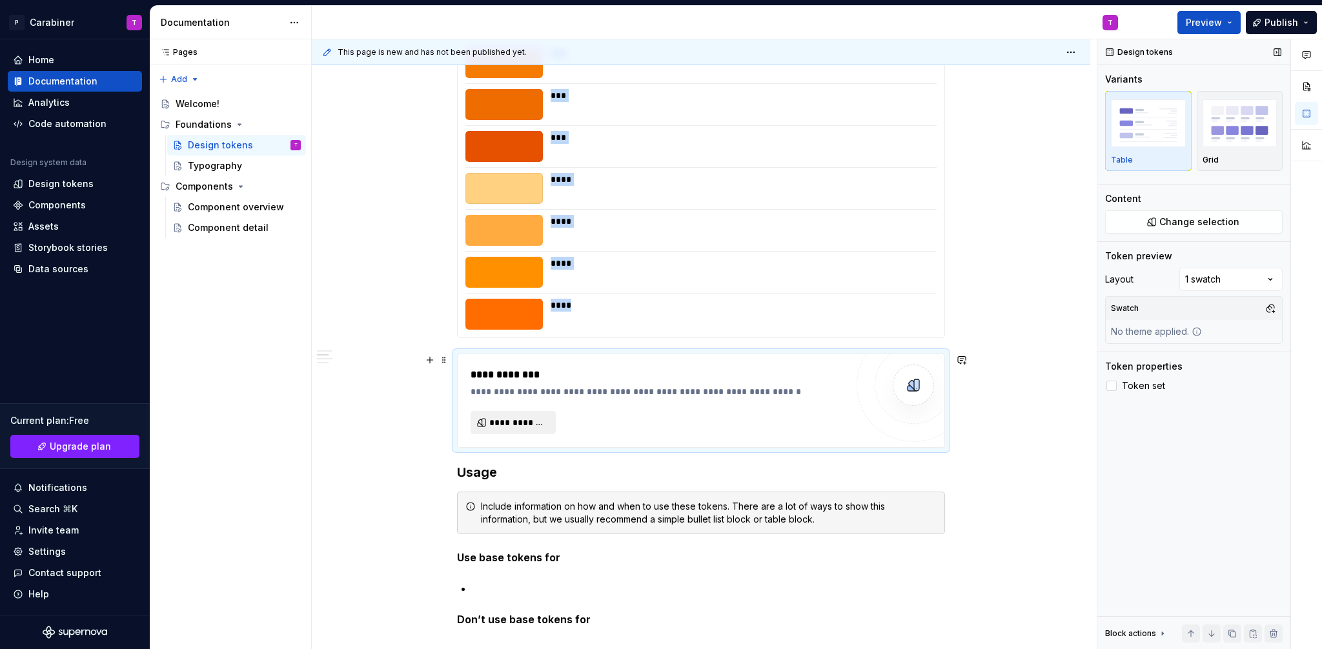
click at [498, 422] on span "**********" at bounding box center [518, 422] width 58 height 13
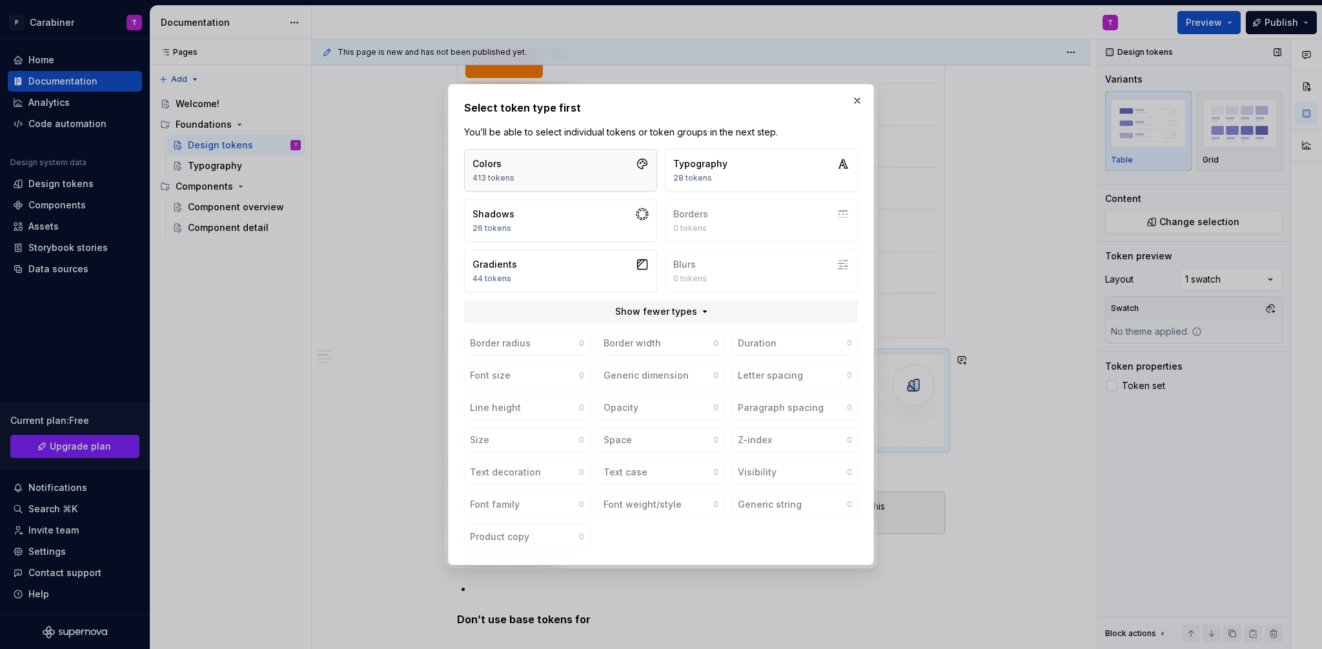
click at [518, 166] on button "Colors 413 tokens" at bounding box center [560, 170] width 193 height 43
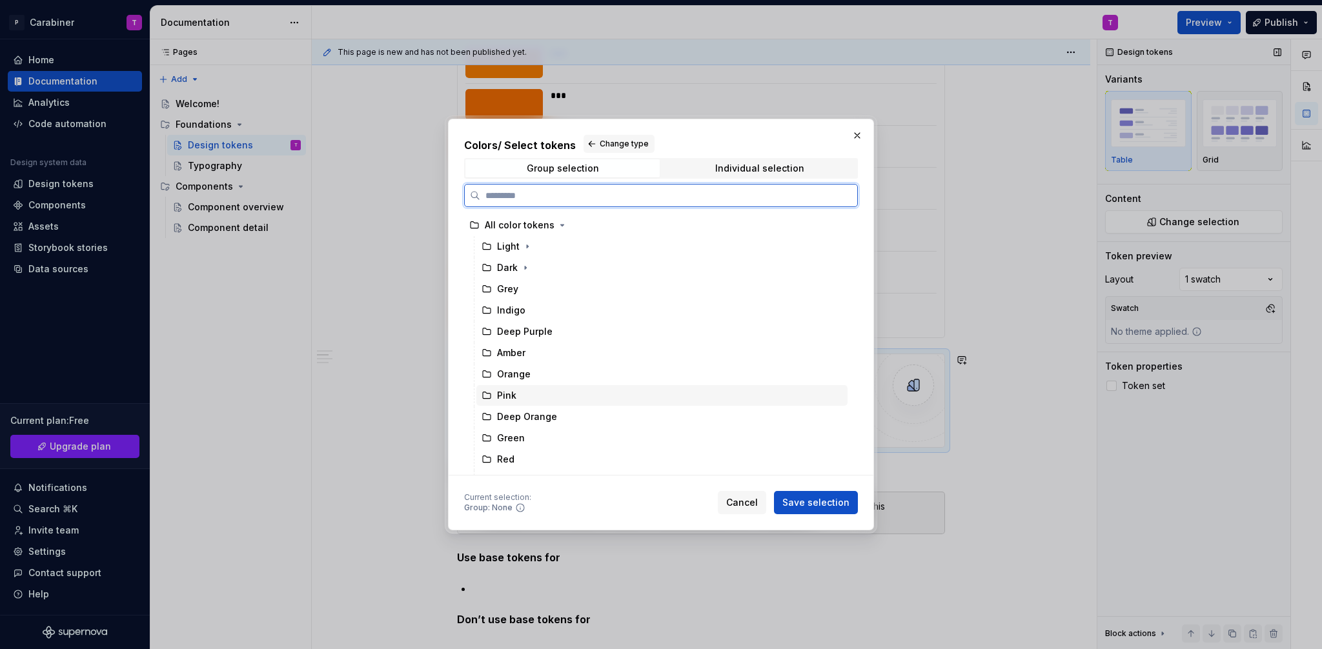
click at [508, 397] on div "Pink" at bounding box center [506, 395] width 19 height 13
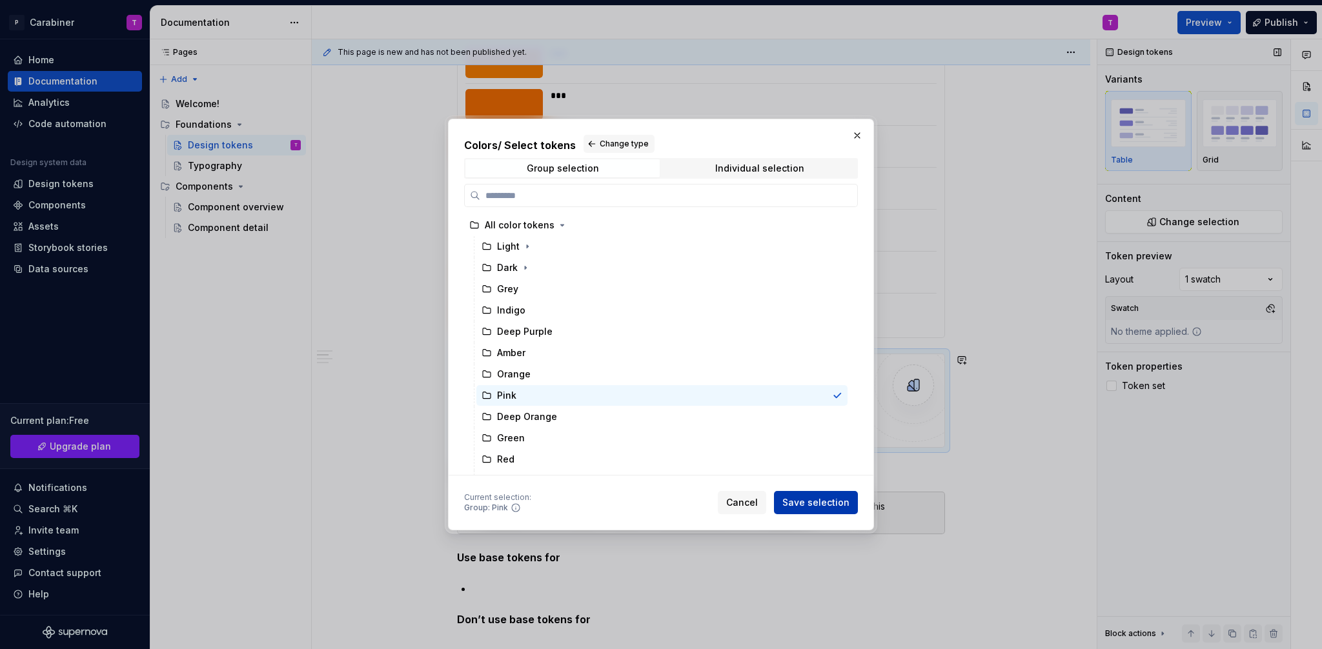
click at [822, 500] on span "Save selection" at bounding box center [815, 502] width 67 height 13
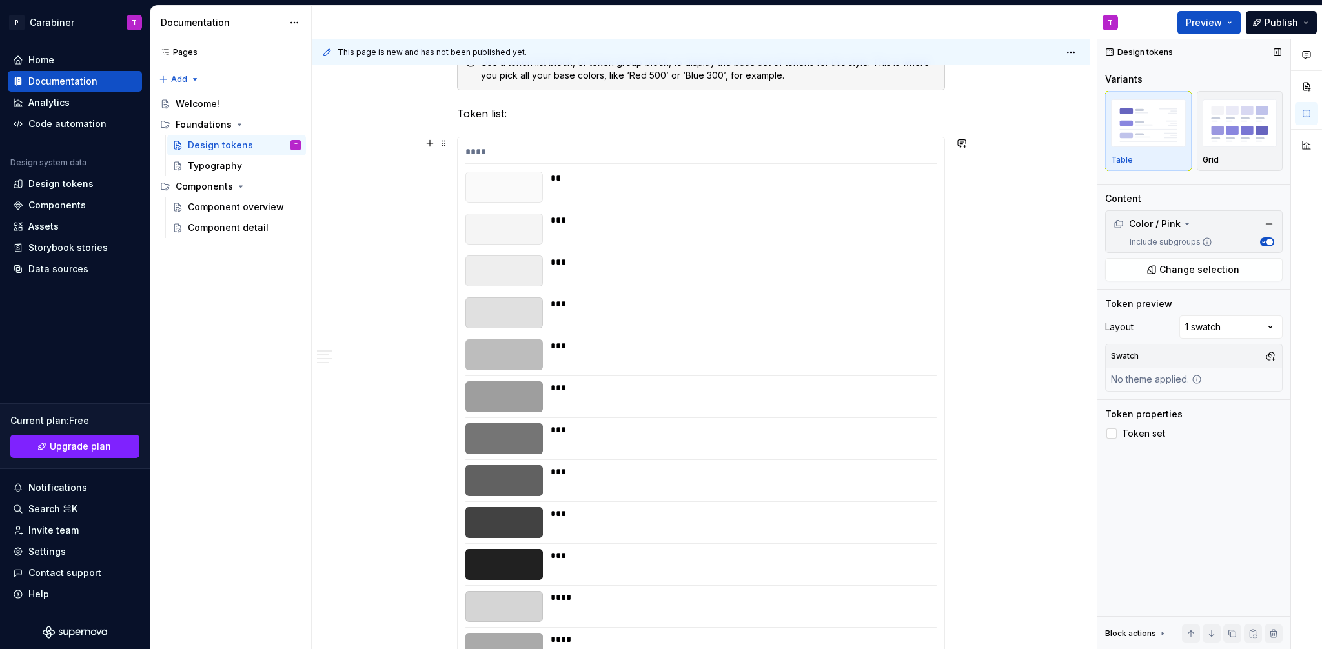
scroll to position [0, 0]
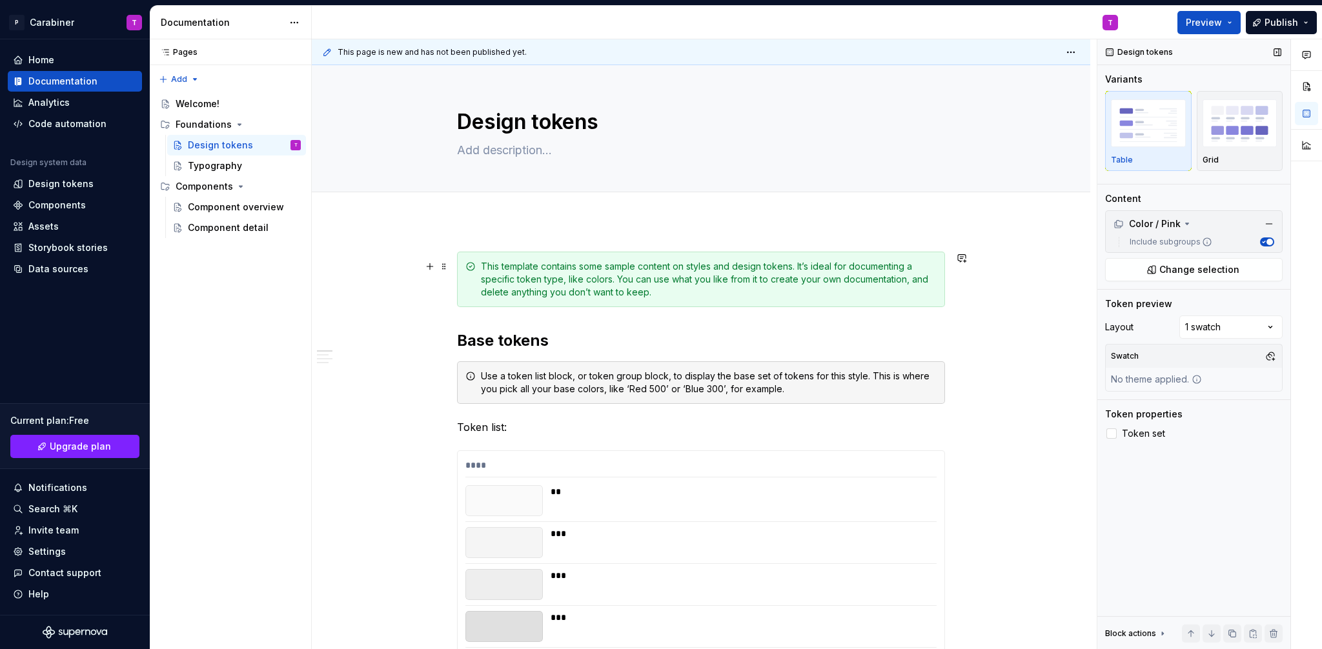
click at [943, 299] on div "This template contains some sample content on styles and design tokens. It’s id…" at bounding box center [701, 280] width 488 height 56
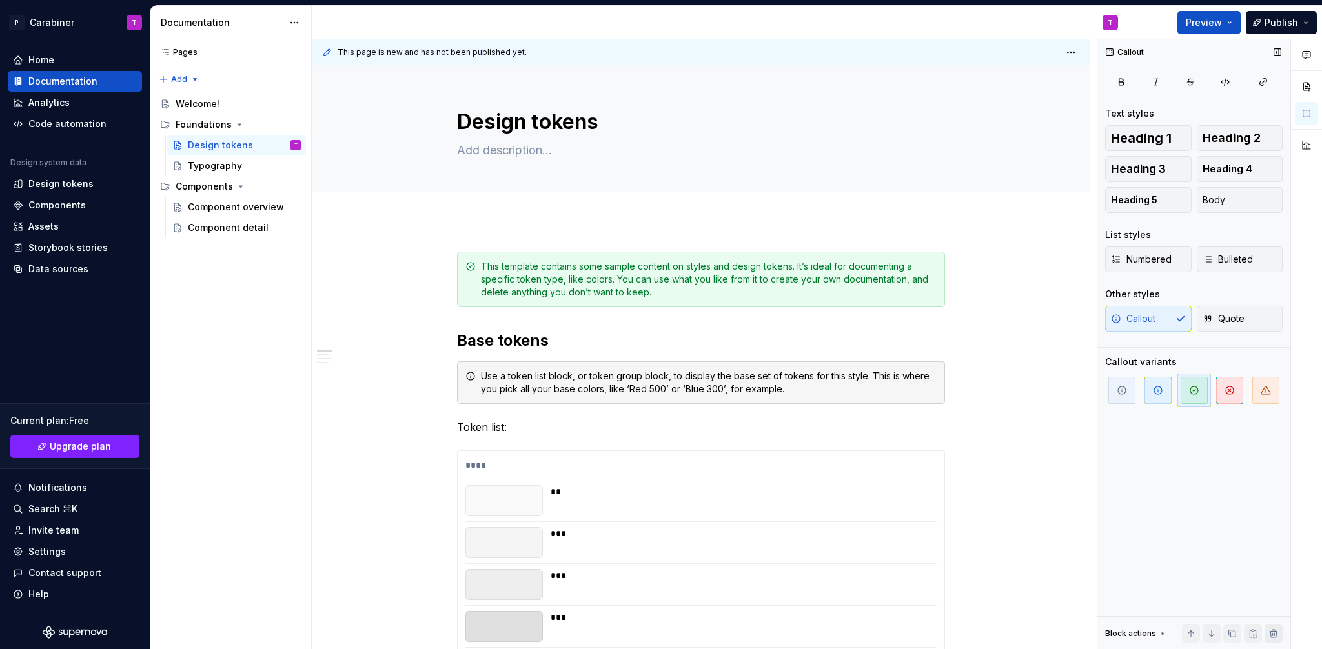
click at [1276, 637] on button "button" at bounding box center [1274, 634] width 18 height 18
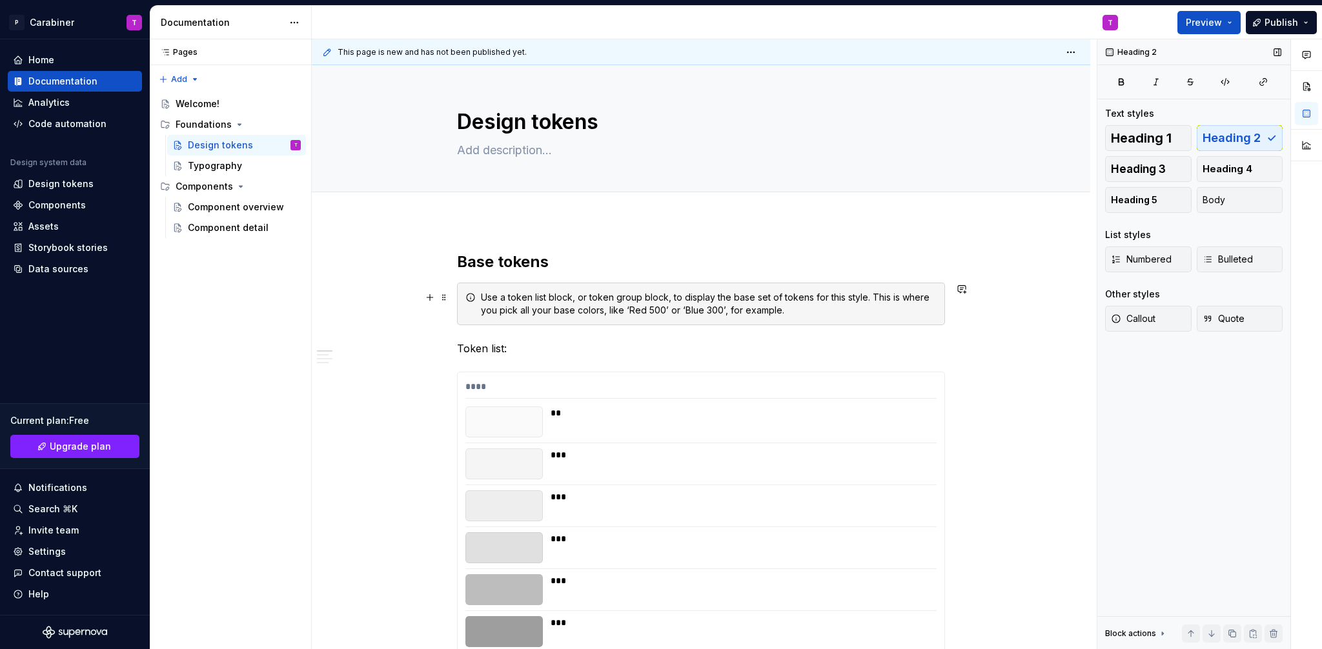
type textarea "*"
